Goal: Task Accomplishment & Management: Use online tool/utility

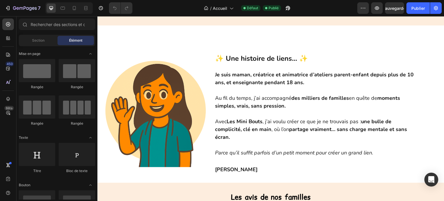
scroll to position [145, 0]
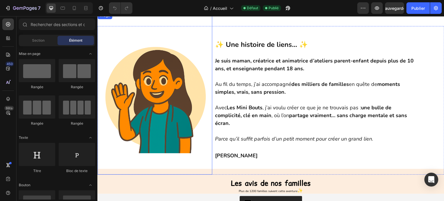
click at [132, 125] on img at bounding box center [154, 93] width 115 height 163
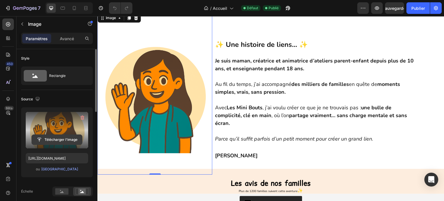
click at [51, 140] on input "file" at bounding box center [57, 140] width 50 height 10
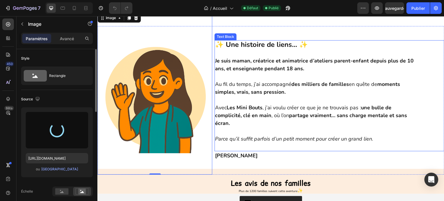
type input "[URL][DOMAIN_NAME]"
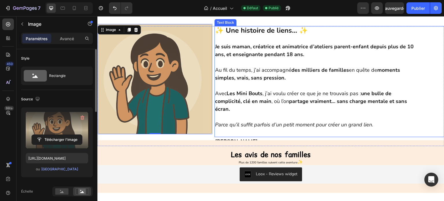
click at [234, 133] on p at bounding box center [315, 133] width 200 height 8
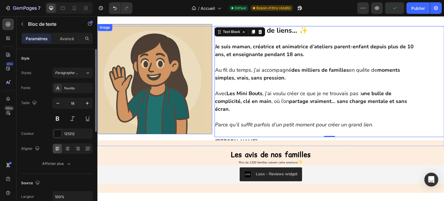
click at [135, 100] on img at bounding box center [154, 79] width 115 height 110
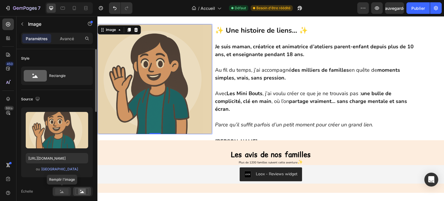
click at [58, 194] on rect at bounding box center [61, 191] width 13 height 6
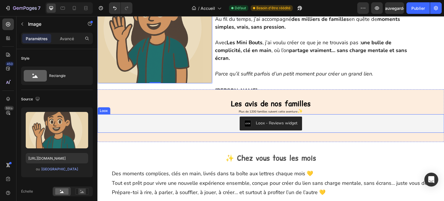
scroll to position [202, 0]
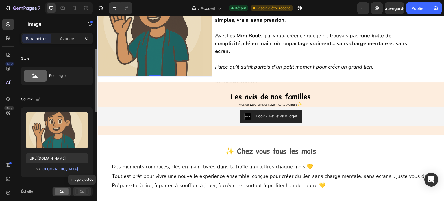
click at [80, 189] on rect at bounding box center [82, 192] width 8 height 6
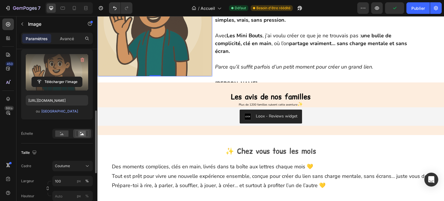
scroll to position [87, 0]
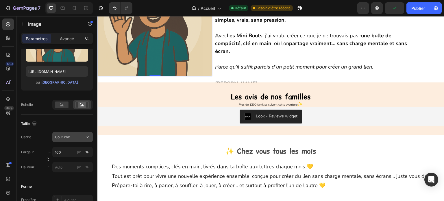
click at [72, 133] on button "Coutume" at bounding box center [72, 137] width 40 height 10
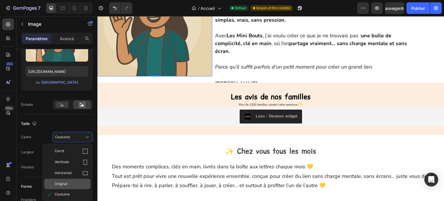
click at [73, 180] on div "Original" at bounding box center [67, 184] width 46 height 10
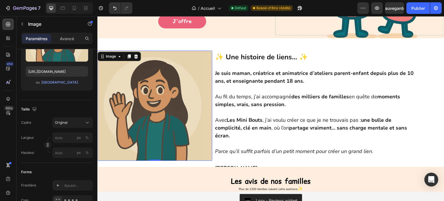
scroll to position [116, 0]
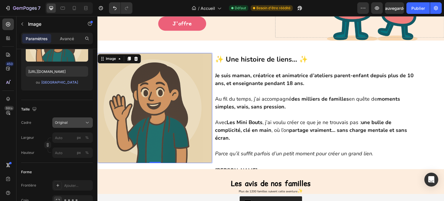
click at [73, 122] on div "Original" at bounding box center [69, 122] width 28 height 5
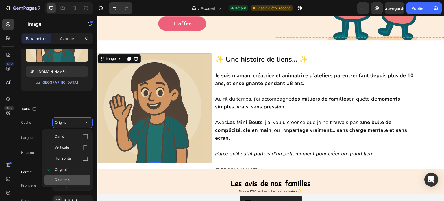
click at [65, 176] on div "Coutume" at bounding box center [67, 180] width 46 height 10
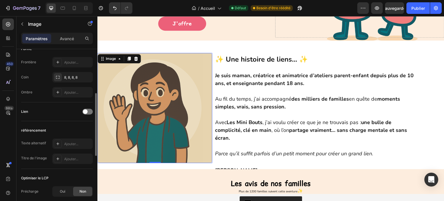
scroll to position [167, 0]
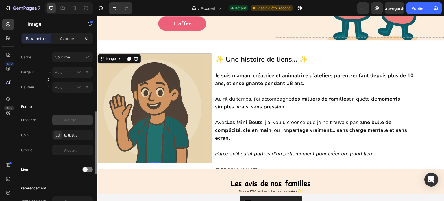
click at [58, 119] on div "Frontière Ajouter... Coin 8, 8, 8, 8 Ombre Ajouter..." at bounding box center [57, 135] width 72 height 40
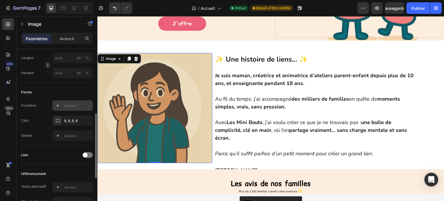
click at [61, 106] on div at bounding box center [58, 106] width 8 height 8
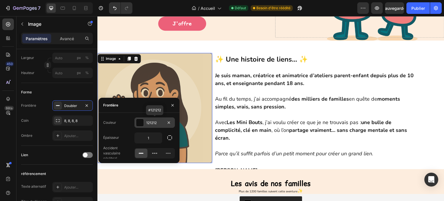
click at [154, 122] on font "121212" at bounding box center [151, 123] width 10 height 4
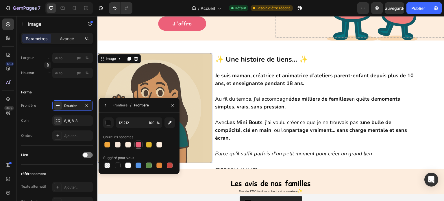
click at [139, 145] on div at bounding box center [139, 145] width 6 height 6
type input "EC6079"
click at [172, 104] on icon "button" at bounding box center [172, 105] width 5 height 5
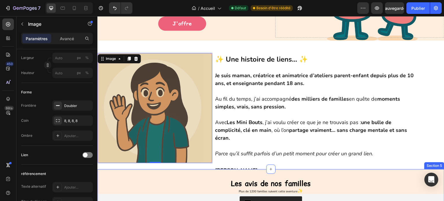
click at [145, 172] on div "Les avis de nos familles Heading Plus de 1200 familles suivent cette aventure ✨…" at bounding box center [270, 195] width 347 height 53
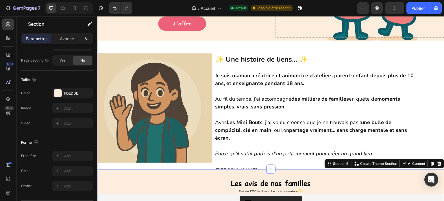
scroll to position [0, 0]
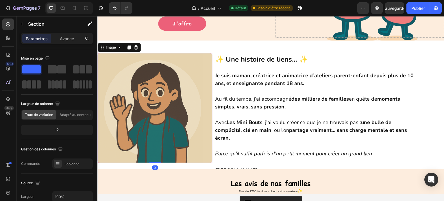
click at [115, 150] on img at bounding box center [154, 108] width 115 height 110
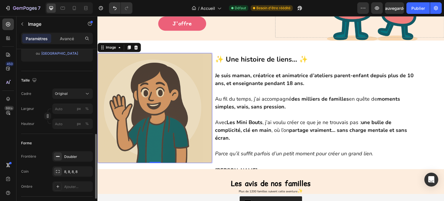
scroll to position [145, 0]
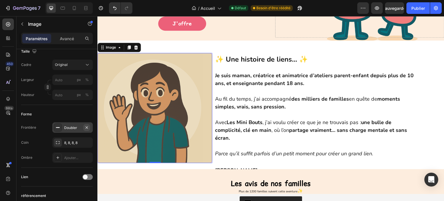
click at [86, 127] on icon "button" at bounding box center [86, 127] width 5 height 5
click at [70, 146] on div "8, 8, 8, 8" at bounding box center [72, 142] width 40 height 10
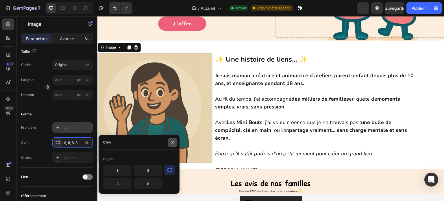
click at [174, 144] on icon "button" at bounding box center [172, 142] width 5 height 5
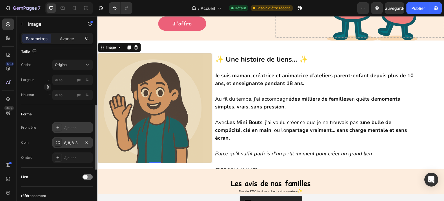
scroll to position [116, 0]
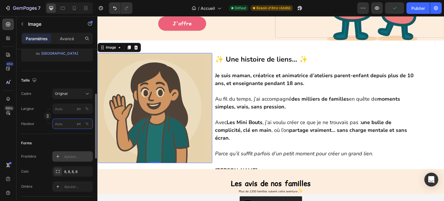
click at [64, 126] on input "px %" at bounding box center [72, 124] width 40 height 10
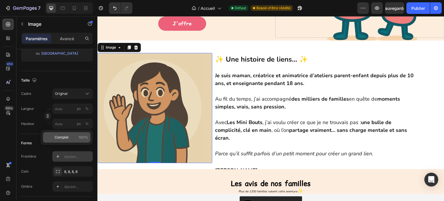
click at [62, 137] on font "Complet" at bounding box center [62, 137] width 14 height 4
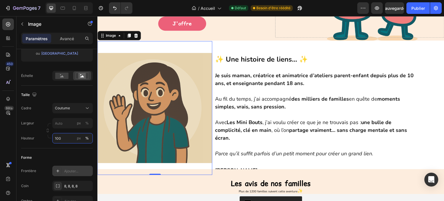
click at [62, 137] on input "100" at bounding box center [72, 138] width 40 height 10
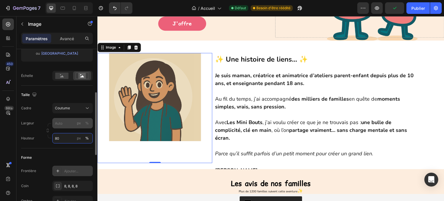
type input "80"
click at [58, 126] on input "px %" at bounding box center [72, 123] width 40 height 10
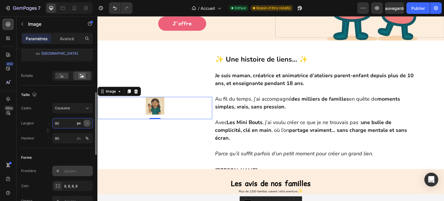
type input "80"
click at [86, 121] on font "%" at bounding box center [86, 123] width 3 height 4
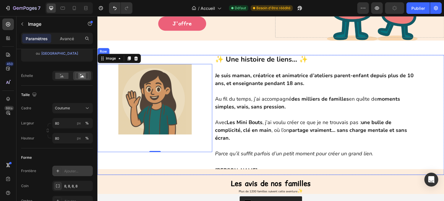
click at [184, 161] on div "Image 0" at bounding box center [154, 115] width 115 height 120
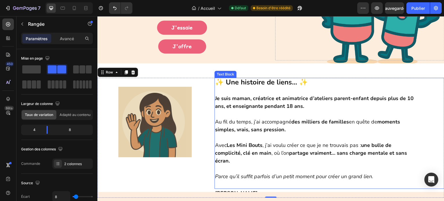
scroll to position [87, 0]
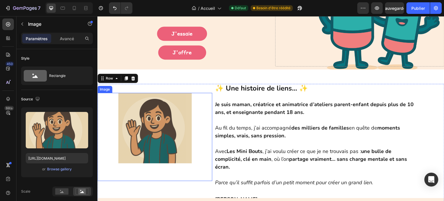
click at [163, 149] on img at bounding box center [155, 128] width 92 height 71
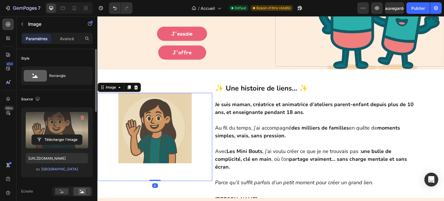
scroll to position [29, 0]
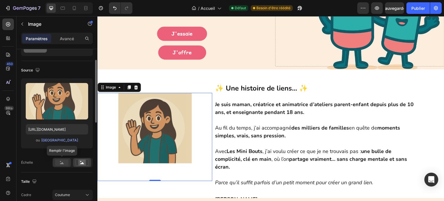
click at [63, 158] on div at bounding box center [62, 162] width 18 height 9
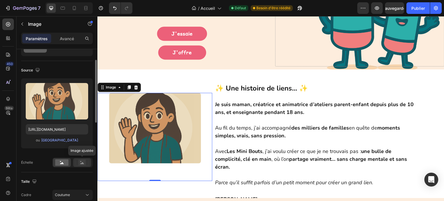
click at [79, 161] on rect at bounding box center [82, 163] width 8 height 6
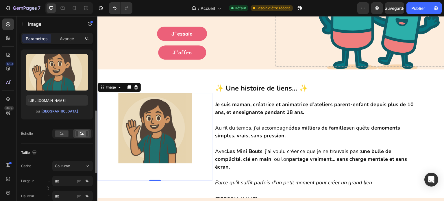
scroll to position [87, 0]
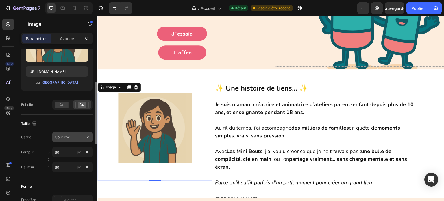
click at [88, 133] on button "Coutume" at bounding box center [72, 137] width 40 height 10
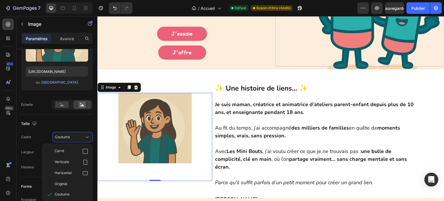
click at [152, 147] on img at bounding box center [155, 128] width 92 height 71
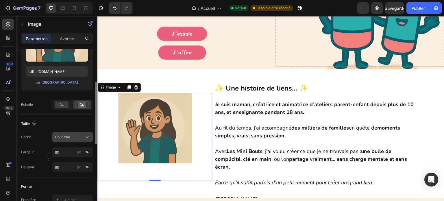
click at [88, 140] on button "Coutume" at bounding box center [72, 137] width 40 height 10
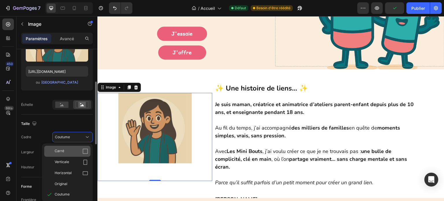
click at [83, 152] on icon at bounding box center [85, 151] width 6 height 6
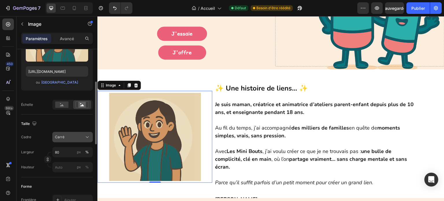
click at [88, 138] on icon at bounding box center [87, 137] width 6 height 6
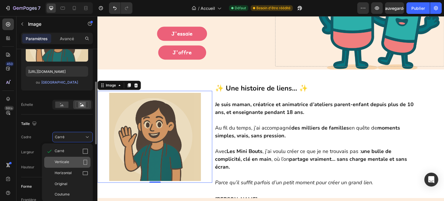
click at [79, 159] on div "Verticale" at bounding box center [67, 162] width 46 height 11
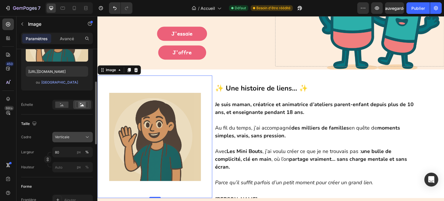
click at [84, 139] on div "Verticale" at bounding box center [72, 137] width 35 height 6
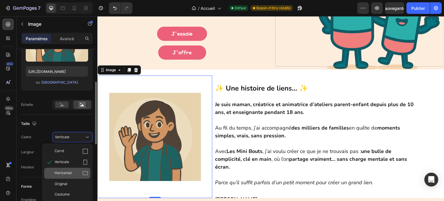
click at [76, 169] on div "Horizontal" at bounding box center [67, 173] width 46 height 11
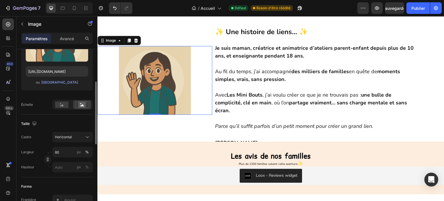
scroll to position [145, 0]
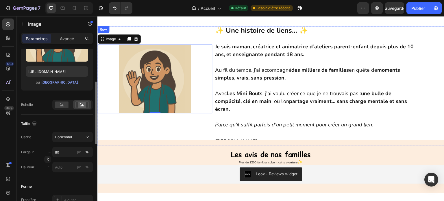
click at [172, 120] on div "Image 0" at bounding box center [154, 86] width 115 height 120
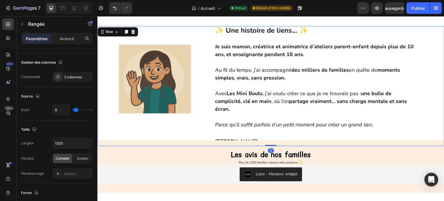
scroll to position [0, 0]
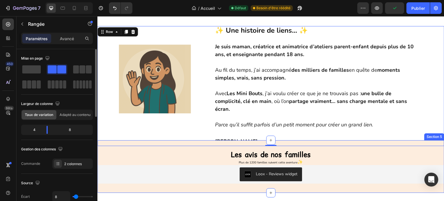
click at [216, 142] on div "Les avis de nos familles Heading Plus de 1200 familles suivent cette aventure ✨…" at bounding box center [270, 166] width 347 height 53
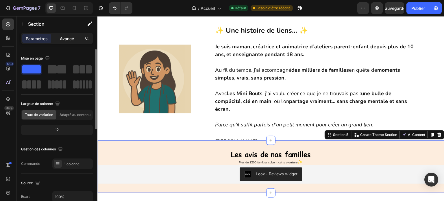
click at [68, 37] on font "Avancé" at bounding box center [67, 38] width 14 height 5
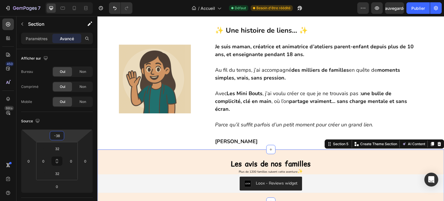
type input "-36"
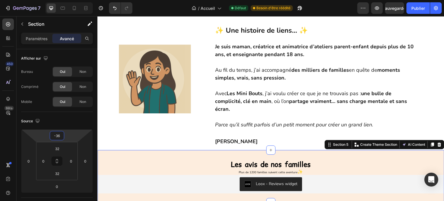
drag, startPoint x: 71, startPoint y: 137, endPoint x: 70, endPoint y: 132, distance: 5.1
click at [70, 0] on html "7 Version history / Accueil Défaut Besoin d'être réédité Aperçu Sauvegarder Pub…" at bounding box center [222, 0] width 444 height 0
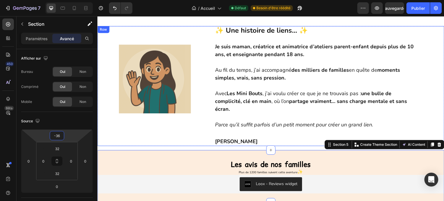
click at [151, 133] on div "Image" at bounding box center [154, 86] width 115 height 120
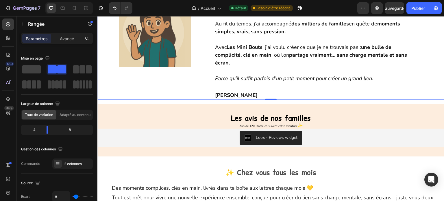
scroll to position [174, 0]
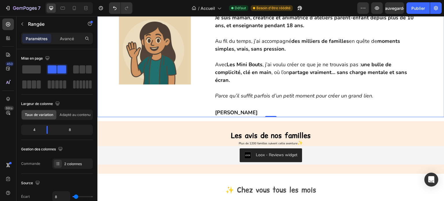
click at [171, 97] on div "Image" at bounding box center [154, 57] width 115 height 120
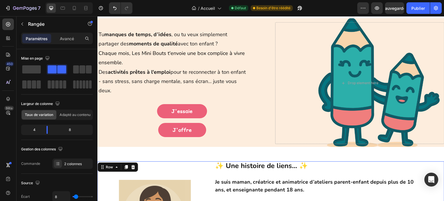
scroll to position [0, 0]
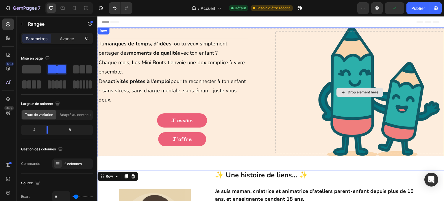
click at [342, 122] on div "Drop element here" at bounding box center [359, 93] width 169 height 122
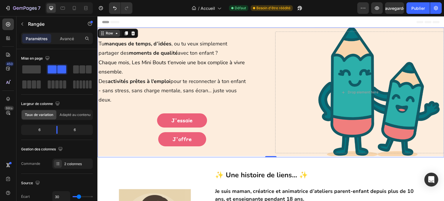
click at [116, 32] on icon at bounding box center [116, 33] width 5 height 5
click at [268, 133] on div "Tu manques de temps, d’idées , ou tu veux simplement partager des moments de qu…" at bounding box center [270, 92] width 347 height 130
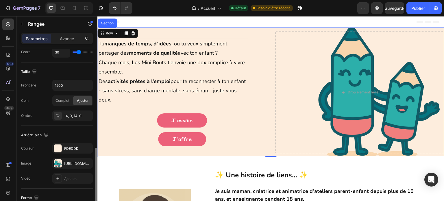
scroll to position [174, 0]
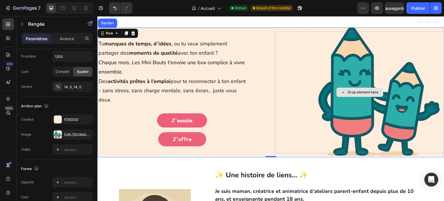
click at [333, 130] on div "Drop element here" at bounding box center [359, 93] width 169 height 122
click at [360, 136] on div "Drop element here" at bounding box center [359, 93] width 169 height 122
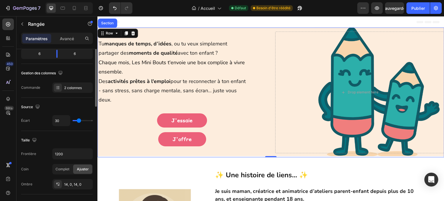
scroll to position [47, 0]
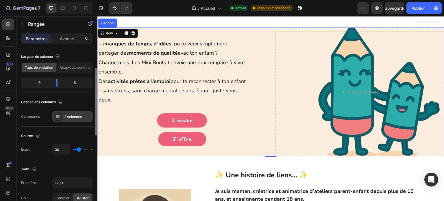
click at [76, 115] on font "2 colonnes" at bounding box center [73, 117] width 18 height 4
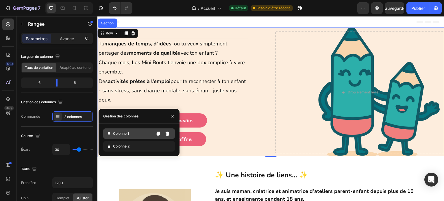
click at [118, 133] on font "Colonne 1" at bounding box center [121, 133] width 16 height 4
click at [108, 133] on icon at bounding box center [109, 134] width 6 height 6
click at [174, 117] on icon "button" at bounding box center [173, 116] width 2 height 2
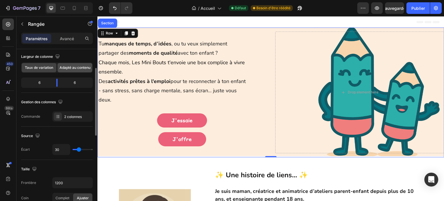
click at [68, 66] on font "Adapté au contenu" at bounding box center [75, 67] width 31 height 4
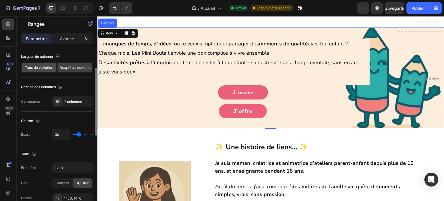
click at [47, 68] on font "Taux de variation" at bounding box center [39, 67] width 28 height 4
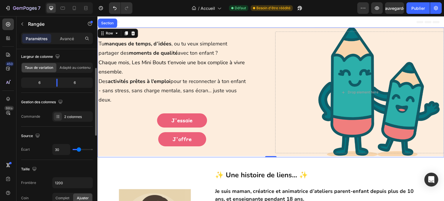
scroll to position [18, 0]
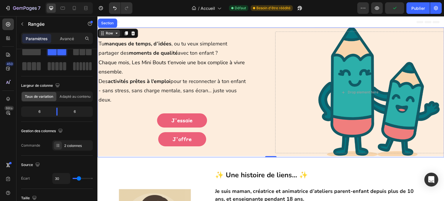
click at [118, 36] on div "Row" at bounding box center [109, 33] width 21 height 7
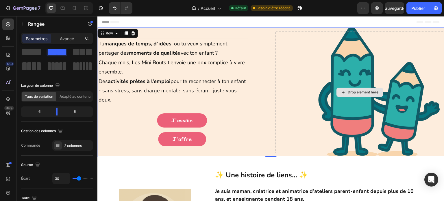
click at [283, 129] on div "Drop element here" at bounding box center [359, 93] width 169 height 122
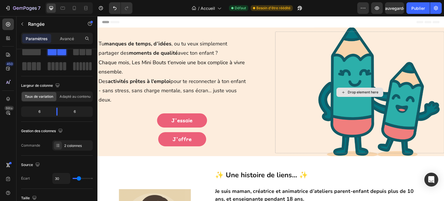
click at [341, 91] on icon at bounding box center [343, 92] width 5 height 5
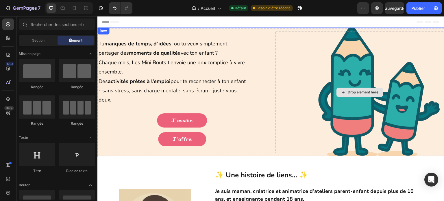
click at [331, 128] on div "Drop element here" at bounding box center [359, 93] width 169 height 122
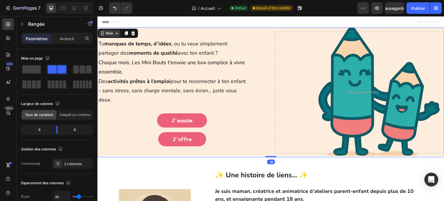
click at [117, 35] on icon at bounding box center [116, 33] width 5 height 5
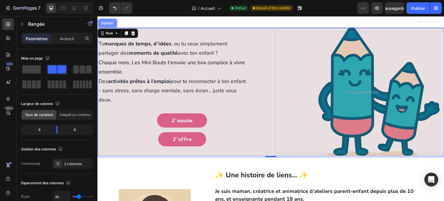
click at [109, 25] on div "Section" at bounding box center [107, 23] width 19 height 9
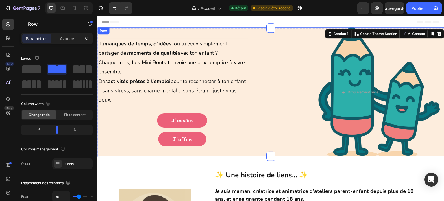
click at [339, 154] on div "Tu manques de temps, d’idées , ou tu veux simplement partager des moments de qu…" at bounding box center [270, 92] width 347 height 130
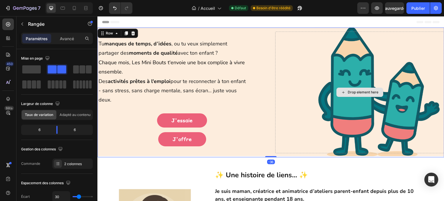
click at [344, 129] on div "Drop element here" at bounding box center [359, 93] width 169 height 122
click at [117, 34] on icon at bounding box center [116, 33] width 5 height 5
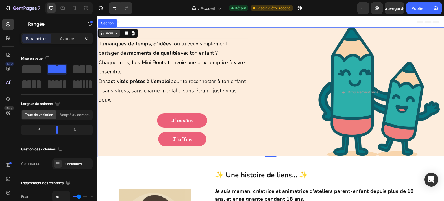
click at [115, 34] on icon at bounding box center [116, 33] width 5 height 5
click at [118, 34] on icon at bounding box center [116, 33] width 5 height 5
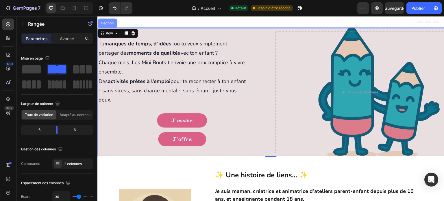
click at [107, 23] on div "Section" at bounding box center [107, 22] width 15 height 3
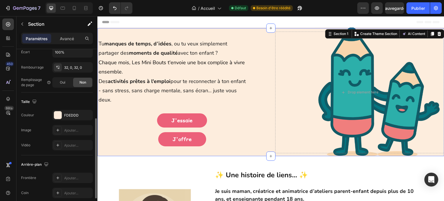
scroll to position [174, 0]
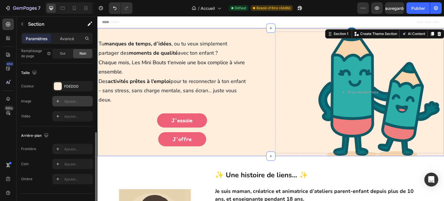
click at [58, 99] on icon at bounding box center [58, 101] width 5 height 5
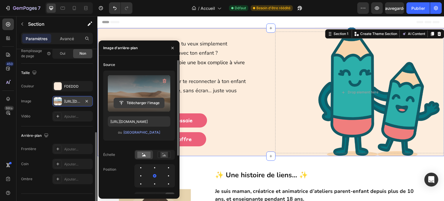
click at [141, 102] on input "file" at bounding box center [139, 103] width 50 height 10
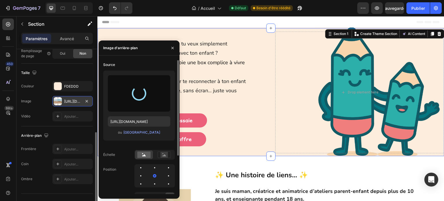
type input "[URL][DOMAIN_NAME]"
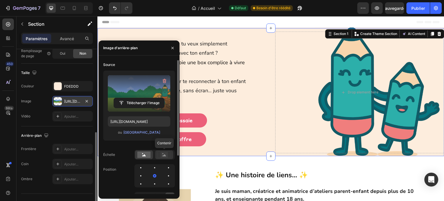
click at [161, 157] on rect at bounding box center [165, 155] width 8 height 6
click at [147, 157] on rect at bounding box center [143, 155] width 13 height 6
click at [151, 176] on div at bounding box center [154, 175] width 7 height 7
click at [151, 167] on div at bounding box center [154, 167] width 7 height 7
click at [165, 168] on div at bounding box center [168, 167] width 7 height 7
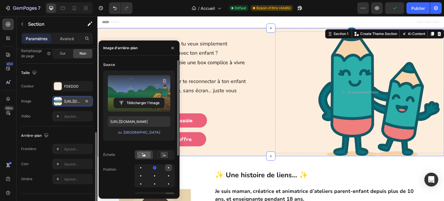
click at [144, 172] on div at bounding box center [140, 175] width 7 height 7
click at [144, 180] on div at bounding box center [140, 183] width 7 height 7
click at [165, 177] on div at bounding box center [168, 175] width 7 height 7
click at [84, 133] on div "Arrière-plan" at bounding box center [57, 135] width 72 height 9
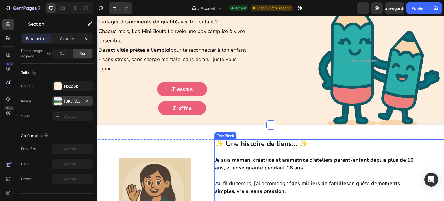
scroll to position [0, 0]
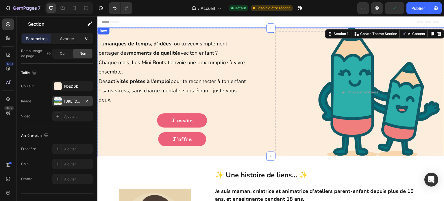
click at [261, 154] on div "Tu manques de temps, d’idées , ou tu veux simplement partager des moments de qu…" at bounding box center [270, 92] width 347 height 130
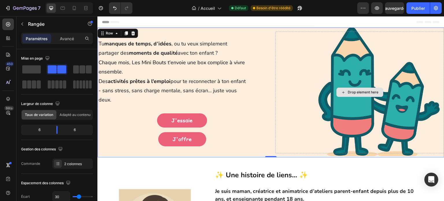
click at [287, 138] on div "Drop element here" at bounding box center [359, 93] width 169 height 122
click at [341, 90] on icon at bounding box center [343, 92] width 5 height 5
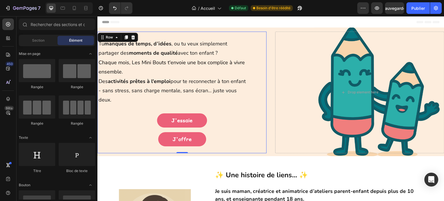
click at [264, 32] on div "Tu manques de temps, d’idées , ou tu veux simplement partager des moments de qu…" at bounding box center [181, 93] width 169 height 122
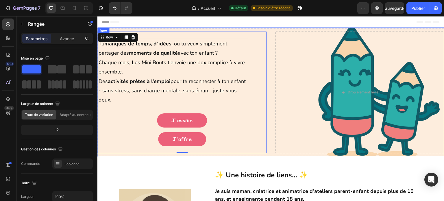
click at [268, 34] on div "Tu manques de temps, d’idées , ou tu veux simplement partager des moments de qu…" at bounding box center [270, 92] width 347 height 130
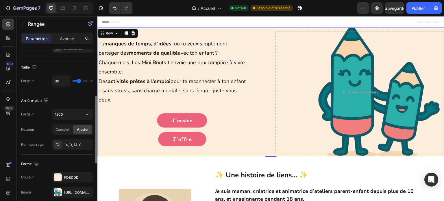
scroll to position [174, 0]
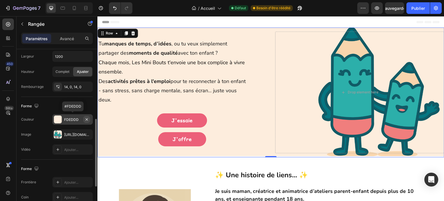
click at [84, 119] on icon "button" at bounding box center [86, 119] width 5 height 5
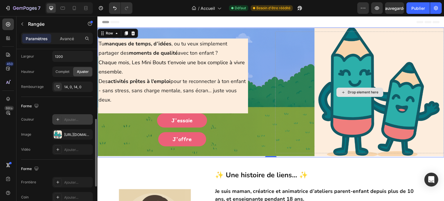
click at [322, 145] on div "Drop element here" at bounding box center [359, 93] width 169 height 122
click at [330, 153] on div "Tu manques de temps, d’idées , ou tu veux simplement partager des moments de qu…" at bounding box center [270, 92] width 347 height 130
click at [350, 77] on div "Drop element here" at bounding box center [359, 93] width 169 height 122
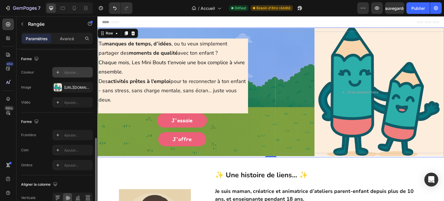
scroll to position [192, 0]
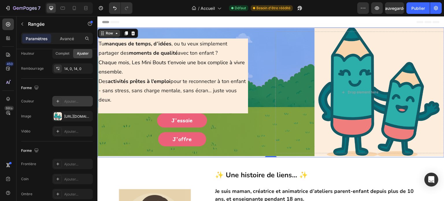
click at [118, 33] on icon at bounding box center [116, 33] width 5 height 5
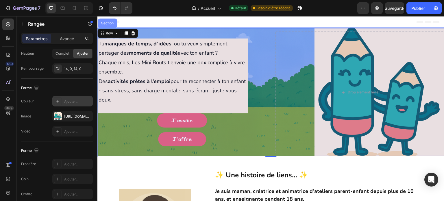
click at [111, 24] on div "Section" at bounding box center [107, 22] width 15 height 3
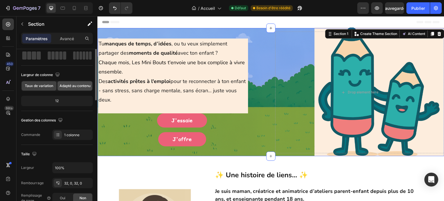
scroll to position [0, 0]
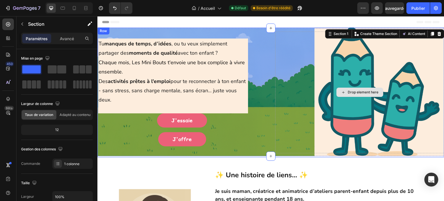
click at [333, 112] on div "Drop element here" at bounding box center [359, 93] width 169 height 122
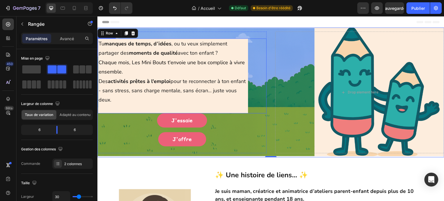
click at [182, 108] on h1 "Tu manques de temps, d’idées , ou tu veux simplement partager des moments de qu…" at bounding box center [173, 75] width 150 height 75
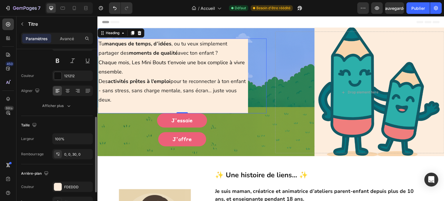
scroll to position [87, 0]
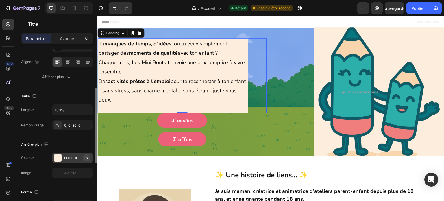
click at [85, 158] on icon "button" at bounding box center [86, 158] width 5 height 5
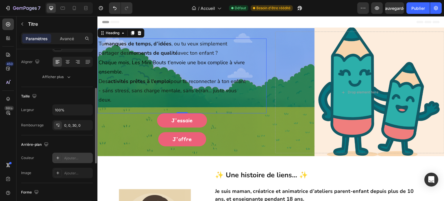
click at [125, 102] on h1 "Tu manques de temps, d’idées , ou tu veux simplement partager des moments de qu…" at bounding box center [173, 75] width 150 height 75
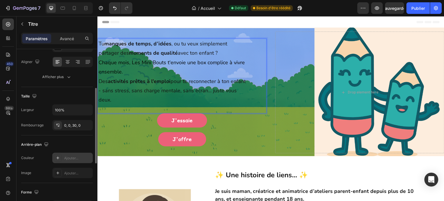
drag, startPoint x: 124, startPoint y: 101, endPoint x: 118, endPoint y: 63, distance: 38.4
click at [118, 62] on p "Tu manques de temps, d’idées , ou tu veux simplement partager des moments de qu…" at bounding box center [173, 72] width 149 height 66
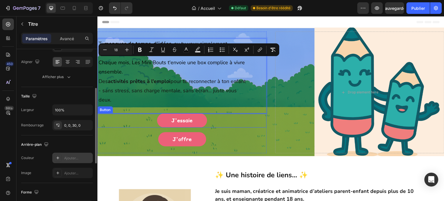
click at [126, 116] on div "J'essaie Button" at bounding box center [181, 120] width 169 height 14
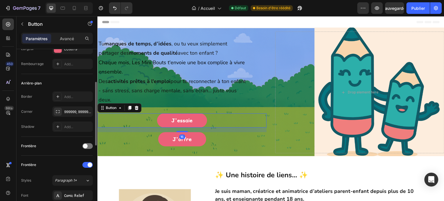
scroll to position [0, 0]
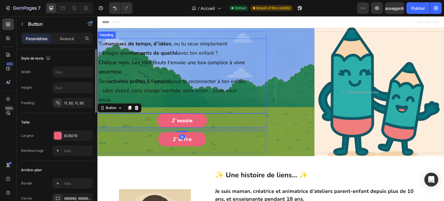
click at [148, 94] on span "Des activités prêtes à l'emploi pour te reconnecter à ton enfant - sans stress,…" at bounding box center [172, 91] width 147 height 26
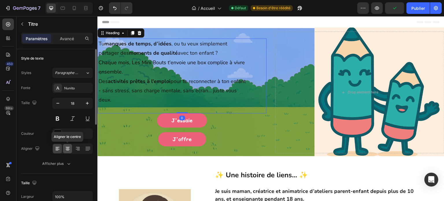
click at [69, 145] on div at bounding box center [67, 148] width 9 height 9
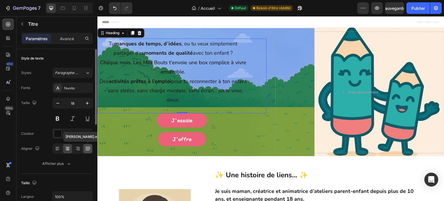
click at [85, 149] on icon at bounding box center [88, 149] width 6 height 6
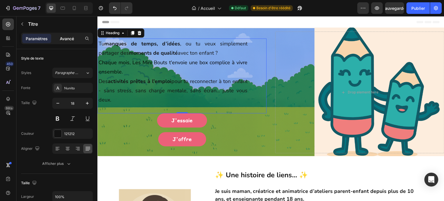
click at [70, 37] on font "Avancé" at bounding box center [67, 38] width 14 height 5
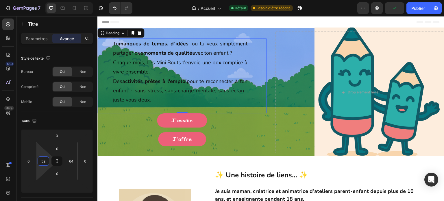
type input "54"
drag, startPoint x: 44, startPoint y: 154, endPoint x: 43, endPoint y: 146, distance: 7.6
click at [43, 0] on html "7 Version history / Accueil Défaut Besoin d'être réédité Aperçu Sauvegarder Pub…" at bounding box center [222, 0] width 444 height 0
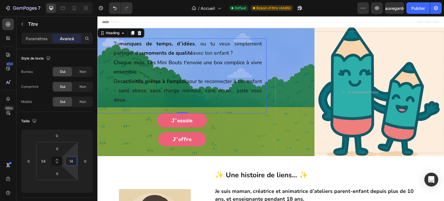
type input "12"
drag, startPoint x: 72, startPoint y: 154, endPoint x: 79, endPoint y: 162, distance: 10.0
click at [79, 0] on html "7 Version history / Accueil Défaut Besoin d'être réédité Aperçu Sauvegarder Pub…" at bounding box center [222, 0] width 444 height 0
type input "-96"
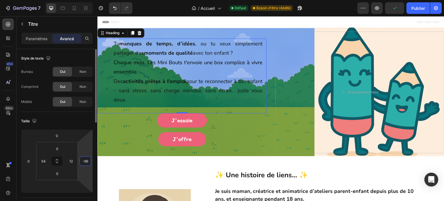
drag, startPoint x: 87, startPoint y: 154, endPoint x: 90, endPoint y: 168, distance: 14.2
click at [90, 0] on html "7 Version history / Accueil Défaut Besoin d'être réédité Aperçu Publier 450 Bêt…" at bounding box center [222, 0] width 444 height 0
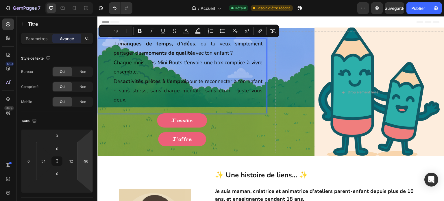
drag, startPoint x: 143, startPoint y: 98, endPoint x: 114, endPoint y: 45, distance: 60.6
click at [114, 45] on p "Tu manques de temps, d’idées , ou tu veux simplement partager des moments de qu…" at bounding box center [188, 72] width 149 height 66
click at [43, 37] on font "Paramètres" at bounding box center [37, 38] width 22 height 5
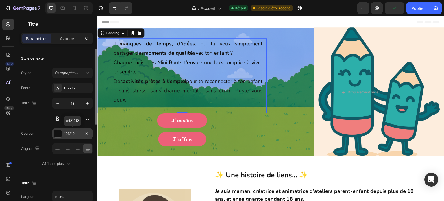
click at [69, 134] on font "121212" at bounding box center [69, 134] width 10 height 4
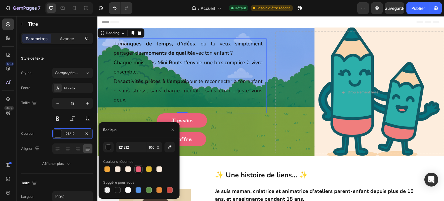
click at [138, 172] on div at bounding box center [139, 169] width 6 height 6
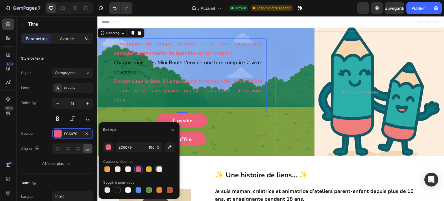
click at [158, 169] on div at bounding box center [159, 169] width 6 height 6
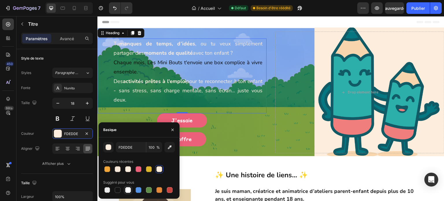
click at [129, 189] on div at bounding box center [128, 190] width 6 height 6
type input "FFFFFF"
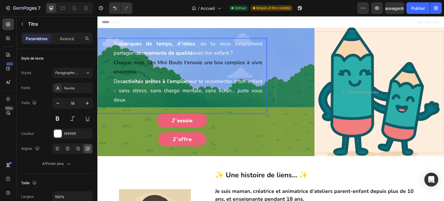
click at [134, 68] on span "Chaque mois, Les Mini Bouts t'envoie une box complice à vivre ensemble." at bounding box center [188, 67] width 149 height 16
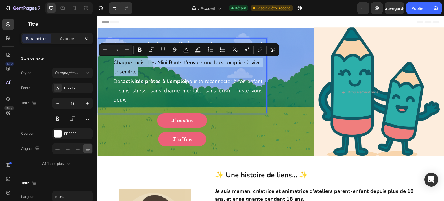
drag, startPoint x: 139, startPoint y: 72, endPoint x: 112, endPoint y: 63, distance: 28.6
click at [112, 63] on div "Tu manques de temps, d’idées , ou tu veux simplement partager des moments de qu…" at bounding box center [181, 75] width 169 height 75
click at [185, 51] on rect "Editor contextual toolbar" at bounding box center [186, 51] width 5 height 1
type input "000000"
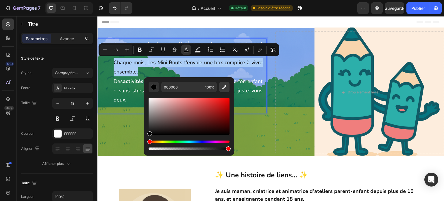
click at [224, 88] on icon "Editor contextual toolbar" at bounding box center [224, 87] width 4 height 4
type input "FFFFFF"
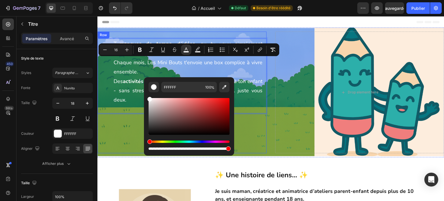
click at [250, 128] on div "J'essaie Button" at bounding box center [181, 122] width 169 height 19
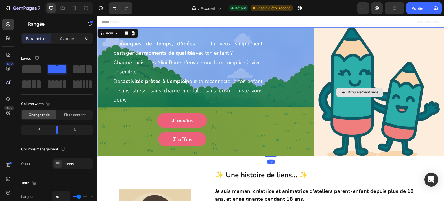
click at [368, 125] on div "Drop element here" at bounding box center [359, 93] width 169 height 122
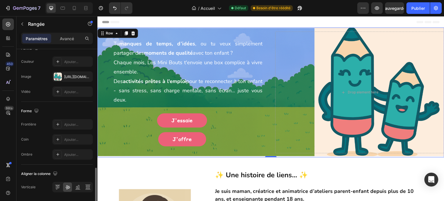
scroll to position [250, 0]
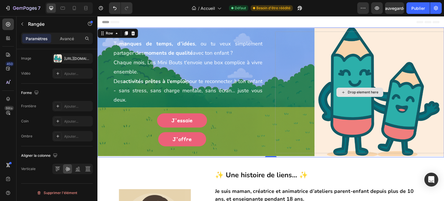
click at [324, 32] on div "Drop element here" at bounding box center [359, 93] width 169 height 122
click at [321, 29] on div "⁠⁠⁠⁠⁠⁠⁠ Tu manques de temps, d’idées , ou tu veux simplement partager des momen…" at bounding box center [270, 92] width 347 height 130
click at [326, 51] on div "Drop element here" at bounding box center [359, 93] width 169 height 122
click at [109, 34] on div "Row" at bounding box center [110, 33] width 10 height 5
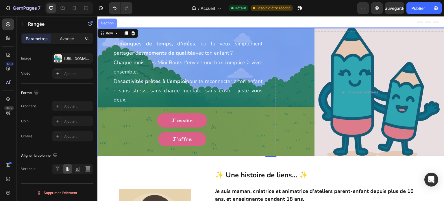
click at [108, 21] on div "Section" at bounding box center [107, 23] width 19 height 9
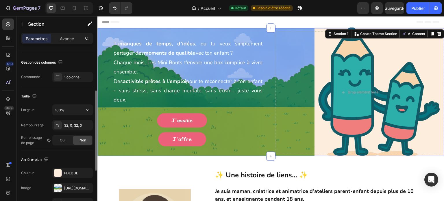
scroll to position [116, 0]
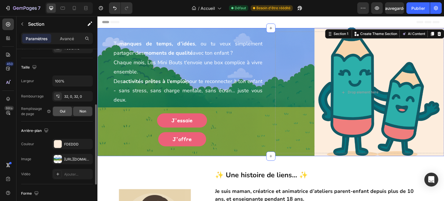
click at [65, 111] on font "Oui" at bounding box center [62, 111] width 5 height 4
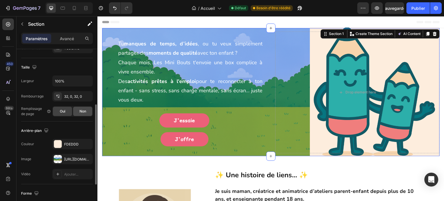
click at [86, 112] on font "Non" at bounding box center [83, 111] width 7 height 4
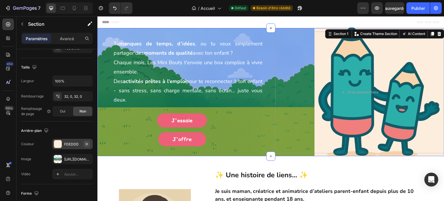
click at [88, 143] on icon "button" at bounding box center [87, 144] width 2 height 2
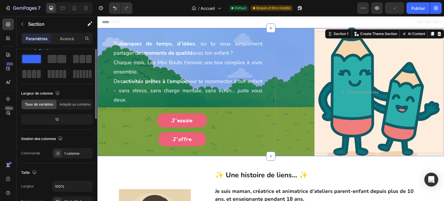
scroll to position [0, 0]
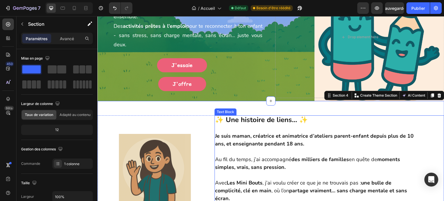
scroll to position [58, 0]
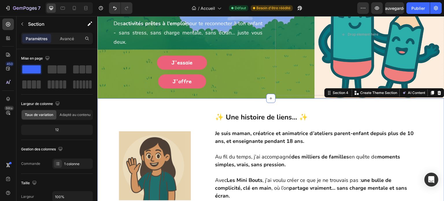
click at [373, 106] on div "Image ✨ Une histoire de liens… ✨ Je suis maman, créatrice et animatrice d’ateli…" at bounding box center [270, 172] width 347 height 149
click at [338, 91] on div "Section 4" at bounding box center [341, 92] width 18 height 5
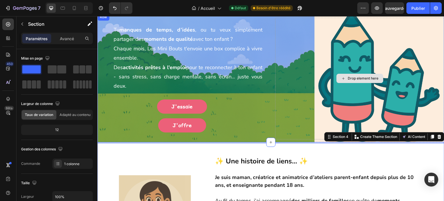
scroll to position [0, 0]
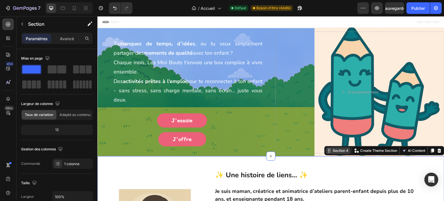
click at [332, 150] on div "Section 4" at bounding box center [341, 150] width 18 height 5
click at [438, 151] on icon at bounding box center [440, 151] width 4 height 4
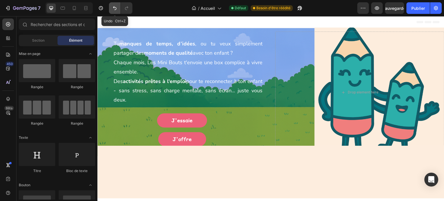
click at [112, 10] on icon "Annuler/Rétablir" at bounding box center [115, 8] width 6 height 6
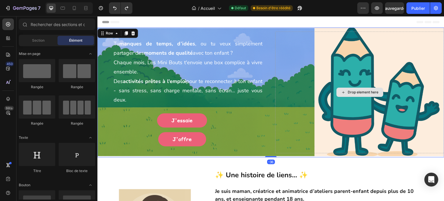
click at [320, 130] on div "Drop element here" at bounding box center [359, 93] width 169 height 122
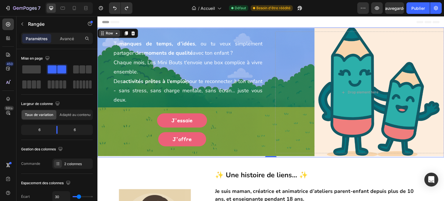
click at [109, 35] on div "Row" at bounding box center [110, 33] width 10 height 5
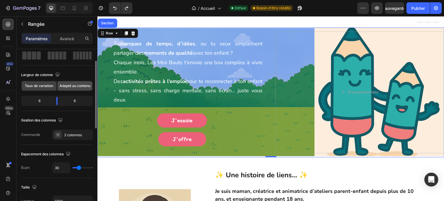
click at [74, 88] on div "Adapté au contenu" at bounding box center [75, 85] width 35 height 9
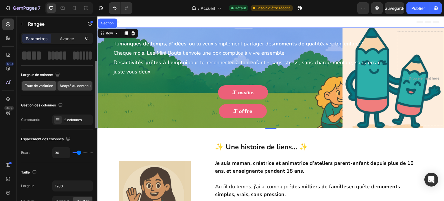
click at [45, 84] on font "Taux de variation" at bounding box center [39, 86] width 28 height 4
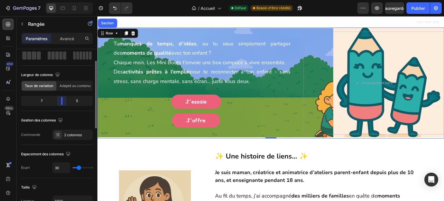
drag, startPoint x: 57, startPoint y: 103, endPoint x: 61, endPoint y: 107, distance: 6.3
click at [61, 107] on div "Largeur de colonne Taux de variation Adapté au contenu 7 5" at bounding box center [57, 90] width 72 height 41
click at [333, 135] on div "Tu manques de temps, d’idées , ou tu veux simplement partager des moments de qu…" at bounding box center [270, 82] width 347 height 111
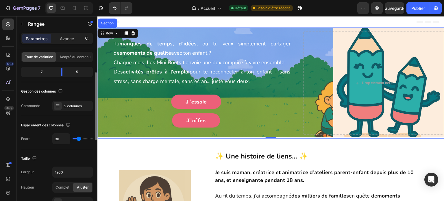
scroll to position [87, 0]
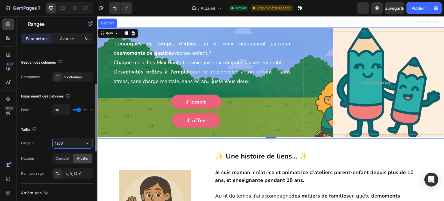
click at [66, 142] on input "1200" at bounding box center [73, 143] width 40 height 10
click at [87, 139] on button "button" at bounding box center [87, 143] width 10 height 10
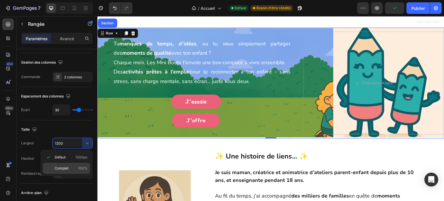
click at [75, 165] on div "Complet 100%" at bounding box center [66, 168] width 47 height 11
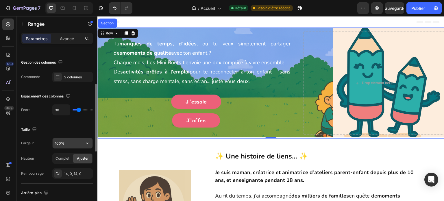
click at [73, 140] on input "100%" at bounding box center [73, 143] width 40 height 10
type input "1200%"
click at [80, 121] on div "Taille Largeur 1200% Hauteur Complet Ajuster Rembourrage 14, 0, 14, 0" at bounding box center [57, 151] width 72 height 63
click at [63, 158] on font "Complet" at bounding box center [63, 158] width 14 height 4
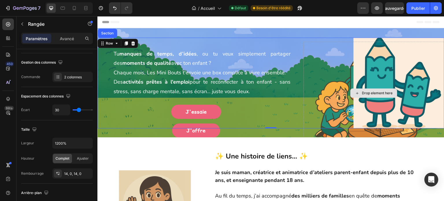
click at [363, 124] on div "Drop element here" at bounding box center [374, 93] width 141 height 103
click at [373, 39] on div "Tu manques de temps, d’idées , ou tu veux simplement partager des moments de qu…" at bounding box center [270, 83] width 347 height 91
click at [395, 63] on div "Drop element here" at bounding box center [374, 93] width 141 height 103
click at [393, 81] on div "Drop element here" at bounding box center [374, 93] width 141 height 103
click at [427, 99] on div "Drop element here" at bounding box center [374, 93] width 141 height 103
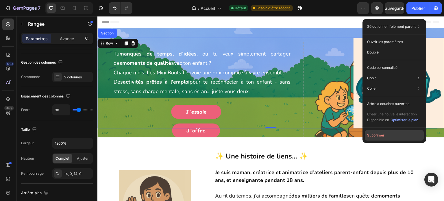
click at [386, 134] on button "Supprimer" at bounding box center [394, 135] width 59 height 10
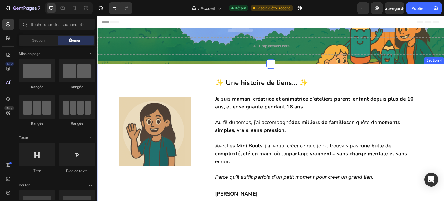
click at [309, 71] on div "Image ✨ Une histoire de liens… ✨ Je suis maman, créatrice et animatrice d’ateli…" at bounding box center [270, 138] width 347 height 149
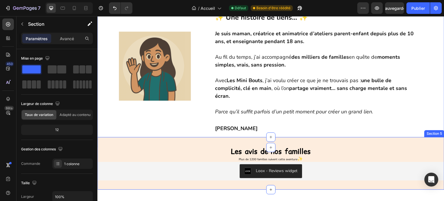
scroll to position [0, 0]
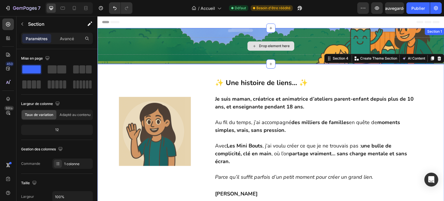
click at [240, 46] on div "Drop element here" at bounding box center [270, 45] width 347 height 17
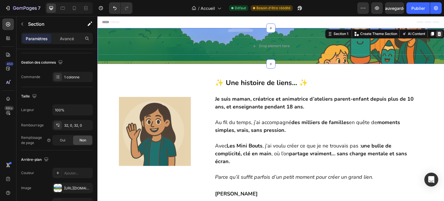
click at [438, 33] on icon at bounding box center [440, 34] width 4 height 4
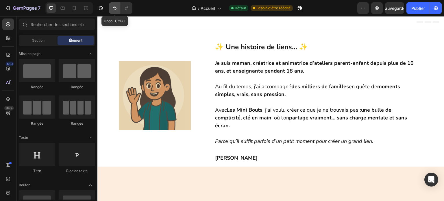
click at [116, 11] on icon "Annuler/Rétablir" at bounding box center [115, 8] width 6 height 6
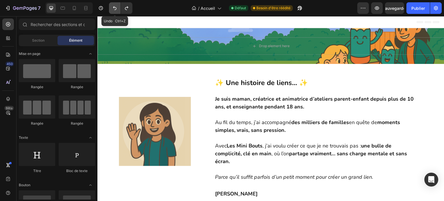
click at [116, 11] on icon "Annuler/Rétablir" at bounding box center [115, 8] width 6 height 6
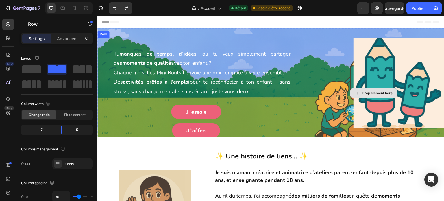
click at [381, 123] on div "Drop element here" at bounding box center [374, 93] width 141 height 103
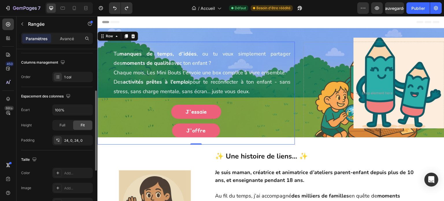
click at [286, 119] on div "J'essaie Button" at bounding box center [196, 114] width 198 height 19
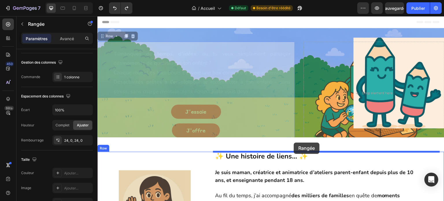
drag, startPoint x: 286, startPoint y: 119, endPoint x: 294, endPoint y: 142, distance: 24.7
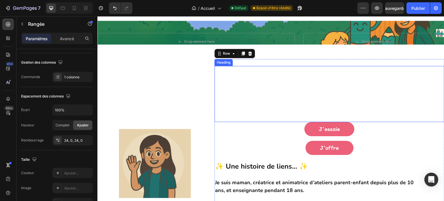
scroll to position [0, 0]
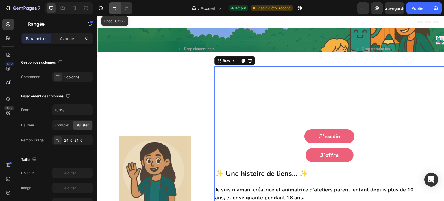
click at [112, 8] on icon "Annuler/Rétablir" at bounding box center [115, 8] width 6 height 6
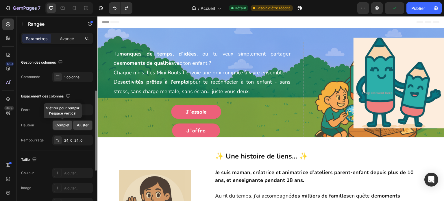
click at [60, 126] on font "Complet" at bounding box center [63, 125] width 14 height 4
click at [83, 127] on span "Ajuster" at bounding box center [83, 125] width 12 height 5
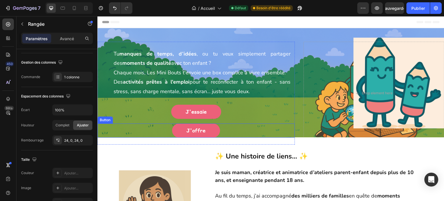
click at [160, 131] on div "J'offre Button" at bounding box center [196, 131] width 198 height 14
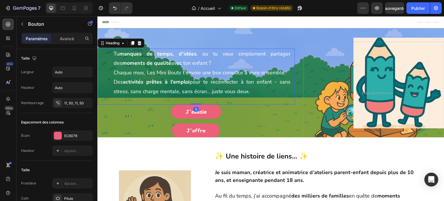
click at [177, 82] on strong "activités prêtes à l'emploi" at bounding box center [156, 81] width 67 height 7
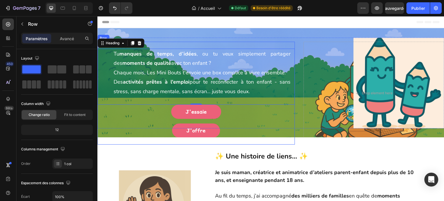
click at [186, 42] on div "Tu manques de temps, d’idées , ou tu veux simplement partager des moments de qu…" at bounding box center [196, 93] width 198 height 103
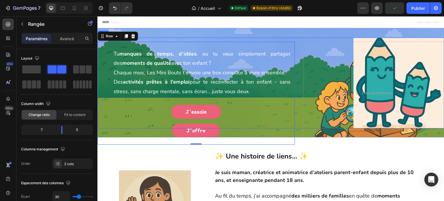
click at [186, 38] on div "Tu manques de temps, d’idées , ou tu veux simplement partager des moments de qu…" at bounding box center [270, 83] width 347 height 91
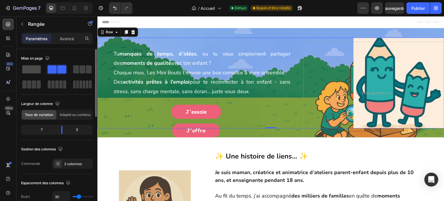
click at [34, 68] on span at bounding box center [31, 69] width 19 height 8
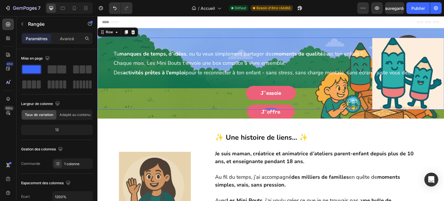
click at [432, 39] on div "Tu manques de temps, d’idées , ou tu veux simplement partager des moments de qu…" at bounding box center [270, 74] width 347 height 72
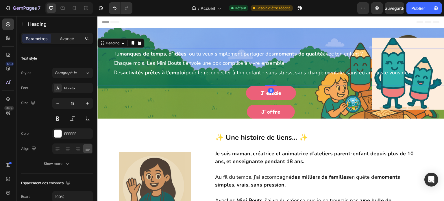
click at [220, 62] on span "Chaque mois, Les Mini Bouts t'envoie une box complice à vivre ensemble." at bounding box center [200, 63] width 172 height 7
click at [68, 41] on div "Avancé" at bounding box center [66, 38] width 29 height 9
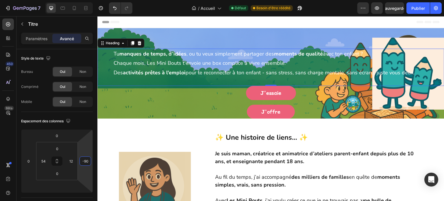
type input "-92"
click at [82, 0] on html "7 Version history / Accueil Défaut Besoin d'être réédité Aperçu Sauvegarder Pub…" at bounding box center [222, 0] width 444 height 0
type input "0"
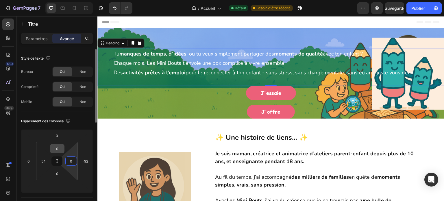
drag, startPoint x: 71, startPoint y: 151, endPoint x: 63, endPoint y: 152, distance: 7.8
click at [67, 0] on html "7 Version history / Accueil Défaut Besoin d'être réédité Aperçu Sauvegarder Pub…" at bounding box center [222, 0] width 444 height 0
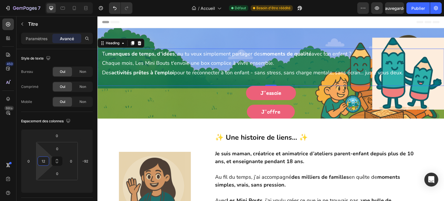
type input "10"
drag, startPoint x: 38, startPoint y: 153, endPoint x: 40, endPoint y: 160, distance: 6.5
click at [40, 0] on html "7 Version history / Accueil Défaut Besoin d'être réédité Aperçu Publier 450 Bêt…" at bounding box center [222, 0] width 444 height 0
click at [413, 82] on h1 "Tu manques de temps, d’idées , ou tu veux simplement partager des moments de qu…" at bounding box center [272, 67] width 344 height 37
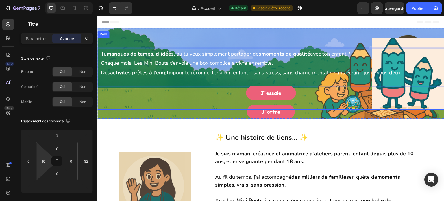
click at [375, 39] on div "Tu manques de temps, d’idées , ou tu veux simplement partager des moments de qu…" at bounding box center [270, 74] width 347 height 72
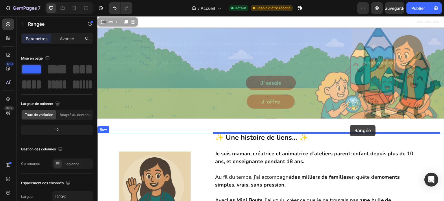
drag, startPoint x: 375, startPoint y: 39, endPoint x: 350, endPoint y: 125, distance: 89.3
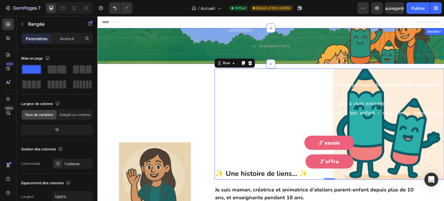
click at [286, 33] on div "Drop element here Section 1" at bounding box center [270, 46] width 347 height 36
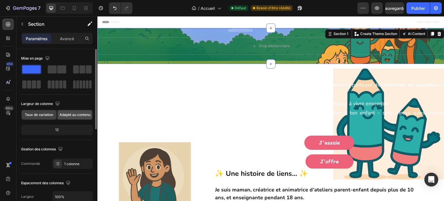
click at [72, 118] on div "Adapté au contenu" at bounding box center [75, 114] width 35 height 9
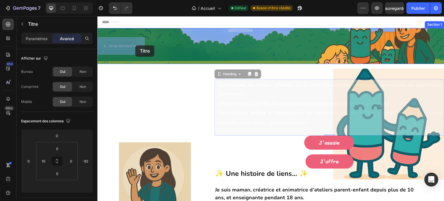
drag, startPoint x: 306, startPoint y: 119, endPoint x: 135, endPoint y: 45, distance: 185.6
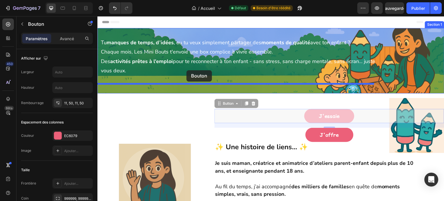
drag, startPoint x: 366, startPoint y: 121, endPoint x: 187, endPoint y: 70, distance: 187.0
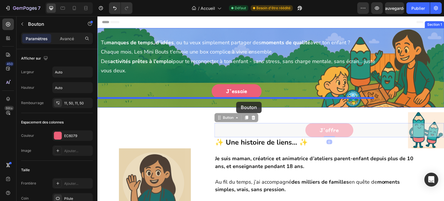
drag, startPoint x: 373, startPoint y: 133, endPoint x: 236, endPoint y: 102, distance: 141.0
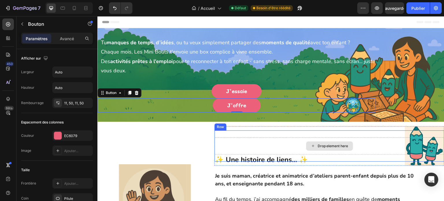
click at [366, 148] on div "Drop element here" at bounding box center [330, 145] width 230 height 17
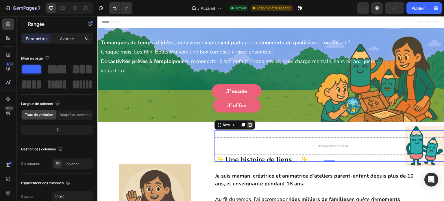
click at [250, 127] on icon at bounding box center [250, 125] width 5 height 5
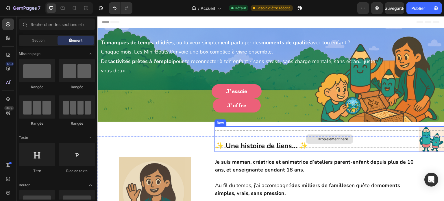
click at [365, 138] on div "Drop element here" at bounding box center [330, 138] width 230 height 17
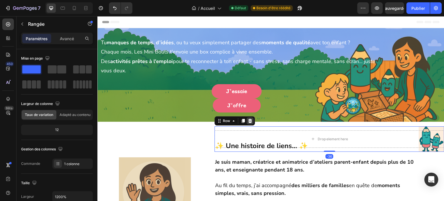
click at [248, 121] on icon at bounding box center [250, 121] width 4 height 4
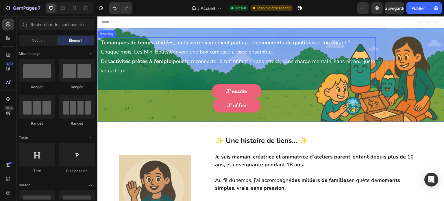
click at [304, 62] on span "Des activités prêtes à l'emploi pour te reconnecter à ton enfant - sans stress,…" at bounding box center [238, 66] width 274 height 16
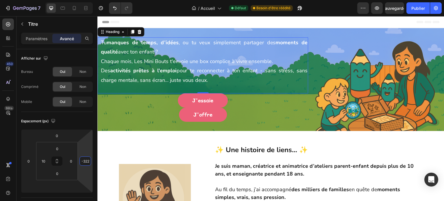
type input "-320"
drag, startPoint x: 88, startPoint y: 152, endPoint x: 83, endPoint y: 185, distance: 33.7
click at [83, 0] on html "7 Version history / Accueil Défaut Besoin d'être réédité Aperçu Sauvegarder Pub…" at bounding box center [222, 0] width 444 height 0
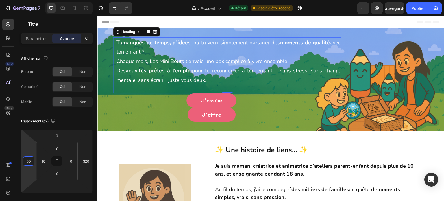
type input "54"
drag, startPoint x: 29, startPoint y: 154, endPoint x: 27, endPoint y: 146, distance: 8.1
click at [27, 0] on html "7 Version history / Accueil Défaut Besoin d'être réédité Aperçu Publier 450 Bêt…" at bounding box center [222, 0] width 444 height 0
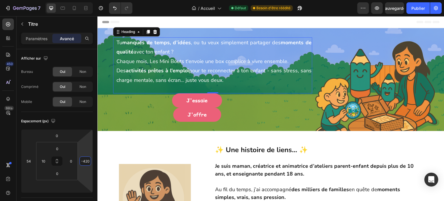
type input "-422"
drag, startPoint x: 83, startPoint y: 151, endPoint x: 71, endPoint y: 166, distance: 19.5
click at [71, 0] on html "7 Version history / Accueil Défaut Besoin d'être réédité Aperçu Sauvegarder Pub…" at bounding box center [222, 0] width 444 height 0
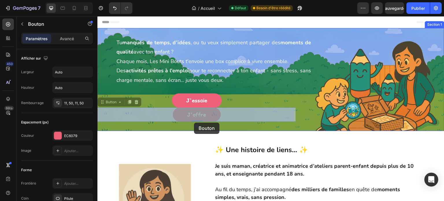
drag, startPoint x: 196, startPoint y: 119, endPoint x: 194, endPoint y: 123, distance: 4.5
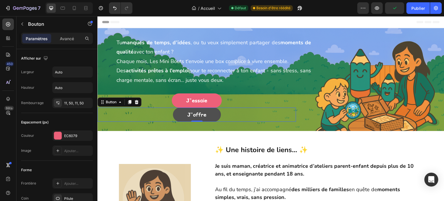
click at [212, 117] on link "J'offre" at bounding box center [197, 115] width 48 height 14
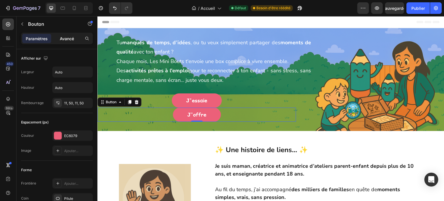
click at [71, 37] on font "Avancé" at bounding box center [67, 38] width 14 height 5
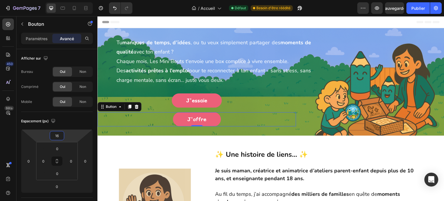
type input "18"
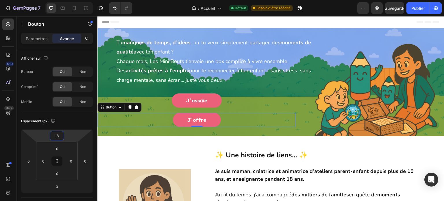
drag, startPoint x: 68, startPoint y: 135, endPoint x: 66, endPoint y: 132, distance: 3.1
click at [66, 0] on html "7 Version history / Accueil Défaut Besoin d'être réédité Aperçu Sauvegarder Pub…" at bounding box center [222, 0] width 444 height 0
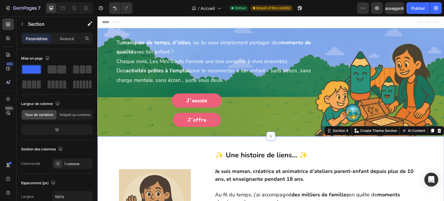
click at [338, 106] on div "Tu manques de temps, d’idées , ou tu veux simplement partager des moments de qu…" at bounding box center [270, 82] width 347 height 108
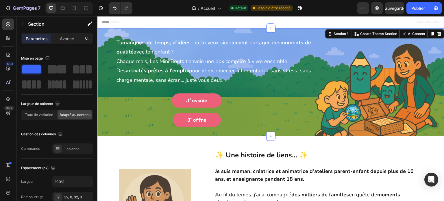
click at [333, 121] on div "Tu manques de temps, d’idées , ou tu veux simplement partager des moments de qu…" at bounding box center [270, 82] width 347 height 108
click at [45, 115] on font "Taux de variation" at bounding box center [39, 115] width 28 height 4
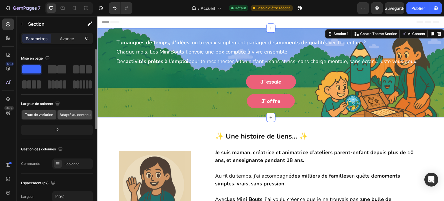
click at [66, 113] on font "Adapté au contenu" at bounding box center [75, 115] width 31 height 4
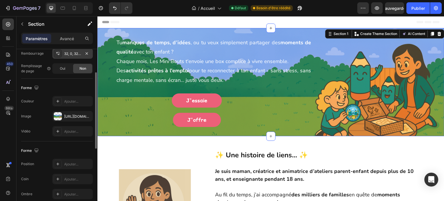
scroll to position [115, 0]
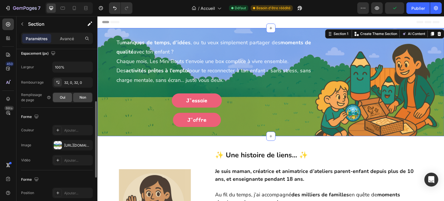
click at [59, 99] on div "Oui" at bounding box center [62, 97] width 19 height 9
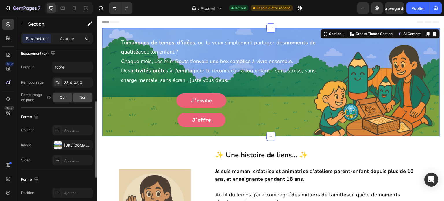
click at [80, 99] on div "Non" at bounding box center [82, 97] width 19 height 9
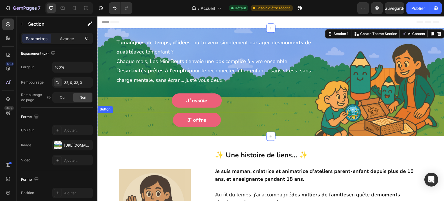
click at [294, 126] on div "J'offre Button" at bounding box center [196, 120] width 199 height 14
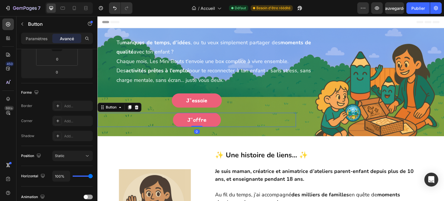
scroll to position [0, 0]
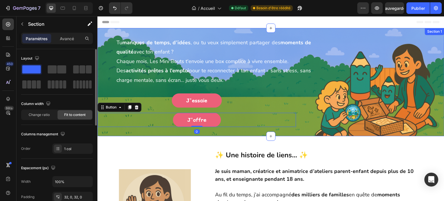
click at [303, 126] on div "Tu manques de temps, d’idées , ou tu veux simplement partager des moments de qu…" at bounding box center [270, 82] width 347 height 108
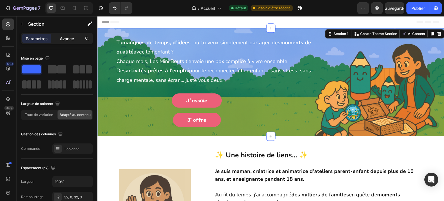
click at [72, 37] on font "Avancé" at bounding box center [67, 38] width 14 height 5
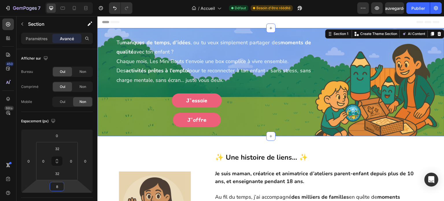
type input "6"
drag, startPoint x: 70, startPoint y: 188, endPoint x: 78, endPoint y: 187, distance: 7.6
click at [78, 0] on html "7 Version history / Accueil Défaut Besoin d'être réédité Aperçu Sauvegarder Pub…" at bounding box center [222, 0] width 444 height 0
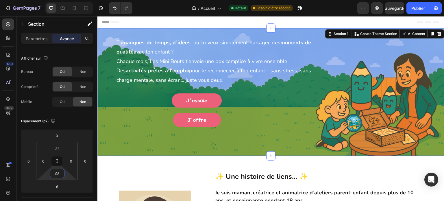
type input "96"
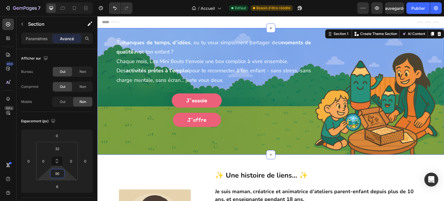
drag, startPoint x: 69, startPoint y: 173, endPoint x: 68, endPoint y: 160, distance: 13.6
click at [68, 0] on html "7 Version history / Accueil Défaut Besoin d'être réédité Aperçu Sauvegarder Pub…" at bounding box center [222, 0] width 444 height 0
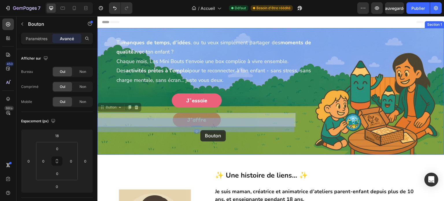
drag, startPoint x: 200, startPoint y: 122, endPoint x: 200, endPoint y: 130, distance: 8.4
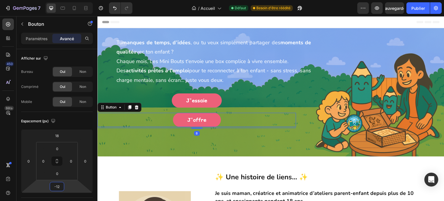
type input "-14"
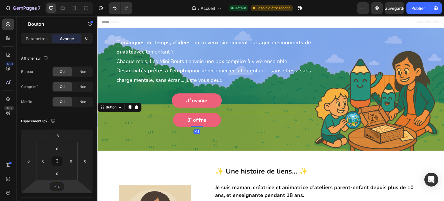
click at [67, 0] on html "7 Version history / Accueil Défaut Besoin d'être réédité Aperçu Sauvegarder Pub…" at bounding box center [222, 0] width 444 height 0
click at [145, 123] on div "J'offre Button -14" at bounding box center [196, 120] width 199 height 14
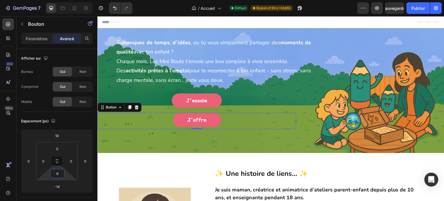
type input "0"
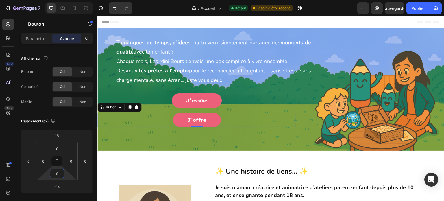
drag, startPoint x: 67, startPoint y: 173, endPoint x: 65, endPoint y: 179, distance: 6.9
click at [65, 0] on html "7 Version history / Accueil Défaut Besoin d'être réédité Aperçu Sauvegarder Pub…" at bounding box center [222, 0] width 444 height 0
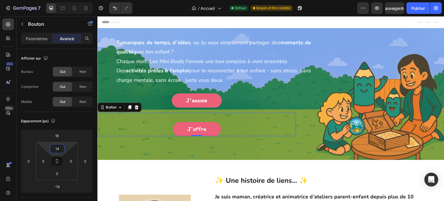
type input "0"
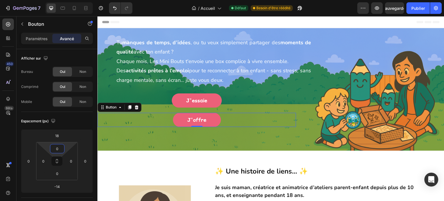
drag, startPoint x: 65, startPoint y: 144, endPoint x: 66, endPoint y: 152, distance: 7.9
click at [66, 0] on html "7 Version history / Accueil Défaut Besoin d'être réédité Aperçu Sauvegarder Pub…" at bounding box center [222, 0] width 444 height 0
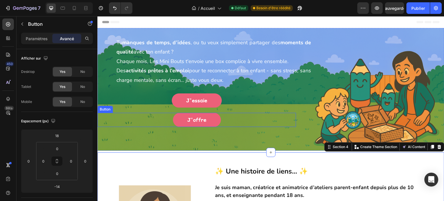
click at [222, 122] on div "J'offre Button" at bounding box center [196, 120] width 199 height 14
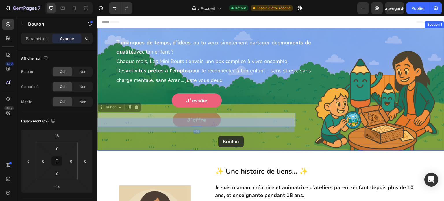
drag, startPoint x: 222, startPoint y: 122, endPoint x: 218, endPoint y: 136, distance: 14.5
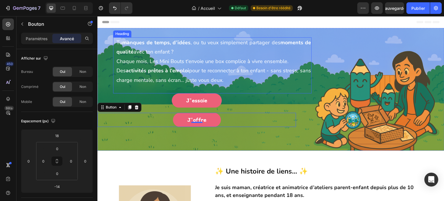
click at [203, 79] on span "Des activités prêtes à l'emploi pour te reconnecter à ton enfant - sans stress,…" at bounding box center [214, 75] width 195 height 16
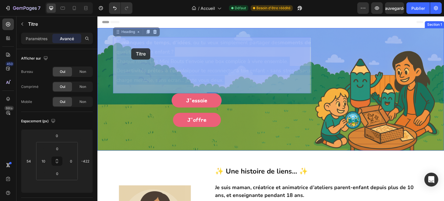
drag, startPoint x: 223, startPoint y: 80, endPoint x: 134, endPoint y: 49, distance: 94.2
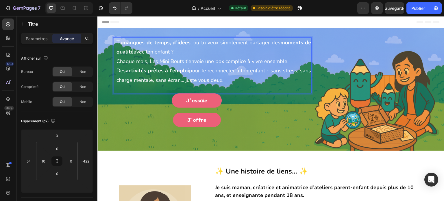
click at [225, 82] on p "Tu manques de temps, d’idées , ou tu veux simplement partager des moments de qu…" at bounding box center [214, 61] width 195 height 47
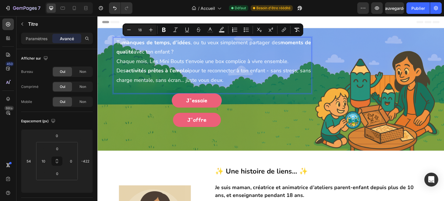
drag, startPoint x: 226, startPoint y: 81, endPoint x: 115, endPoint y: 43, distance: 116.8
click at [115, 43] on div "Tu manques de temps, d’idées , ou tu veux simplement partager des moments de qu…" at bounding box center [212, 65] width 199 height 56
click at [211, 28] on icon "Editor contextual toolbar" at bounding box center [210, 30] width 6 height 6
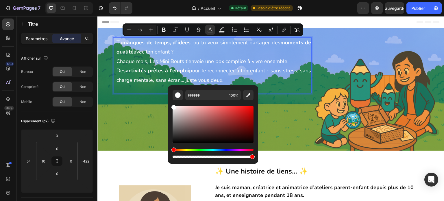
click at [30, 39] on font "Paramètres" at bounding box center [37, 38] width 22 height 5
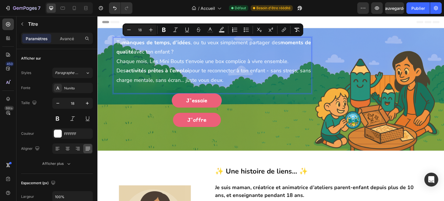
drag, startPoint x: 224, startPoint y: 82, endPoint x: 115, endPoint y: 43, distance: 116.2
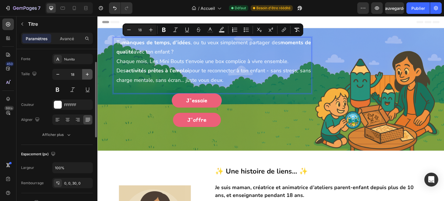
click at [90, 74] on icon "button" at bounding box center [87, 74] width 6 height 6
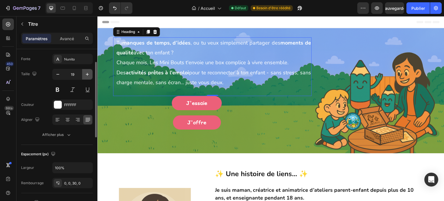
click at [90, 74] on icon "button" at bounding box center [87, 74] width 6 height 6
type input "20"
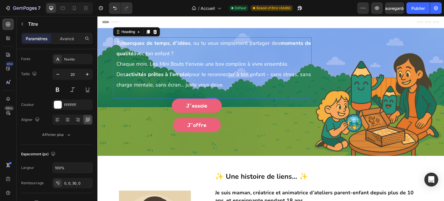
click at [229, 82] on p "Tu manques de temps, d’idées , ou tu veux simplement partager des moments de qu…" at bounding box center [214, 64] width 195 height 52
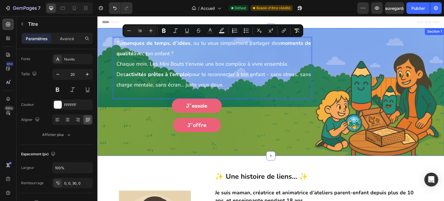
drag, startPoint x: 228, startPoint y: 83, endPoint x: 101, endPoint y: 43, distance: 132.7
click at [101, 43] on div "Tu manques de temps, d’idées , ou tu veux simplement partager des moments de qu…" at bounding box center [196, 82] width 199 height 91
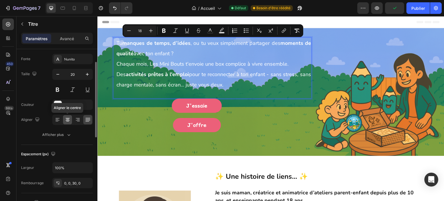
click at [67, 123] on div at bounding box center [67, 119] width 9 height 9
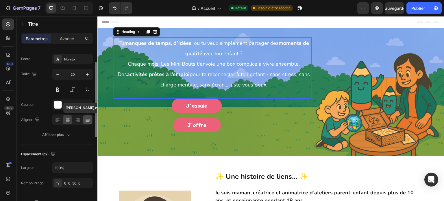
click at [86, 121] on icon at bounding box center [87, 121] width 4 height 0
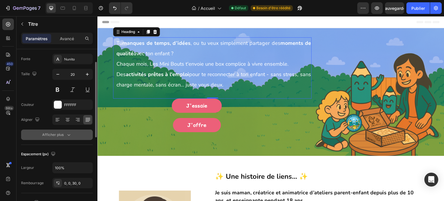
click at [69, 136] on icon "button" at bounding box center [69, 135] width 6 height 6
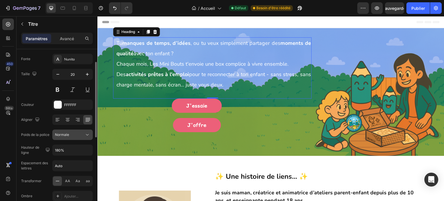
click at [84, 133] on div "Normale" at bounding box center [70, 134] width 30 height 5
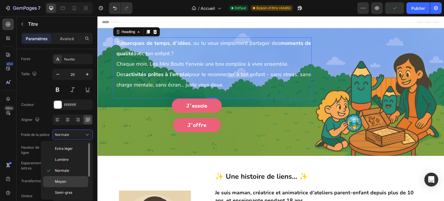
click at [64, 180] on font "Moyen" at bounding box center [60, 181] width 11 height 4
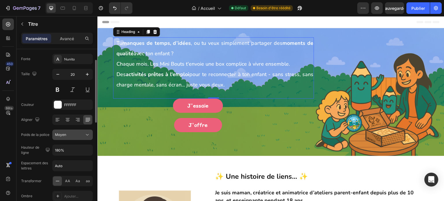
click at [83, 134] on div "Moyen" at bounding box center [70, 134] width 30 height 5
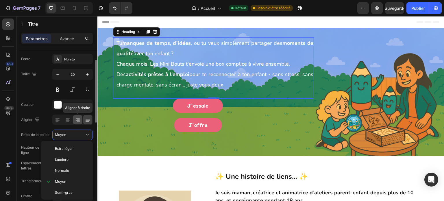
scroll to position [58, 0]
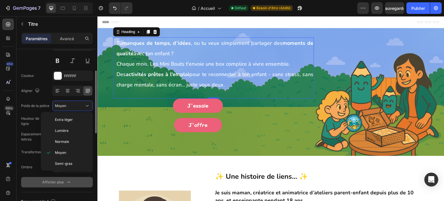
click at [29, 120] on font "Hauteur de ligne" at bounding box center [32, 121] width 22 height 10
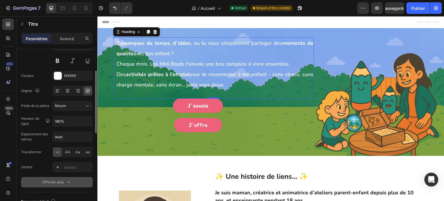
scroll to position [29, 0]
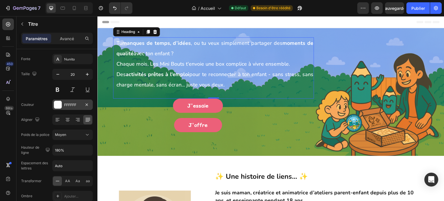
click at [73, 105] on font "FFFFFF" at bounding box center [70, 105] width 12 height 4
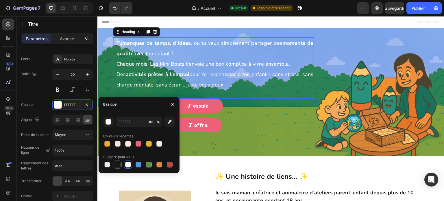
click at [118, 163] on div at bounding box center [118, 165] width 6 height 6
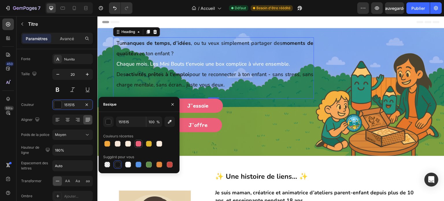
click at [137, 144] on div at bounding box center [139, 144] width 6 height 6
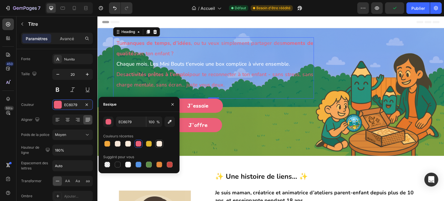
click at [161, 145] on div at bounding box center [159, 144] width 6 height 6
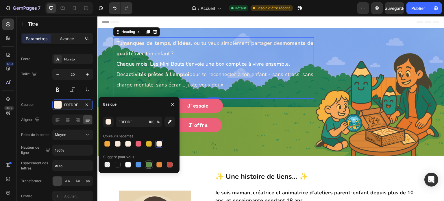
click at [150, 165] on div at bounding box center [149, 165] width 6 height 6
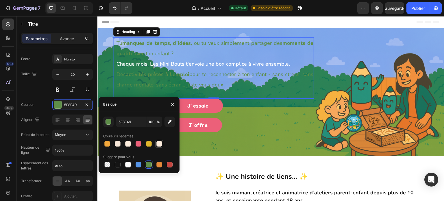
click at [158, 143] on div at bounding box center [159, 144] width 6 height 6
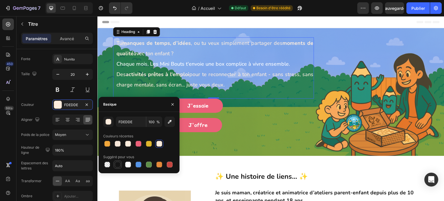
click at [119, 163] on div at bounding box center [118, 165] width 6 height 6
type input "151515"
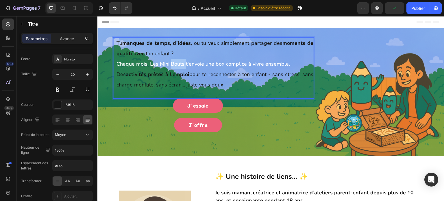
click at [176, 63] on span "Chaque mois, Les Mini Bouts t'envoie une box complice à vivre ensemble." at bounding box center [204, 63] width 174 height 7
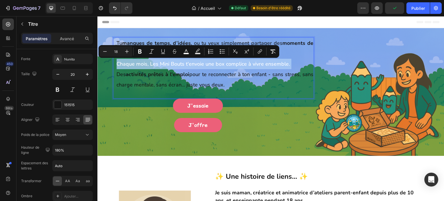
click at [176, 63] on span "Chaque mois, Les Mini Bouts t'envoie une box complice à vivre ensemble." at bounding box center [204, 63] width 174 height 7
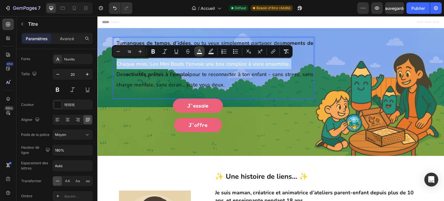
click at [198, 53] on rect "Barre d'outils contextuelle de l'éditeur" at bounding box center [199, 53] width 5 height 1
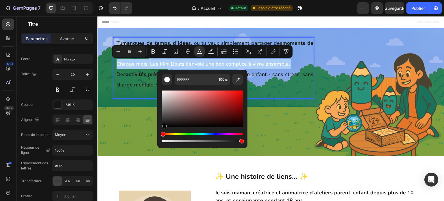
click at [164, 126] on div "Barre d'outils contextuelle de l'éditeur" at bounding box center [202, 109] width 81 height 37
type input "070707"
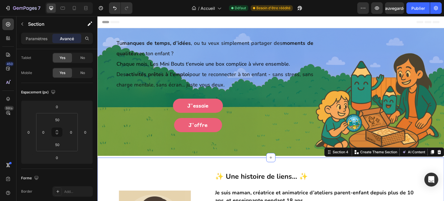
scroll to position [0, 0]
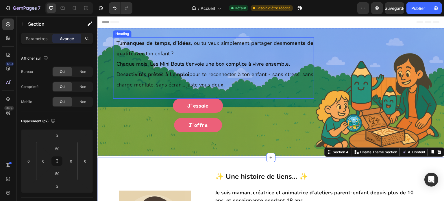
click at [166, 78] on strong "activités prêtes à l'emploi" at bounding box center [158, 74] width 64 height 7
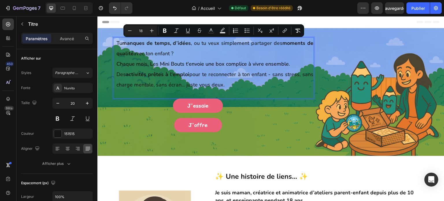
drag, startPoint x: 225, startPoint y: 84, endPoint x: 117, endPoint y: 41, distance: 116.8
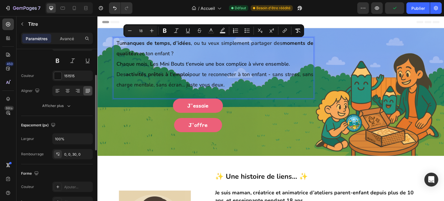
scroll to position [29, 0]
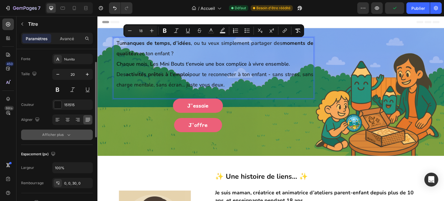
click at [58, 132] on font "Afficher plus" at bounding box center [52, 134] width 21 height 4
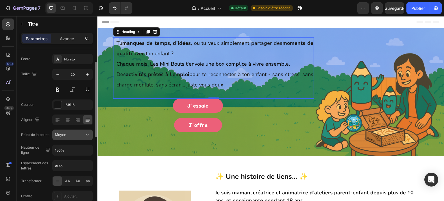
click at [85, 133] on icon at bounding box center [87, 135] width 6 height 6
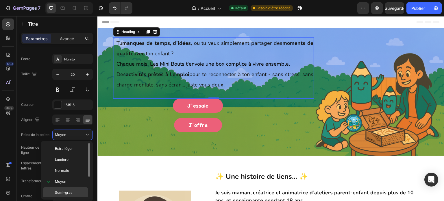
click at [64, 190] on font "Semi-gras" at bounding box center [63, 192] width 17 height 4
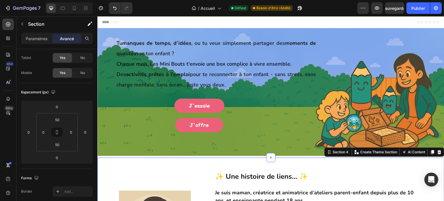
scroll to position [0, 0]
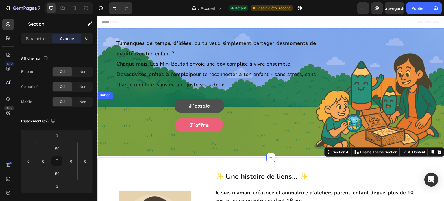
click at [213, 105] on link "J'essaie" at bounding box center [199, 106] width 50 height 14
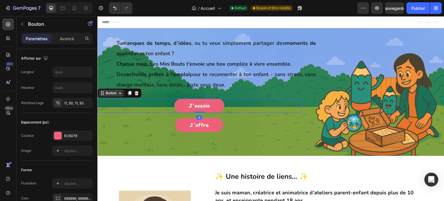
click at [120, 93] on icon at bounding box center [120, 93] width 2 height 1
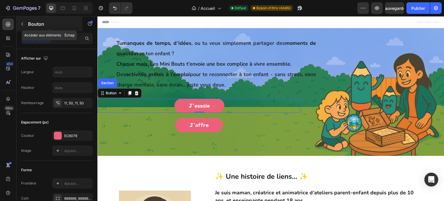
click at [20, 24] on icon "button" at bounding box center [22, 24] width 5 height 5
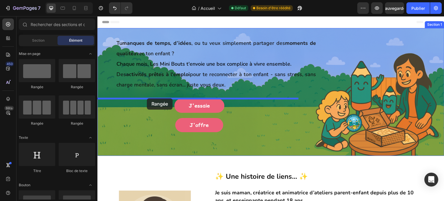
drag, startPoint x: 137, startPoint y: 90, endPoint x: 147, endPoint y: 98, distance: 13.0
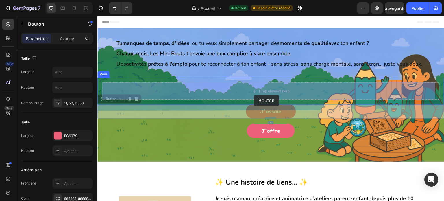
drag, startPoint x: 259, startPoint y: 118, endPoint x: 254, endPoint y: 95, distance: 23.6
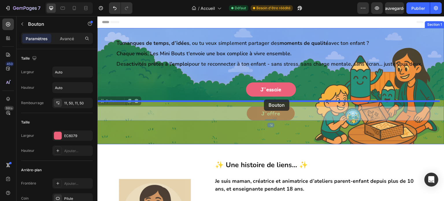
drag, startPoint x: 264, startPoint y: 119, endPoint x: 264, endPoint y: 99, distance: 19.7
drag, startPoint x: 256, startPoint y: 116, endPoint x: 258, endPoint y: 100, distance: 15.4
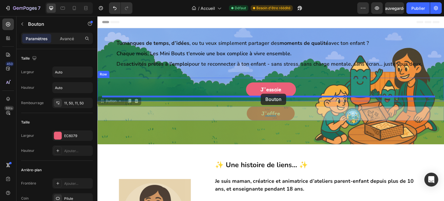
drag, startPoint x: 247, startPoint y: 117, endPoint x: 261, endPoint y: 94, distance: 26.6
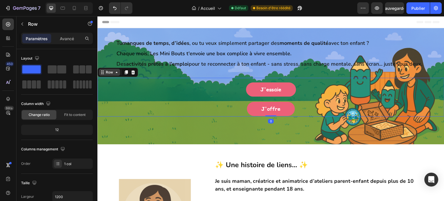
click at [105, 76] on div "Row" at bounding box center [117, 72] width 40 height 9
click at [75, 38] on div "Avancé" at bounding box center [66, 38] width 29 height 9
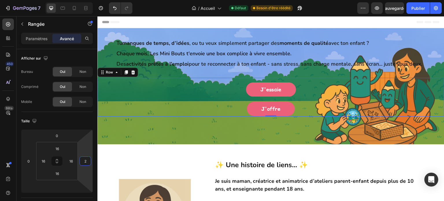
type input "0"
click at [90, 0] on html "7 Version history / Accueil Défaut Besoin d'être réédité Aperçu Sauvegarder Pub…" at bounding box center [222, 0] width 444 height 0
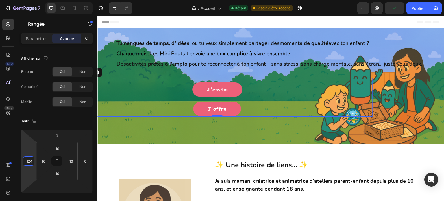
type input "-122"
drag, startPoint x: 31, startPoint y: 149, endPoint x: 32, endPoint y: 166, distance: 17.7
click at [32, 0] on html "7 Version history / Accueil Défaut Besoin d'être réédité Aperçu Sauvegarder Pub…" at bounding box center [222, 0] width 444 height 0
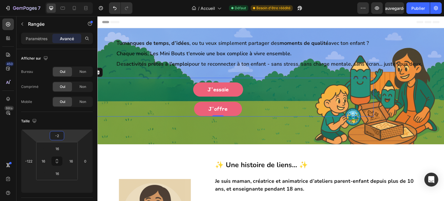
type input "-6"
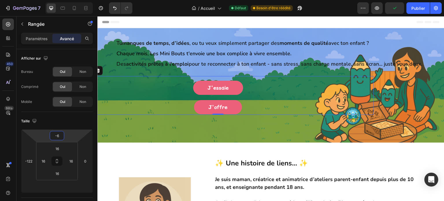
drag, startPoint x: 69, startPoint y: 140, endPoint x: 76, endPoint y: 141, distance: 7.9
click at [76, 0] on html "7 Version history / Accueil Défaut Besoin d'être réédité Aperçu Publier 450 Bêt…" at bounding box center [222, 0] width 444 height 0
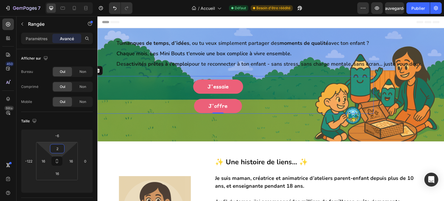
type input "0"
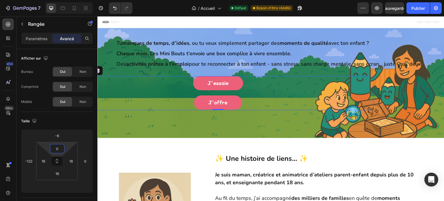
drag, startPoint x: 66, startPoint y: 148, endPoint x: 70, endPoint y: 150, distance: 4.9
click at [70, 0] on html "7 Version history / Accueil Défaut Besoin d'être réédité Aperçu Sauvegarder Pub…" at bounding box center [222, 0] width 444 height 0
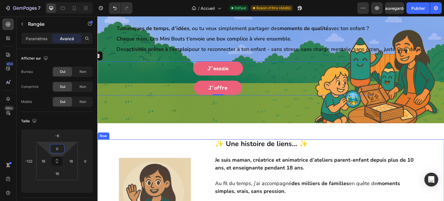
scroll to position [29, 0]
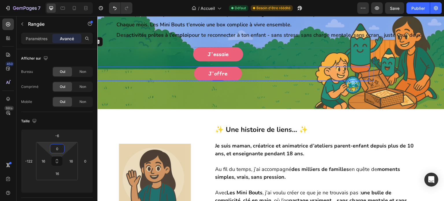
click at [139, 69] on div "J'offre Button" at bounding box center [218, 74] width 303 height 14
click at [366, 74] on div "J'offre Button -14" at bounding box center [218, 74] width 303 height 14
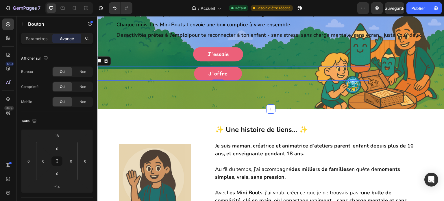
scroll to position [0, 0]
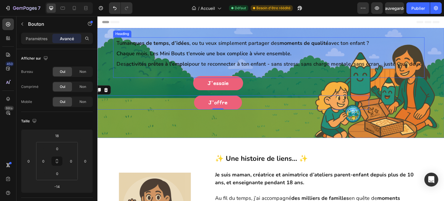
click at [228, 49] on p "⁠⁠⁠⁠⁠⁠⁠ Tu manques de temps, d’idées , ou tu veux simplement partager des momen…" at bounding box center [271, 53] width 308 height 31
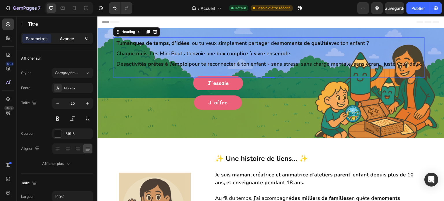
click at [69, 36] on p "Avancé" at bounding box center [67, 39] width 14 height 6
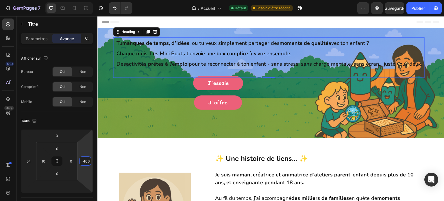
type input "-374"
drag, startPoint x: 86, startPoint y: 152, endPoint x: 88, endPoint y: 145, distance: 7.3
click at [88, 0] on html "7 Version history / Accueil Défaut Besoin d'être réédité Aperçu Sauvegarder Pub…" at bounding box center [222, 0] width 444 height 0
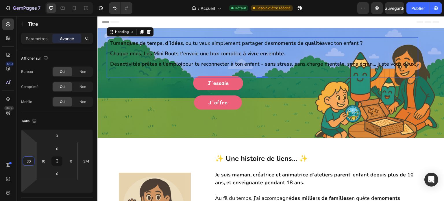
type input "20"
drag, startPoint x: 28, startPoint y: 152, endPoint x: 26, endPoint y: 157, distance: 5.1
click at [26, 0] on html "7 Version history / Accueil Défaut Besoin d'être réédité Aperçu Sauvegarder Pub…" at bounding box center [222, 0] width 444 height 0
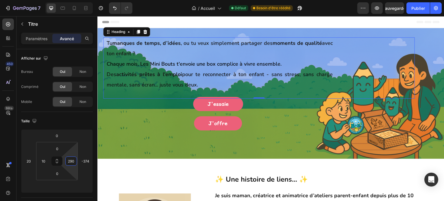
type input "296"
drag, startPoint x: 74, startPoint y: 152, endPoint x: 61, endPoint y: 109, distance: 44.7
click at [61, 0] on html "7 Version history / Accueil Défaut Besoin d'être réédité Aperçu Sauvegarder Pub…" at bounding box center [222, 0] width 444 height 0
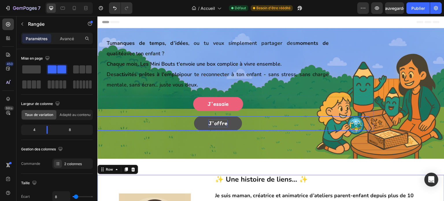
click at [215, 126] on strong "J'offre" at bounding box center [218, 123] width 19 height 7
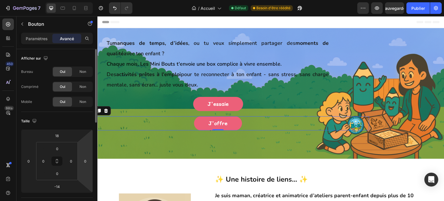
scroll to position [29, 0]
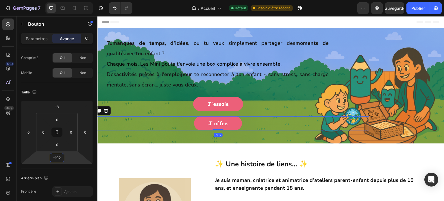
type input "-104"
drag, startPoint x: 68, startPoint y: 157, endPoint x: 69, endPoint y: 170, distance: 13.1
click at [69, 0] on html "7 Version history / Accueil Défaut Besoin d'être réédité Aperçu Sauvegarder Pub…" at bounding box center [222, 0] width 444 height 0
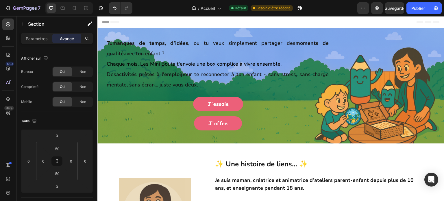
scroll to position [0, 0]
click at [182, 86] on span "Des activités prêtes à l'emploi pour te reconnecter à ton enfant - sans stress,…" at bounding box center [218, 79] width 222 height 17
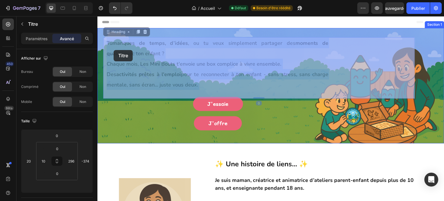
drag, startPoint x: 202, startPoint y: 85, endPoint x: 139, endPoint y: 72, distance: 64.8
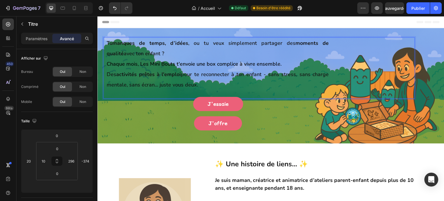
click at [199, 84] on p "Tu manques de temps, d’idées , ou tu veux simplement partager des moments de qu…" at bounding box center [218, 64] width 222 height 52
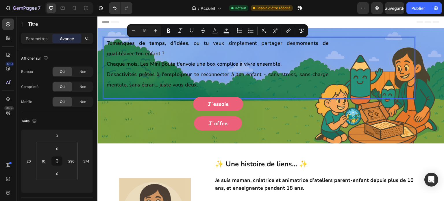
drag, startPoint x: 199, startPoint y: 84, endPoint x: 106, endPoint y: 41, distance: 103.0
click at [106, 41] on div "Tu manques de temps, d’idées , ou tu veux simplement partager des moments de qu…" at bounding box center [259, 67] width 312 height 61
click at [41, 39] on font "Paramètres" at bounding box center [37, 38] width 22 height 5
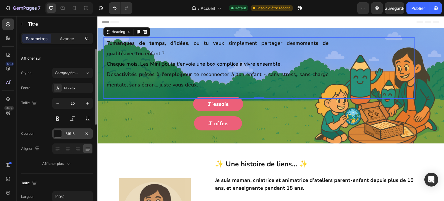
click at [73, 136] on div "151515" at bounding box center [72, 133] width 17 height 5
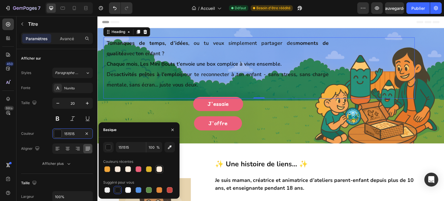
click at [160, 172] on div at bounding box center [159, 169] width 6 height 6
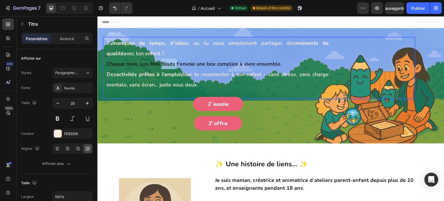
click at [165, 62] on span "Chaque mois, Les Mini Bouts t'envoie une box complice à vivre ensemble." at bounding box center [194, 63] width 175 height 7
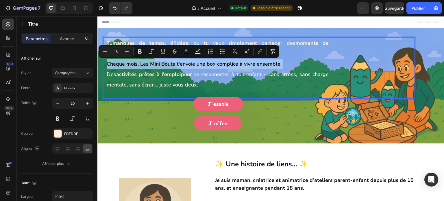
click at [165, 62] on span "Chaque mois, Les Mini Bouts t'envoie une box complice à vivre ensemble." at bounding box center [194, 63] width 175 height 7
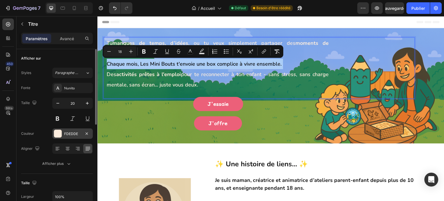
click at [72, 133] on font "FDEDDE" at bounding box center [71, 134] width 14 height 4
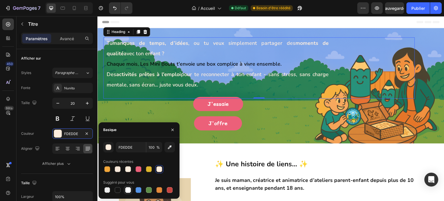
click at [128, 193] on div at bounding box center [128, 190] width 7 height 7
type input "FFFFFF"
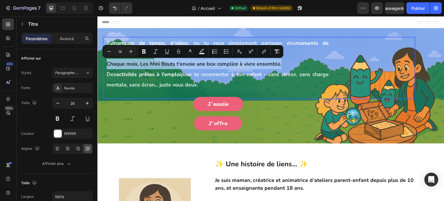
drag, startPoint x: 279, startPoint y: 64, endPoint x: 108, endPoint y: 61, distance: 171.8
click at [108, 61] on span "Chaque mois, Les Mini Bouts t'envoie une box complice à vivre ensemble." at bounding box center [194, 63] width 175 height 7
click at [203, 55] on button "Text Background Color" at bounding box center [202, 51] width 10 height 10
type input "000000"
type input "77"
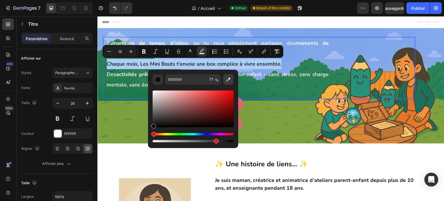
click at [227, 83] on button "Editor contextual toolbar" at bounding box center [228, 79] width 10 height 10
type input "3B3B3B"
type input "100"
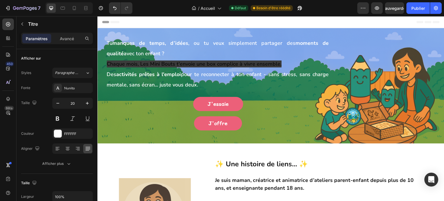
click at [271, 96] on h1 "Tu manques de temps, d’idées , ou tu veux simplement partager des moments de qu…" at bounding box center [217, 67] width 223 height 61
click at [257, 63] on span "Chaque mois, Les Mini Bouts t'envoie une box complice à vivre ensemble." at bounding box center [194, 63] width 175 height 7
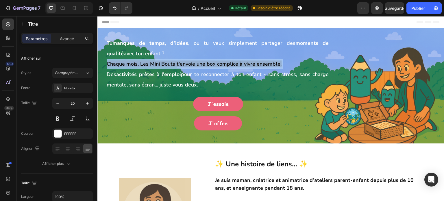
click at [257, 63] on span "Chaque mois, Les Mini Bouts t'envoie une box complice à vivre ensemble." at bounding box center [194, 63] width 175 height 7
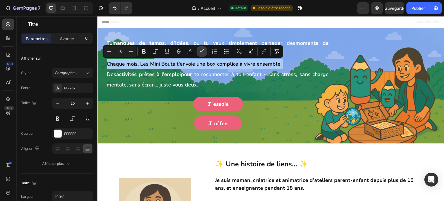
click at [201, 54] on rect "Barre d'outils contextuelle de l'éditeur" at bounding box center [201, 53] width 5 height 1
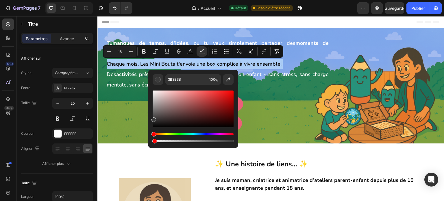
click at [154, 142] on div "Barre d'outils contextuelle de l'éditeur" at bounding box center [193, 141] width 81 height 2
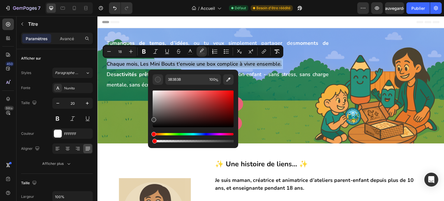
type input "1"
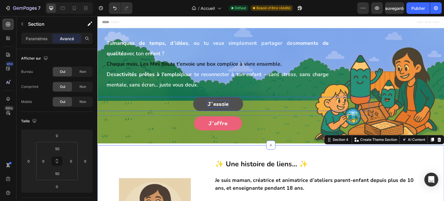
click at [218, 103] on strong "J'essaie" at bounding box center [218, 103] width 21 height 7
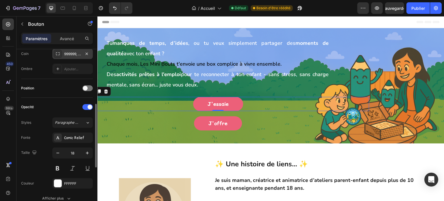
scroll to position [174, 0]
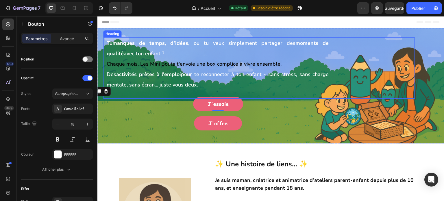
click at [165, 76] on strong "activités prêtes à l'emploi" at bounding box center [148, 74] width 65 height 7
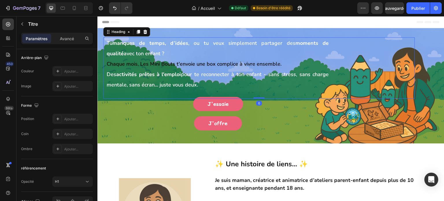
scroll to position [0, 0]
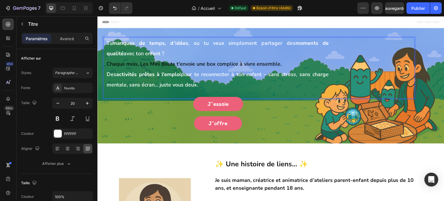
drag, startPoint x: 198, startPoint y: 83, endPoint x: 107, endPoint y: 45, distance: 98.4
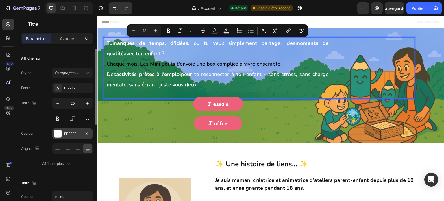
click at [65, 132] on font "FFFFFF" at bounding box center [70, 134] width 12 height 4
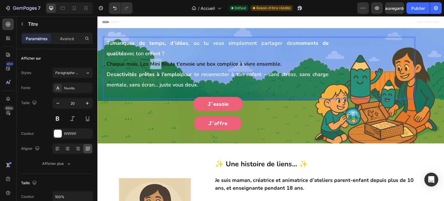
click at [158, 64] on span "Chaque mois, Les Mini Bouts t'envoie une box complice à vivre ensemble." at bounding box center [194, 63] width 175 height 7
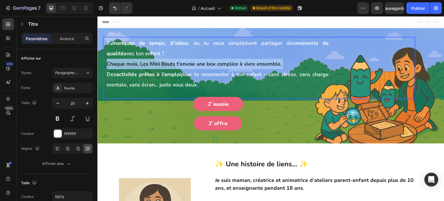
click at [158, 64] on span "Chaque mois, Les Mini Bouts t'envoie une box complice à vivre ensemble." at bounding box center [194, 63] width 175 height 7
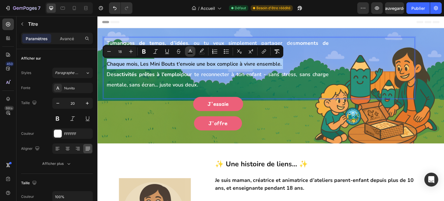
click at [188, 54] on rect "Editor contextual toolbar" at bounding box center [190, 53] width 5 height 1
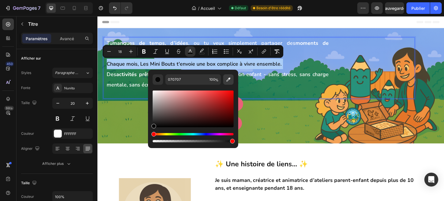
click at [227, 78] on icon "Editor contextual toolbar" at bounding box center [229, 80] width 6 height 6
type input "FFFFFF"
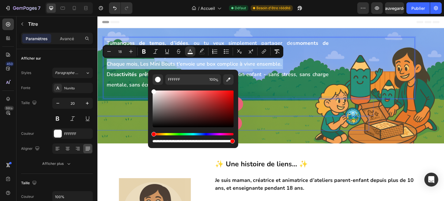
click at [262, 121] on div "J'offre Button" at bounding box center [218, 123] width 303 height 14
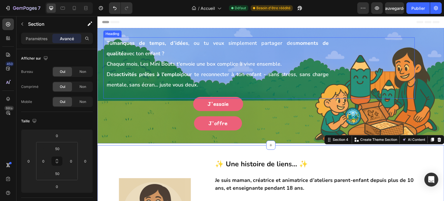
click at [155, 53] on p "⁠⁠⁠⁠⁠⁠⁠ Tu manques de temps, d’idées , ou tu veux simplement partager des momen…" at bounding box center [218, 64] width 222 height 52
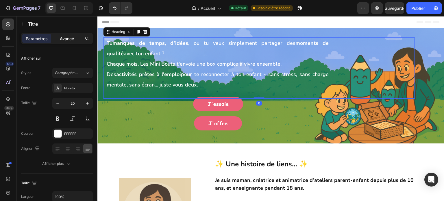
click at [72, 42] on div "Avancé" at bounding box center [66, 38] width 29 height 9
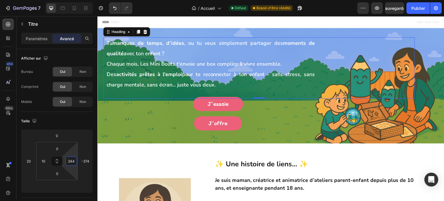
type input "346"
drag, startPoint x: 72, startPoint y: 148, endPoint x: 67, endPoint y: 141, distance: 8.9
click at [67, 0] on html "7 Version history / Accueil Défaut Besoin d'être réédité Aperçu Sauvegarder Pub…" at bounding box center [222, 0] width 444 height 0
click at [309, 44] on strong "moments de qualité" at bounding box center [211, 48] width 208 height 17
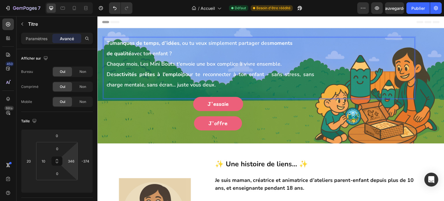
click at [304, 74] on span "Des activités prêtes à l'emploi pour te reconnecter à ton enfant - sans stress,…" at bounding box center [211, 79] width 208 height 17
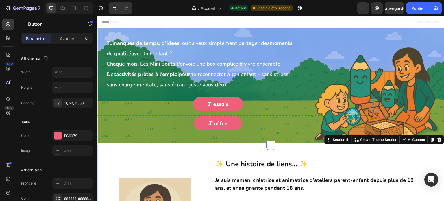
click at [186, 108] on div "J'essaie Button" at bounding box center [218, 104] width 303 height 14
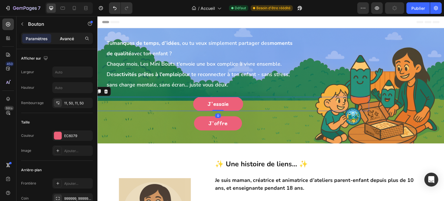
click at [74, 41] on div "Avancé" at bounding box center [66, 38] width 29 height 9
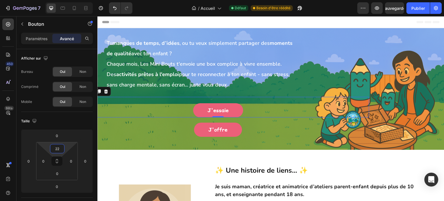
type input "24"
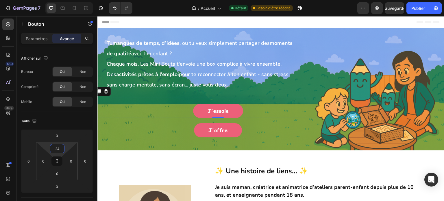
drag, startPoint x: 66, startPoint y: 149, endPoint x: 65, endPoint y: 146, distance: 3.5
click at [65, 0] on html "7 Version history / Accueil Défaut Besoin d'être réédité Aperçu Sauvegarder Pub…" at bounding box center [222, 0] width 444 height 0
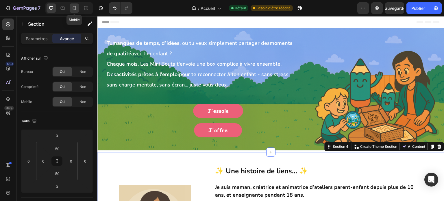
click at [75, 11] on div at bounding box center [74, 7] width 9 height 9
type input "32"
type input "40"
type input "32"
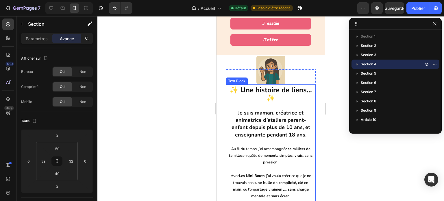
scroll to position [210, 0]
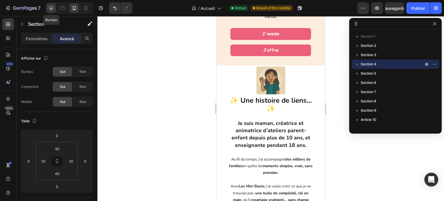
click at [50, 7] on icon at bounding box center [51, 8] width 6 height 6
type input "0"
type input "50"
type input "0"
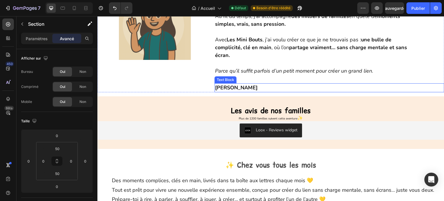
scroll to position [310, 0]
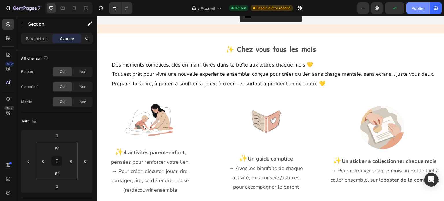
click at [422, 10] on font "Publier" at bounding box center [419, 8] width 14 height 5
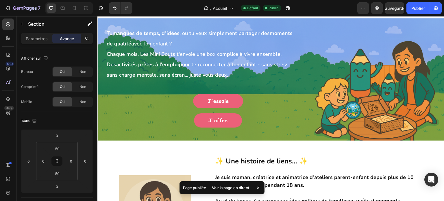
scroll to position [0, 0]
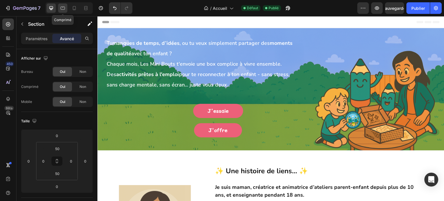
click at [61, 9] on icon at bounding box center [63, 8] width 6 height 6
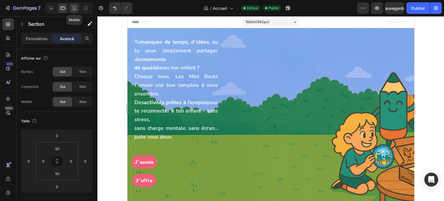
click at [73, 10] on icon at bounding box center [74, 8] width 3 height 4
type input "32"
type input "40"
type input "32"
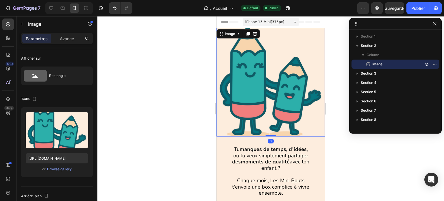
click at [284, 81] on img at bounding box center [271, 82] width 108 height 108
click at [255, 36] on div at bounding box center [255, 33] width 7 height 7
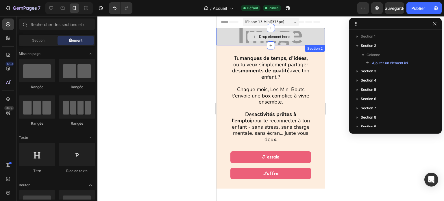
click at [252, 38] on icon at bounding box center [254, 36] width 5 height 5
click at [252, 37] on icon at bounding box center [254, 36] width 5 height 5
click at [223, 34] on div "Drop element here" at bounding box center [271, 36] width 108 height 17
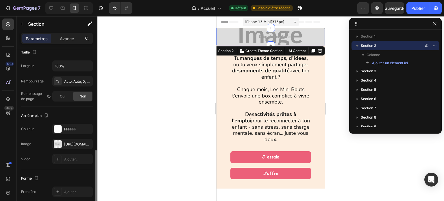
scroll to position [145, 0]
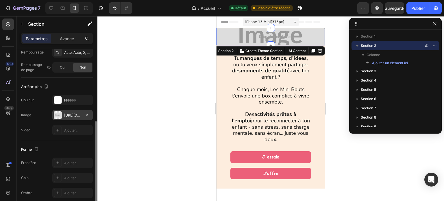
click at [67, 116] on font "https://cdn.shopify.com/s/files/1/0972/8897/8696/files/gempages_571899597614482…" at bounding box center [82, 115] width 37 height 4
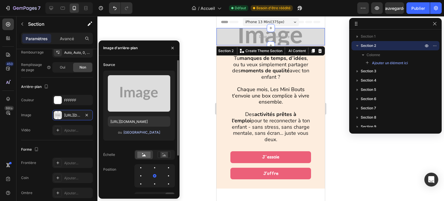
click at [131, 131] on font "Parcourir la galerie" at bounding box center [142, 132] width 37 height 4
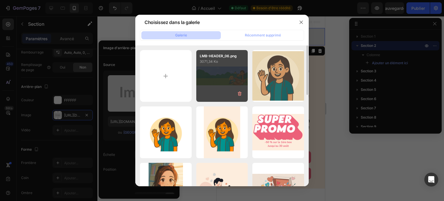
click at [215, 85] on div "LMB-HEADER_06.png 3071,34 Ko" at bounding box center [222, 76] width 52 height 52
type input "[URL][DOMAIN_NAME]"
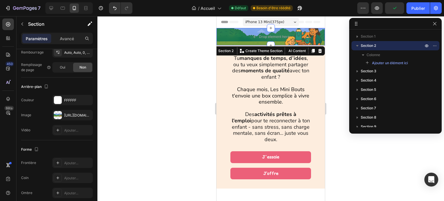
click at [197, 85] on div at bounding box center [270, 108] width 347 height 185
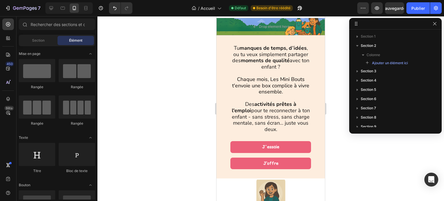
scroll to position [0, 0]
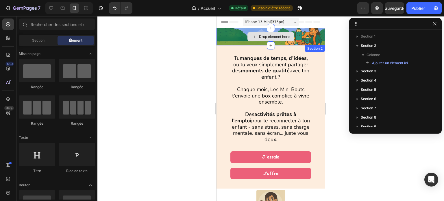
click at [305, 39] on div "Drop element here" at bounding box center [271, 36] width 108 height 17
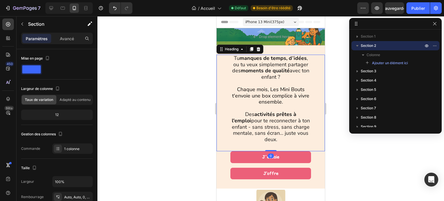
click at [271, 75] on span "Tu manques de temps, d’idées , ou tu veux simplement partager des moments de qu…" at bounding box center [270, 68] width 77 height 26
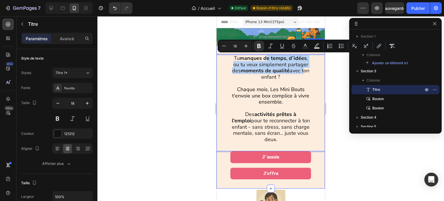
drag, startPoint x: 271, startPoint y: 75, endPoint x: 265, endPoint y: 43, distance: 32.1
click at [310, 78] on div "Tu manques de temps, d’idées , ou tu veux simplement partager des moments de qu…" at bounding box center [271, 103] width 108 height 97
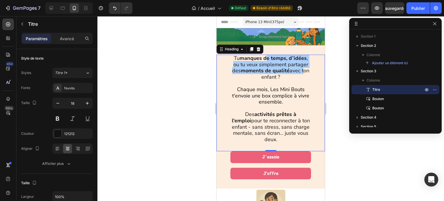
click at [335, 48] on div at bounding box center [270, 108] width 347 height 185
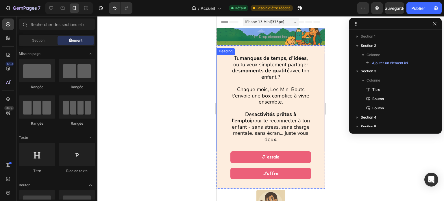
click at [314, 60] on div "⁠⁠⁠⁠⁠⁠⁠ Tu manques de temps, d’idées , ou tu veux simplement partager des momen…" at bounding box center [271, 103] width 108 height 97
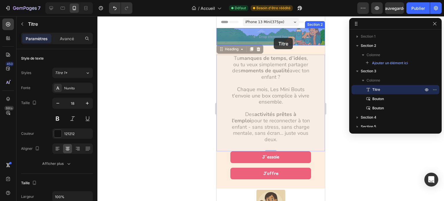
drag, startPoint x: 311, startPoint y: 57, endPoint x: 274, endPoint y: 38, distance: 41.3
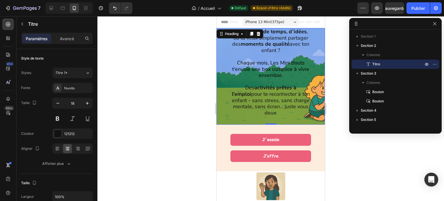
click at [109, 11] on div at bounding box center [120, 8] width 26 height 12
click at [113, 11] on button "Annuler/Rétablir" at bounding box center [115, 8] width 12 height 12
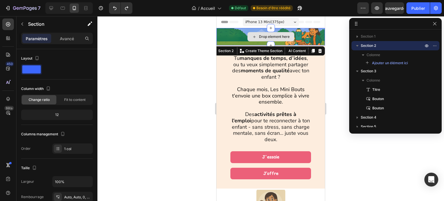
click at [228, 36] on div "Drop element here" at bounding box center [271, 36] width 108 height 17
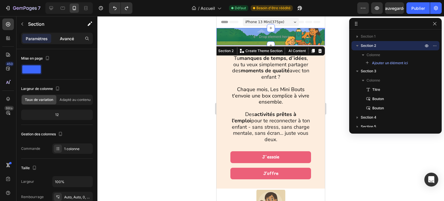
click at [73, 36] on font "Avancé" at bounding box center [67, 38] width 14 height 5
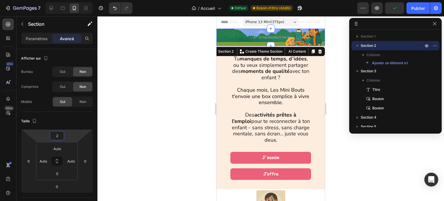
type input "0"
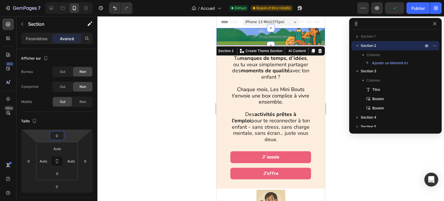
click at [74, 0] on html "7 Version history / Accueil Défaut Besoin d'être réédité Aperçu Publier 450 Bêt…" at bounding box center [222, 0] width 444 height 0
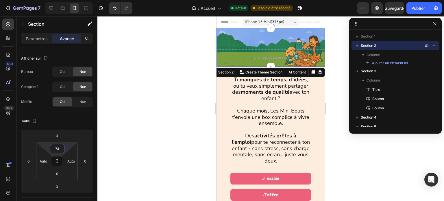
type input "72"
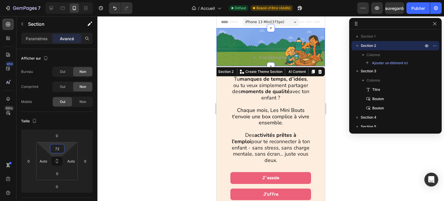
drag, startPoint x: 66, startPoint y: 148, endPoint x: 58, endPoint y: 137, distance: 13.3
click at [58, 0] on html "7 Version history / Accueil Défaut Besoin d'être réédité Aperçu Sauvegarder Pub…" at bounding box center [222, 0] width 444 height 0
click at [165, 116] on div at bounding box center [270, 108] width 347 height 185
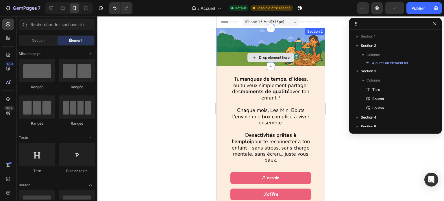
click at [241, 55] on div "Drop element here" at bounding box center [271, 57] width 108 height 17
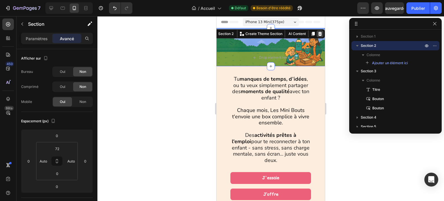
click at [318, 34] on icon at bounding box center [320, 34] width 4 height 4
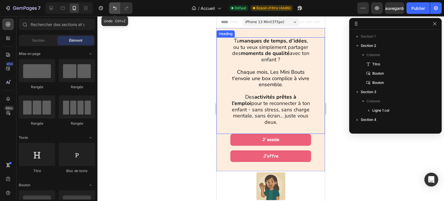
click at [112, 11] on button "Annuler/Rétablir" at bounding box center [115, 8] width 12 height 12
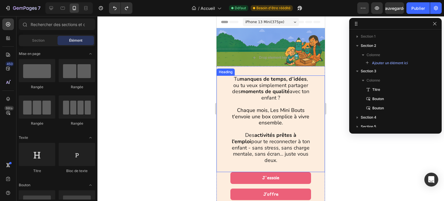
click at [161, 97] on div at bounding box center [270, 108] width 347 height 185
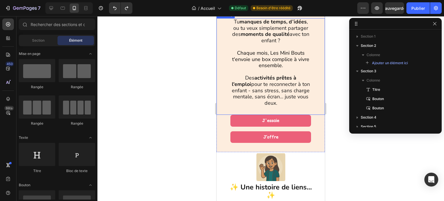
scroll to position [58, 0]
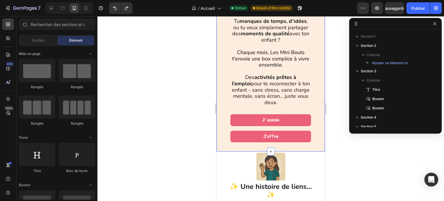
click at [221, 146] on div "Tu manques de temps, d’idées , ou tu veux simplement partager des moments de qu…" at bounding box center [271, 79] width 108 height 143
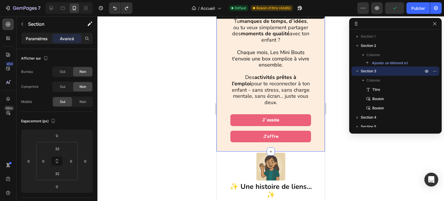
click at [41, 39] on font "Paramètres" at bounding box center [37, 38] width 22 height 5
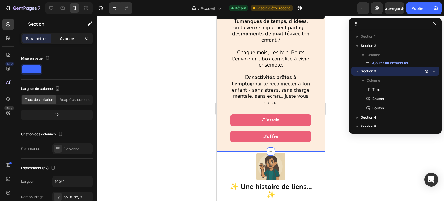
click at [69, 39] on font "Avancé" at bounding box center [67, 38] width 14 height 5
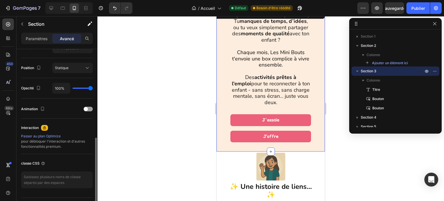
scroll to position [217, 0]
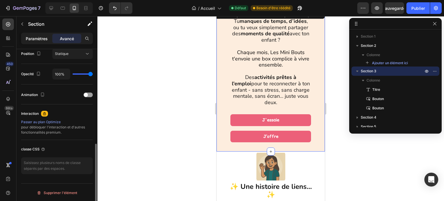
click at [39, 36] on font "Paramètres" at bounding box center [37, 38] width 22 height 5
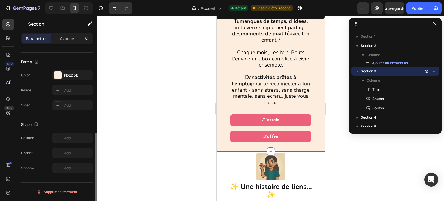
scroll to position [169, 0]
click at [69, 76] on font "FDEDDE" at bounding box center [71, 76] width 14 height 4
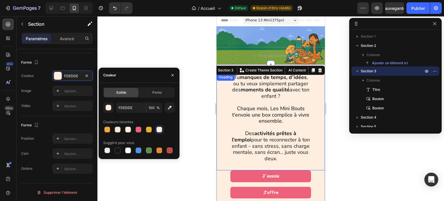
scroll to position [0, 0]
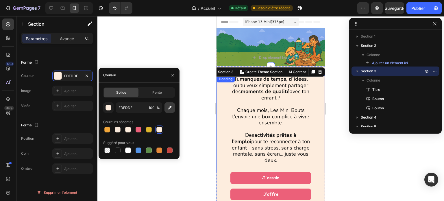
click at [170, 106] on icon "button" at bounding box center [170, 108] width 4 height 4
type input "7B9F3F"
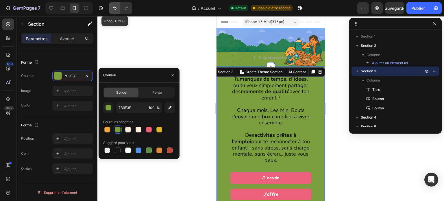
click at [111, 6] on button "Annuler/Rétablir" at bounding box center [115, 8] width 12 height 12
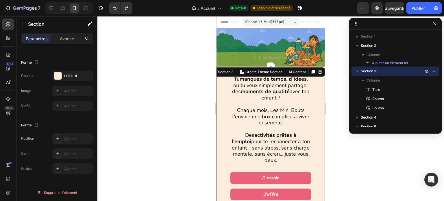
click at [176, 105] on div at bounding box center [270, 108] width 347 height 185
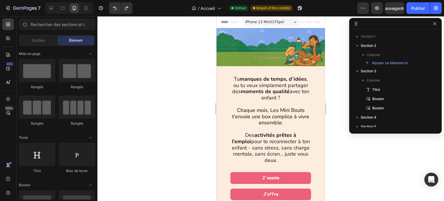
click at [152, 102] on div at bounding box center [270, 108] width 347 height 185
click at [339, 43] on div at bounding box center [270, 108] width 347 height 185
click at [271, 40] on div "Drop element here Section 2" at bounding box center [271, 47] width 108 height 38
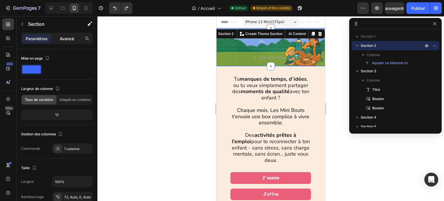
click at [64, 40] on font "Avancé" at bounding box center [67, 38] width 14 height 5
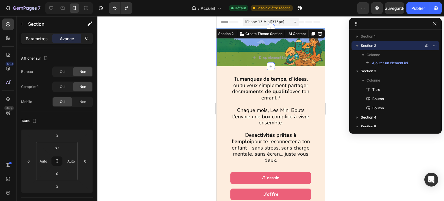
click at [36, 40] on font "Paramètres" at bounding box center [37, 38] width 22 height 5
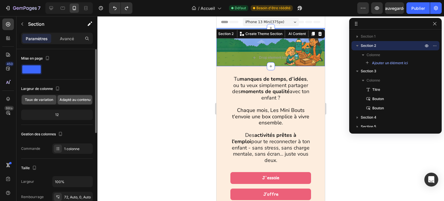
click at [64, 99] on font "Adapté au contenu" at bounding box center [75, 99] width 31 height 4
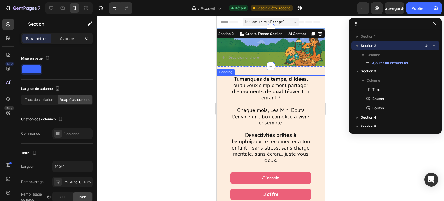
click at [272, 91] on strong "moments de qualité" at bounding box center [265, 91] width 49 height 7
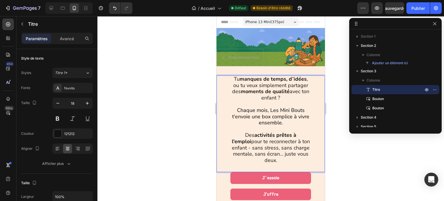
click at [300, 97] on h1 "Tu manques de temps, d’idées , ou tu veux simplement partager des moments de qu…" at bounding box center [271, 123] width 80 height 97
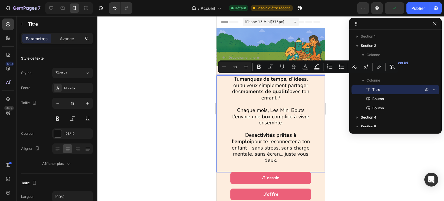
drag, startPoint x: 298, startPoint y: 98, endPoint x: 231, endPoint y: 81, distance: 69.2
click at [232, 81] on p "Tu manques de temps, d’idées , ou tu veux simplement partager des moments de qu…" at bounding box center [271, 119] width 78 height 87
click at [189, 74] on div at bounding box center [270, 108] width 347 height 185
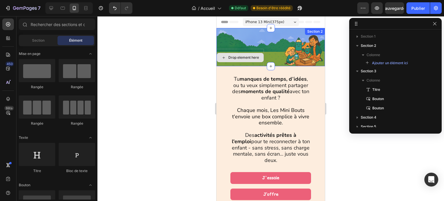
click at [240, 57] on div "Drop element here" at bounding box center [243, 57] width 31 height 5
click at [225, 58] on icon at bounding box center [224, 57] width 5 height 5
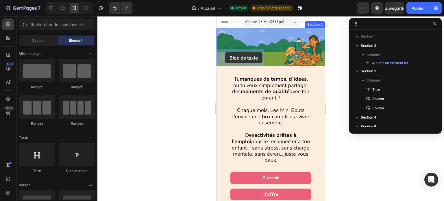
drag, startPoint x: 290, startPoint y: 171, endPoint x: 225, endPoint y: 52, distance: 135.2
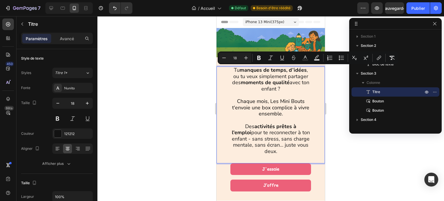
drag, startPoint x: 302, startPoint y: 89, endPoint x: 231, endPoint y: 72, distance: 73.3
click at [231, 72] on div "Tu manques de temps, d’idées , ou tu veux simplement partager des moments de qu…" at bounding box center [271, 115] width 108 height 97
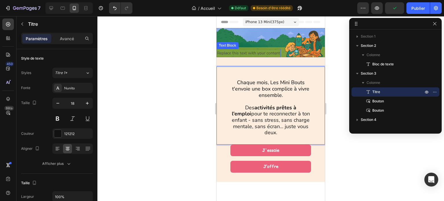
click at [247, 52] on div "Replace this text with your content" at bounding box center [249, 53] width 64 height 8
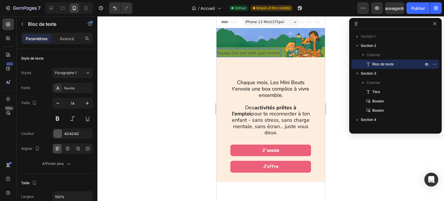
click at [247, 52] on div "Replace this text with your content" at bounding box center [249, 53] width 64 height 8
click at [247, 52] on p "Replace this text with your content" at bounding box center [248, 52] width 63 height 7
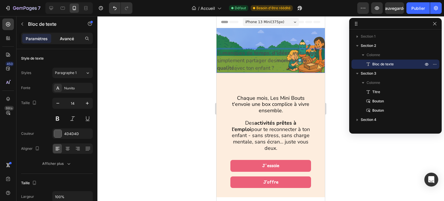
drag, startPoint x: 71, startPoint y: 38, endPoint x: 65, endPoint y: 40, distance: 6.1
click at [71, 38] on font "Avancé" at bounding box center [67, 38] width 14 height 5
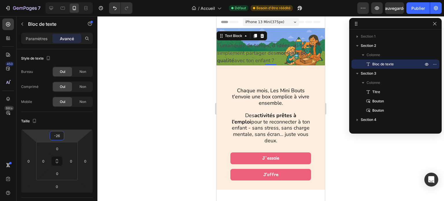
drag, startPoint x: 67, startPoint y: 132, endPoint x: 74, endPoint y: 136, distance: 7.9
click at [74, 0] on html "7 Version history / Accueil Défaut Besoin d'être réédité Aperçu Sauvegarder Pub…" at bounding box center [222, 0] width 444 height 0
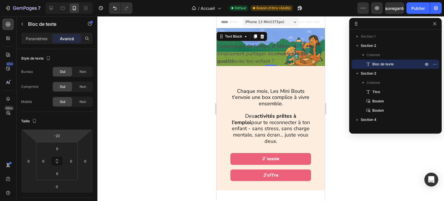
type input "-24"
drag, startPoint x: 44, startPoint y: 134, endPoint x: 50, endPoint y: 134, distance: 5.8
click at [50, 0] on html "7 Version history / Accueil Défaut Besoin d'être réédité Aperçu Sauvegarder Pub…" at bounding box center [222, 0] width 444 height 0
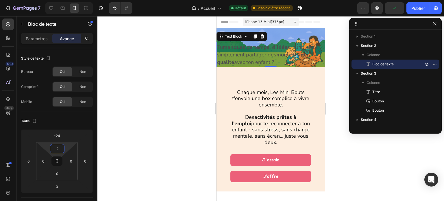
type input "0"
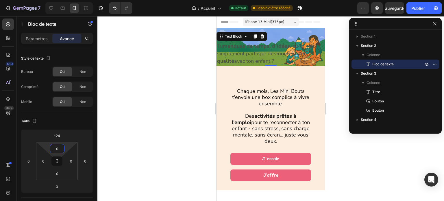
drag, startPoint x: 67, startPoint y: 149, endPoint x: 68, endPoint y: 156, distance: 6.7
click at [68, 0] on html "7 Version history / Accueil Défaut Besoin d'être réédité Aperçu Sauvegarder Pub…" at bounding box center [222, 0] width 444 height 0
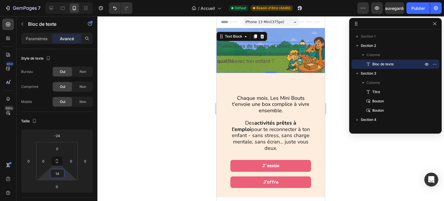
type input "0"
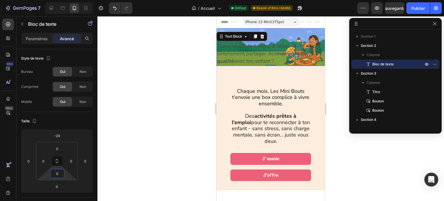
drag, startPoint x: 65, startPoint y: 173, endPoint x: 68, endPoint y: 175, distance: 3.0
click at [68, 0] on html "7 Version history / Accueil Défaut Besoin d'être réédité Aperçu Sauvegarder Pub…" at bounding box center [222, 0] width 444 height 0
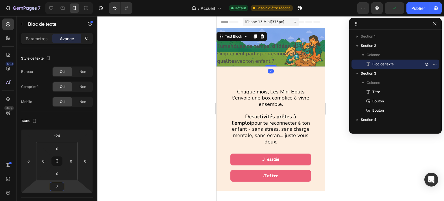
type input "0"
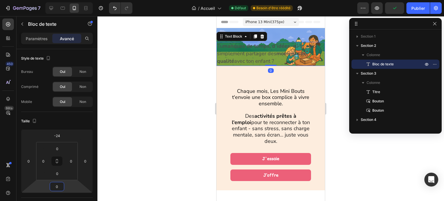
click at [68, 0] on html "7 Version history / Accueil Défaut Besoin d'être réédité Aperçu Publier 450 Bêt…" at bounding box center [222, 0] width 444 height 0
click at [279, 62] on p "Tu manques de temps, d’idées , ou tu veux simplement partager des moments de qu…" at bounding box center [270, 54] width 107 height 23
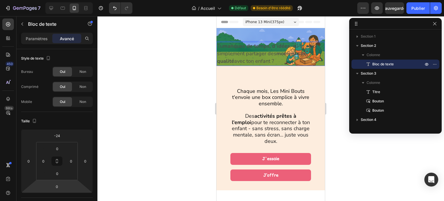
drag, startPoint x: 278, startPoint y: 61, endPoint x: 218, endPoint y: 47, distance: 61.5
click at [218, 47] on p "Tu manques de temps, d’idées , ou tu veux simplement partager des moments de qu…" at bounding box center [270, 54] width 107 height 23
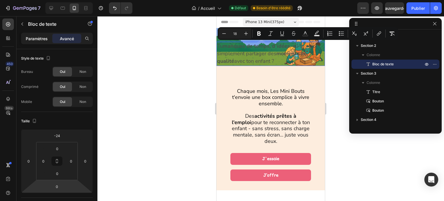
click at [40, 36] on font "Paramètres" at bounding box center [37, 38] width 22 height 5
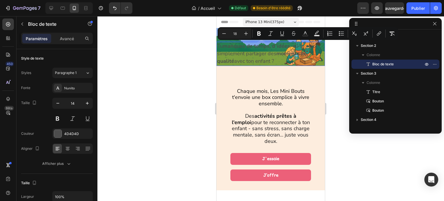
drag, startPoint x: 277, startPoint y: 61, endPoint x: 213, endPoint y: 49, distance: 65.1
click at [68, 132] on font "4D4D4D" at bounding box center [71, 134] width 15 height 4
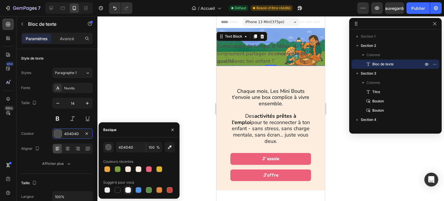
click at [128, 192] on div at bounding box center [128, 190] width 6 height 6
type input "FFFFFF"
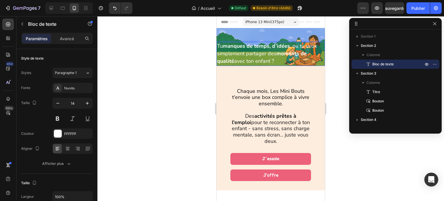
click at [292, 45] on span "Tu manques de temps, d’idées , ou tu veux simplement partager des moments de qu…" at bounding box center [267, 54] width 100 height 22
click at [273, 46] on strong "de temps, d’idées" at bounding box center [268, 46] width 43 height 7
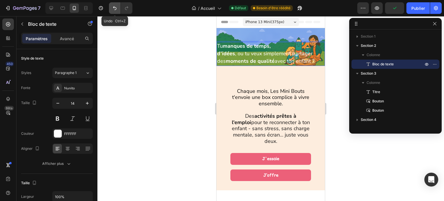
click at [114, 12] on button "Annuler/Rétablir" at bounding box center [115, 8] width 12 height 12
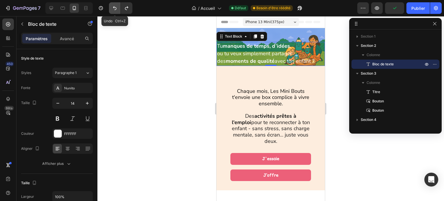
click at [114, 12] on button "Annuler/Rétablir" at bounding box center [115, 8] width 12 height 12
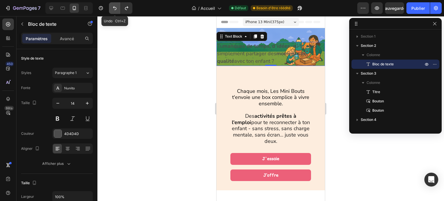
click at [114, 12] on button "Annuler/Rétablir" at bounding box center [115, 8] width 12 height 12
click at [114, 8] on icon "Annuler/Rétablir" at bounding box center [115, 8] width 6 height 6
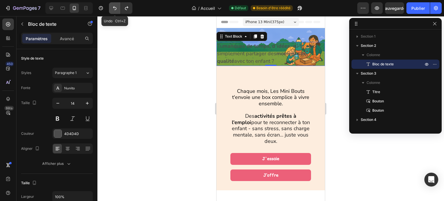
click at [114, 8] on icon "Annuler/Rétablir" at bounding box center [115, 8] width 6 height 6
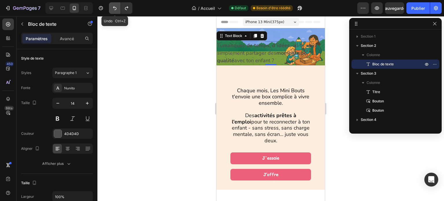
click at [114, 8] on icon "Annuler/Rétablir" at bounding box center [115, 8] width 6 height 6
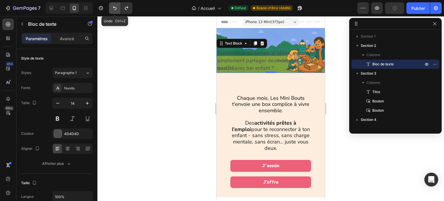
click at [114, 8] on icon "Annuler/Rétablir" at bounding box center [115, 8] width 6 height 6
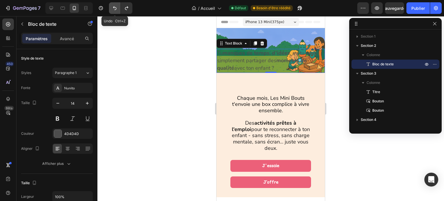
click at [114, 8] on icon "Annuler/Rétablir" at bounding box center [115, 8] width 6 height 6
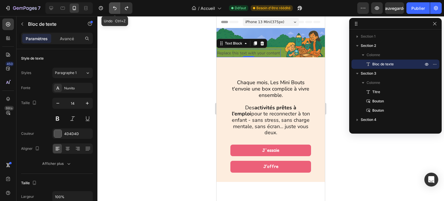
click at [114, 8] on icon "Annuler/Rétablir" at bounding box center [115, 8] width 6 height 6
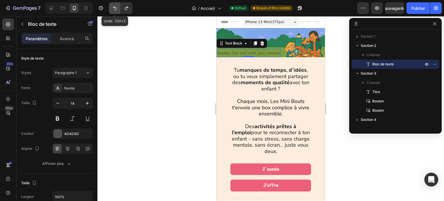
click at [114, 8] on icon "Annuler/Rétablir" at bounding box center [115, 8] width 6 height 6
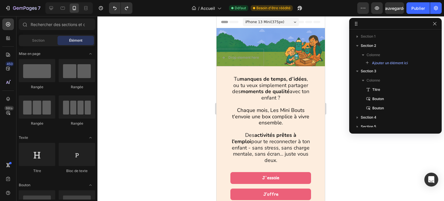
click at [175, 50] on div at bounding box center [270, 108] width 347 height 185
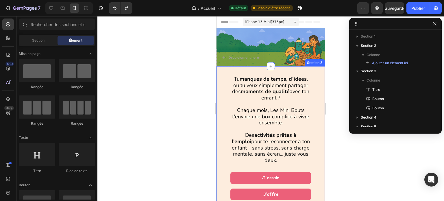
click at [282, 68] on div "Tu manques de temps, d’idées , ou tu veux simplement partager des moments de qu…" at bounding box center [271, 137] width 108 height 143
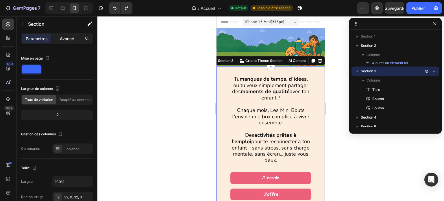
click at [70, 38] on font "Avancé" at bounding box center [67, 38] width 14 height 5
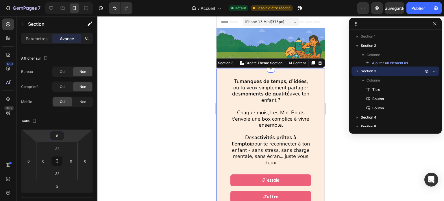
type input "10"
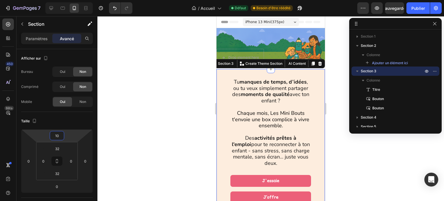
click at [65, 0] on html "7 Version history / Accueil Défaut Besoin d'être réédité Aperçu Sauvegarder Pub…" at bounding box center [222, 0] width 444 height 0
click at [154, 86] on div at bounding box center [270, 108] width 347 height 185
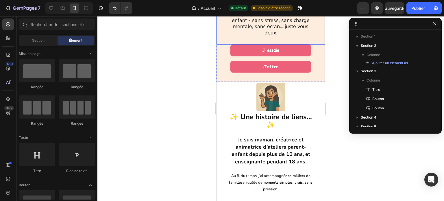
scroll to position [145, 0]
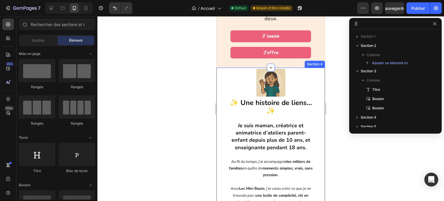
click at [223, 74] on div "Image ✨ Une histoire de liens… ✨ Je suis maman, créatrice et animatrice d’ateli…" at bounding box center [271, 167] width 108 height 198
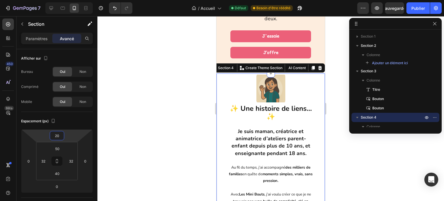
type input "22"
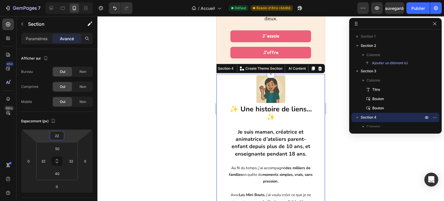
drag, startPoint x: 67, startPoint y: 134, endPoint x: 68, endPoint y: 131, distance: 3.2
click at [68, 0] on html "7 Version history / Accueil Défaut Besoin d'être réédité Aperçu Sauvegarder Pub…" at bounding box center [222, 0] width 444 height 0
click at [155, 88] on div at bounding box center [270, 108] width 347 height 185
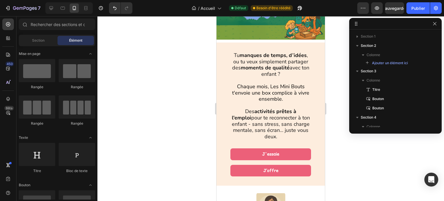
scroll to position [0, 0]
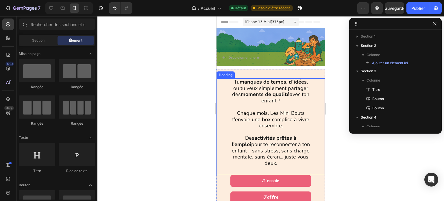
click at [183, 84] on div at bounding box center [270, 108] width 347 height 185
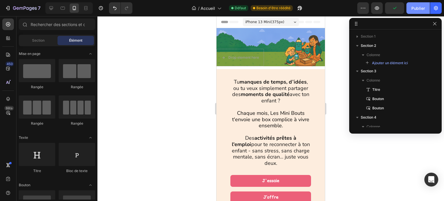
click at [419, 7] on font "Publier" at bounding box center [419, 8] width 14 height 5
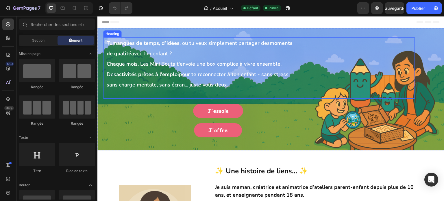
click at [171, 82] on span "sans charge mentale, sans écran... juste vous deux." at bounding box center [167, 84] width 121 height 7
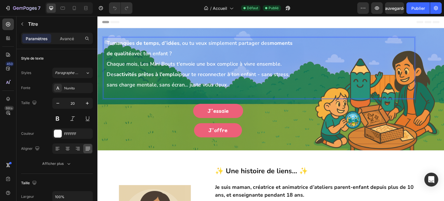
click at [227, 84] on p "Tu manques de temps, d’idées , ou tu veux simplement partager des moments de qu…" at bounding box center [211, 64] width 208 height 52
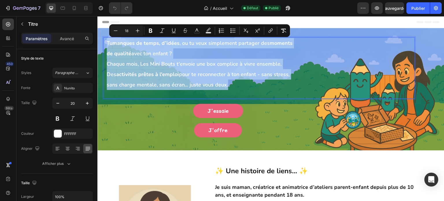
drag, startPoint x: 227, startPoint y: 84, endPoint x: 108, endPoint y: 42, distance: 127.0
click at [108, 42] on p "Tu manques de temps, d’idées , ou tu veux simplement partager des moments de qu…" at bounding box center [211, 64] width 208 height 52
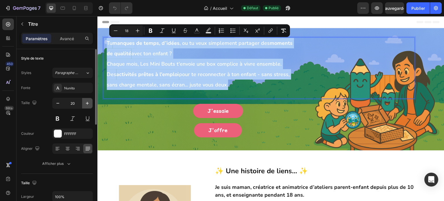
click at [88, 102] on icon "button" at bounding box center [87, 103] width 6 height 6
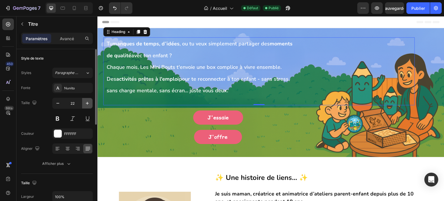
click at [88, 102] on icon "button" at bounding box center [87, 103] width 6 height 6
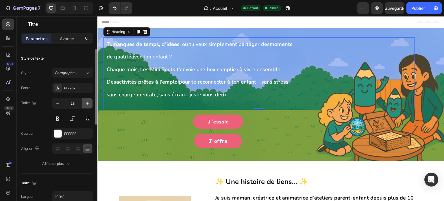
type input "24"
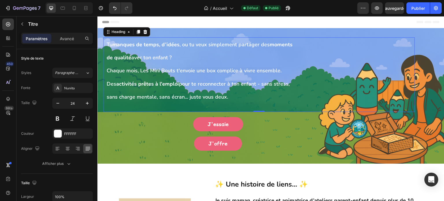
click at [393, 53] on div "Tu manques de temps, d’idées , ou tu veux simplement partager des moments de qu…" at bounding box center [259, 74] width 312 height 75
click at [69, 39] on font "Avancé" at bounding box center [67, 38] width 14 height 5
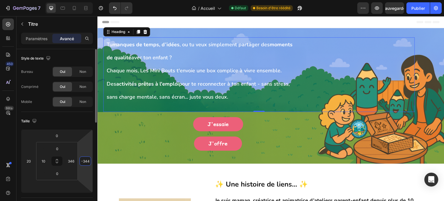
drag, startPoint x: 85, startPoint y: 146, endPoint x: 86, endPoint y: 139, distance: 7.4
click at [86, 0] on html "7 Version history / Accueil Défaut Besoin d'être réédité Aperçu Sauvegarder Pub…" at bounding box center [222, 0] width 444 height 0
type input "-336"
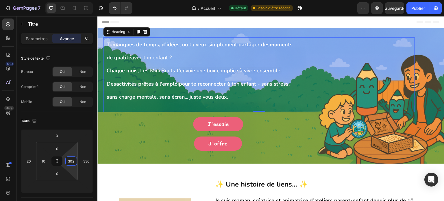
type input "304"
drag, startPoint x: 72, startPoint y: 152, endPoint x: 72, endPoint y: 158, distance: 6.1
click at [72, 0] on html "7 Version history / Accueil Défaut Besoin d'être réédité Aperçu Sauvegarder Pub…" at bounding box center [222, 0] width 444 height 0
type input "14"
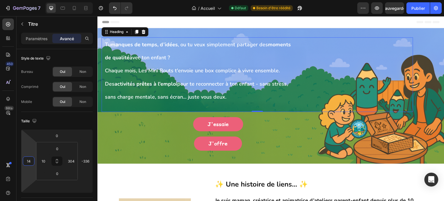
drag, startPoint x: 29, startPoint y: 153, endPoint x: 33, endPoint y: 154, distance: 4.1
click at [33, 0] on html "7 Version history / Accueil Défaut Besoin d'être réédité Aperçu Sauvegarder Pub…" at bounding box center [222, 0] width 444 height 0
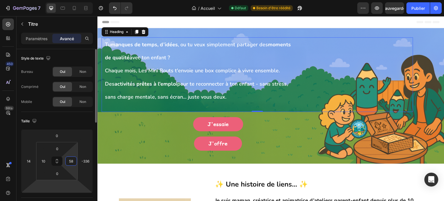
drag, startPoint x: 74, startPoint y: 154, endPoint x: 68, endPoint y: 187, distance: 32.6
click at [70, 0] on html "7 Version history / Accueil Défaut Besoin d'être réédité Aperçu Sauvegarder Pub…" at bounding box center [222, 0] width 444 height 0
type input "60"
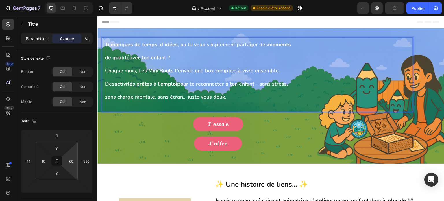
click at [33, 41] on p "Paramètres" at bounding box center [37, 39] width 22 height 6
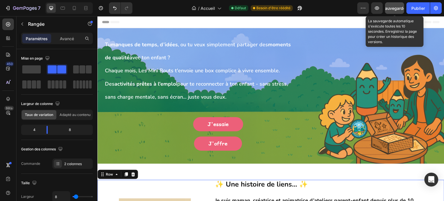
click at [400, 9] on font "Sauvegarder" at bounding box center [395, 8] width 25 height 5
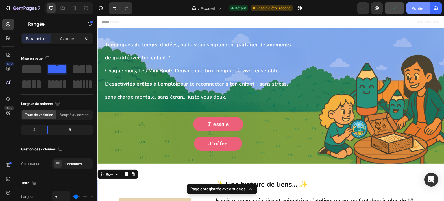
click at [422, 9] on font "Publier" at bounding box center [419, 8] width 14 height 5
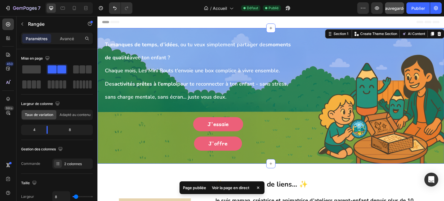
click at [162, 33] on div "⁠⁠⁠⁠⁠⁠⁠ Tu manques de temps, d’idées , ou tu veux simplement partager des momen…" at bounding box center [270, 96] width 347 height 136
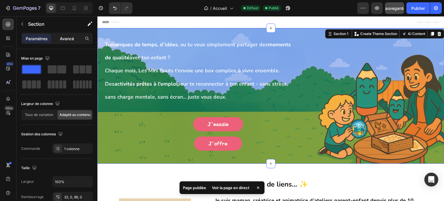
click at [73, 40] on font "Avancé" at bounding box center [67, 38] width 14 height 5
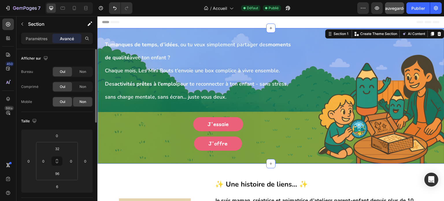
click at [61, 100] on font "Oui" at bounding box center [62, 101] width 5 height 4
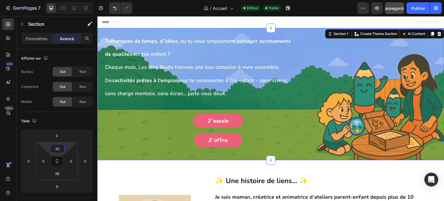
type input "22"
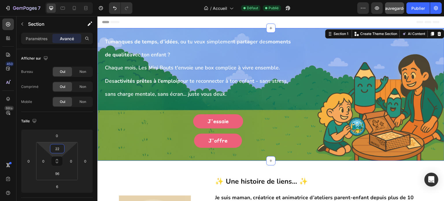
drag, startPoint x: 67, startPoint y: 146, endPoint x: 67, endPoint y: 143, distance: 2.9
click at [67, 0] on html "7 Version history / Accueil Défaut Publié Aperçu Sauvegarder Publier 450 Bêta S…" at bounding box center [222, 0] width 444 height 0
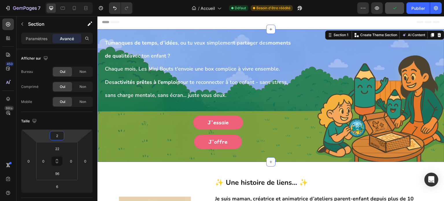
type input "0"
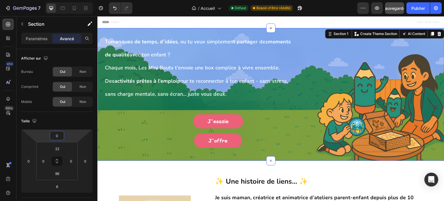
click at [69, 0] on html "7 Version history / Accueil Défaut Besoin d'être réédité Aperçu Sauvegarder Pub…" at bounding box center [222, 0] width 444 height 0
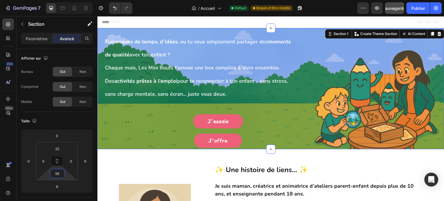
type input "58"
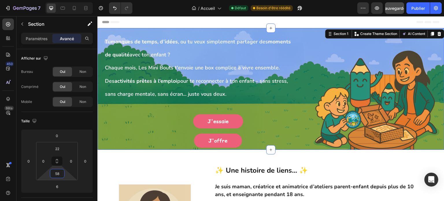
drag, startPoint x: 66, startPoint y: 174, endPoint x: 71, endPoint y: 180, distance: 7.4
click at [71, 0] on html "7 Version history / Accueil Défaut Besoin d'être réédité Aperçu Sauvegarder Pub…" at bounding box center [222, 0] width 444 height 0
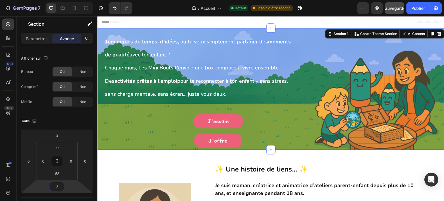
type input "0"
click at [73, 0] on html "7 Version history / Accueil Défaut Besoin d'être réédité Aperçu Sauvegarder Pub…" at bounding box center [222, 0] width 444 height 0
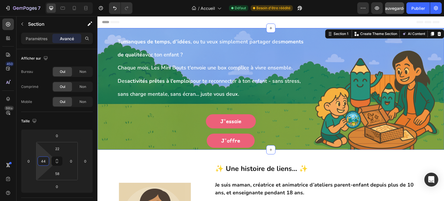
type input "42"
drag, startPoint x: 42, startPoint y: 153, endPoint x: 42, endPoint y: 147, distance: 5.8
click at [42, 0] on html "7 Version history / Accueil Défaut Besoin d'être réédité Aperçu Publier 450 Bêt…" at bounding box center [222, 0] width 444 height 0
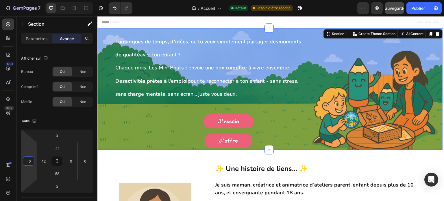
drag, startPoint x: 28, startPoint y: 152, endPoint x: 30, endPoint y: 154, distance: 3.1
click at [30, 0] on html "7 Version history / Accueil Défaut Besoin d'être réédité Aperçu Sauvegarder Pub…" at bounding box center [222, 0] width 444 height 0
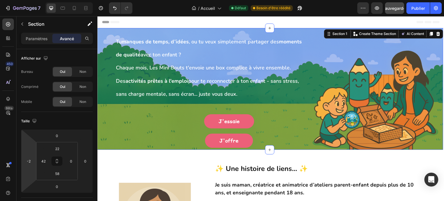
type input "0"
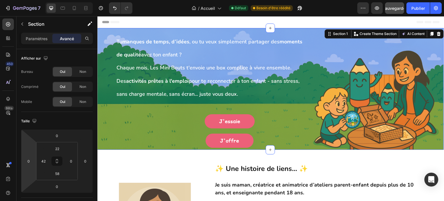
click at [30, 0] on html "7 Version history / Accueil Défaut Besoin d'être réédité Aperçu Sauvegarder Pub…" at bounding box center [222, 0] width 444 height 0
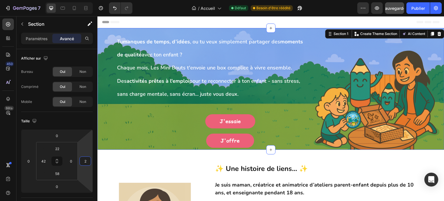
type input "0"
click at [83, 0] on html "7 Version history / Accueil Défaut Besoin d'être réédité Aperçu Sauvegarder Pub…" at bounding box center [222, 0] width 444 height 0
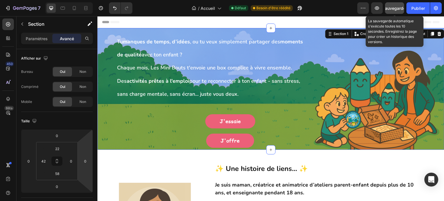
click at [394, 7] on font "Sauvegarder" at bounding box center [395, 8] width 25 height 5
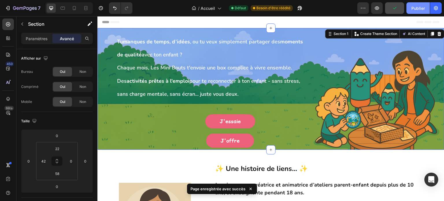
click at [420, 10] on font "Publier" at bounding box center [419, 8] width 14 height 5
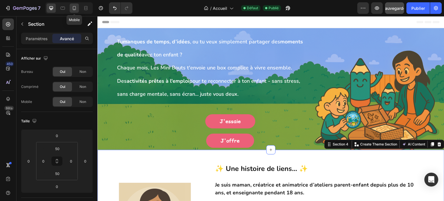
click at [74, 9] on icon at bounding box center [74, 8] width 6 height 6
type input "22"
type input "32"
type input "40"
type input "32"
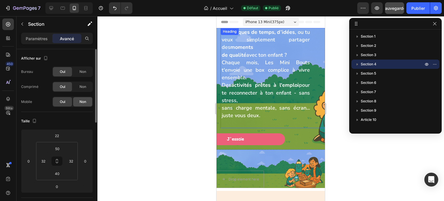
click at [87, 101] on div "Non" at bounding box center [82, 101] width 19 height 9
click at [60, 103] on font "Oui" at bounding box center [62, 101] width 5 height 4
click at [49, 8] on icon at bounding box center [51, 8] width 4 height 4
type input "0"
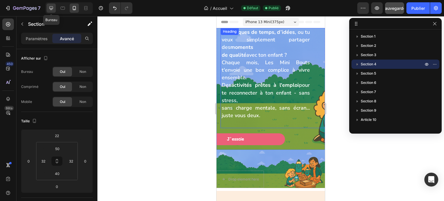
type input "50"
type input "0"
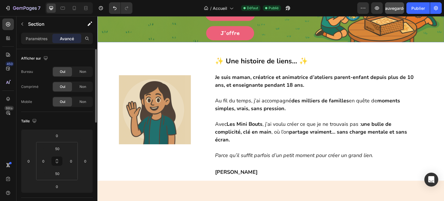
scroll to position [113, 0]
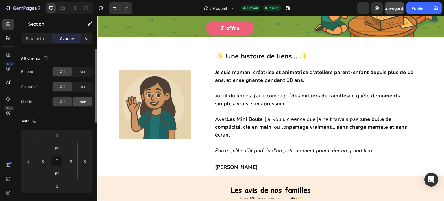
click at [78, 104] on div "Non" at bounding box center [82, 101] width 19 height 9
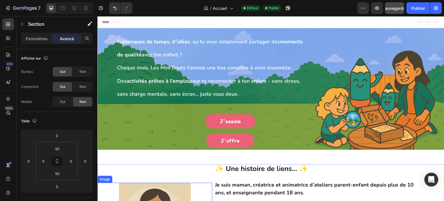
scroll to position [0, 0]
click at [73, 9] on icon at bounding box center [74, 8] width 6 height 6
type input "22"
type input "32"
type input "40"
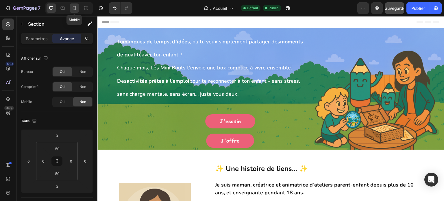
type input "32"
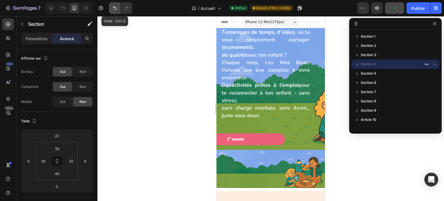
click at [115, 9] on icon "Annuler/Rétablir" at bounding box center [115, 8] width 6 height 6
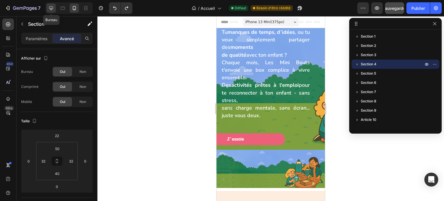
click at [50, 11] on div at bounding box center [51, 7] width 9 height 9
type input "0"
type input "50"
type input "0"
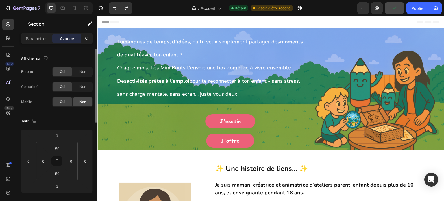
click at [81, 103] on font "Non" at bounding box center [83, 101] width 7 height 4
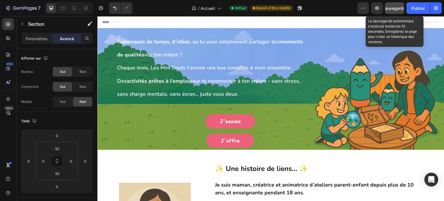
click at [396, 10] on font "Sauvegarder" at bounding box center [395, 8] width 25 height 5
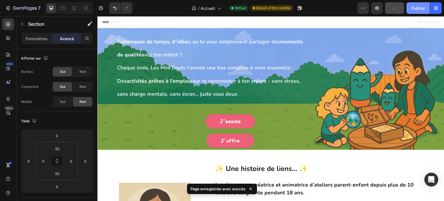
click at [413, 9] on font "Publier" at bounding box center [419, 8] width 14 height 5
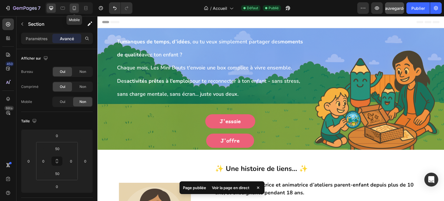
click at [76, 9] on icon at bounding box center [74, 8] width 6 height 6
type input "22"
type input "32"
type input "40"
type input "32"
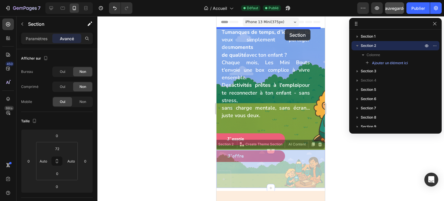
drag, startPoint x: 281, startPoint y: 138, endPoint x: 285, endPoint y: 29, distance: 109.1
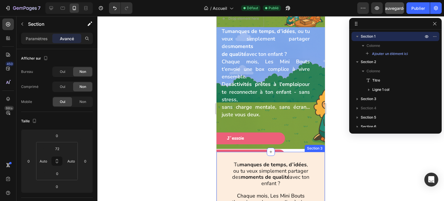
scroll to position [29, 0]
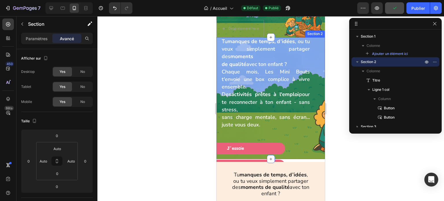
click at [293, 145] on div "Tu manques de temps, d’idées , ou tu veux simplement partager des moments de qu…" at bounding box center [271, 98] width 108 height 122
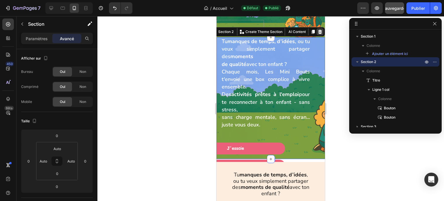
click at [318, 32] on icon at bounding box center [320, 32] width 4 height 4
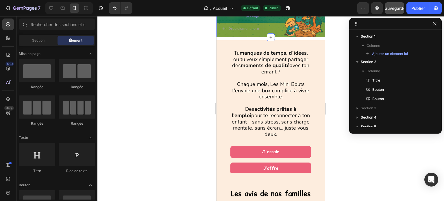
scroll to position [0, 0]
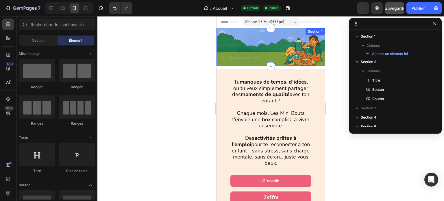
click at [286, 36] on div "Drop element here Section 1" at bounding box center [271, 47] width 108 height 38
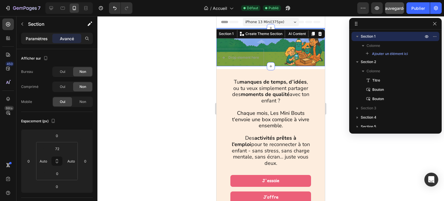
click at [42, 37] on font "Paramètres" at bounding box center [37, 38] width 22 height 5
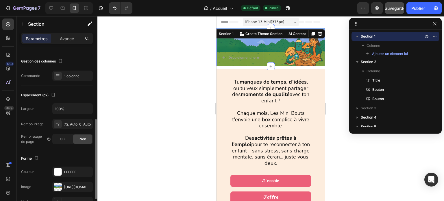
scroll to position [87, 0]
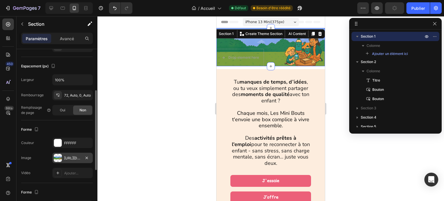
click at [69, 158] on font "[URL][DOMAIN_NAME]" at bounding box center [82, 158] width 37 height 4
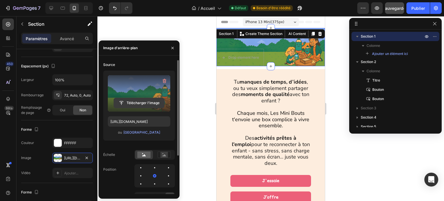
click at [145, 102] on input "file" at bounding box center [139, 103] width 50 height 10
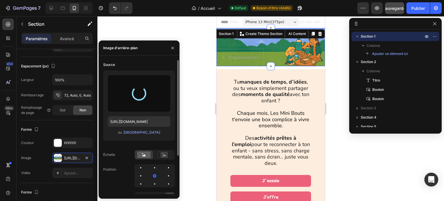
type input "https://cdn.shopify.com/s/files/1/0972/8897/8696/files/gempages_571899597614482…"
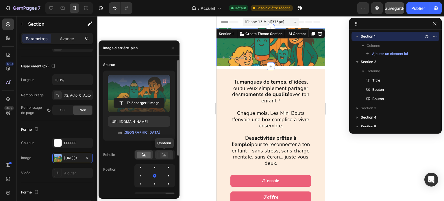
click at [163, 156] on icon at bounding box center [165, 155] width 4 height 2
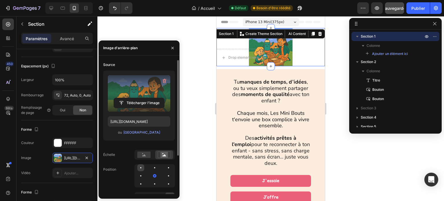
click at [151, 169] on div at bounding box center [154, 167] width 7 height 7
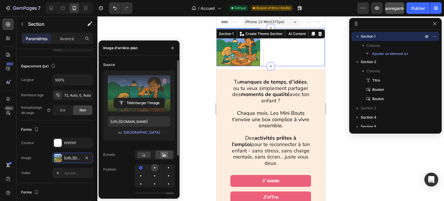
click at [165, 168] on div at bounding box center [168, 167] width 7 height 7
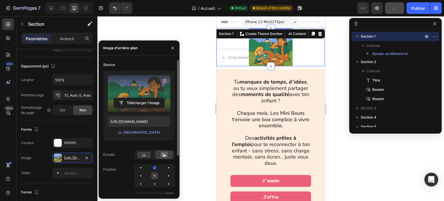
click at [165, 176] on div at bounding box center [168, 175] width 7 height 7
click at [142, 157] on rect at bounding box center [143, 155] width 13 height 6
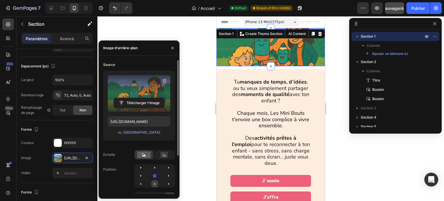
click at [165, 183] on div at bounding box center [168, 183] width 7 height 7
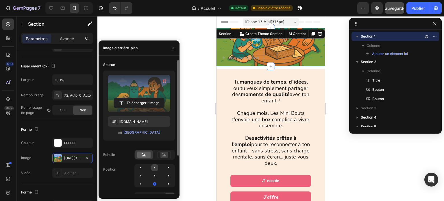
click at [165, 169] on div at bounding box center [168, 167] width 7 height 7
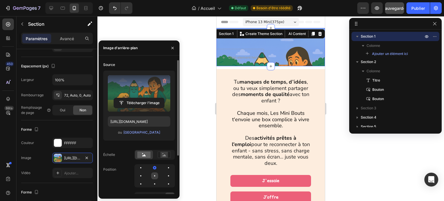
click at [165, 177] on div at bounding box center [168, 175] width 7 height 7
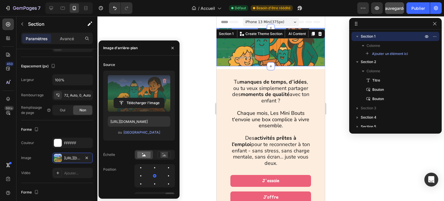
click at [192, 108] on div at bounding box center [270, 108] width 347 height 185
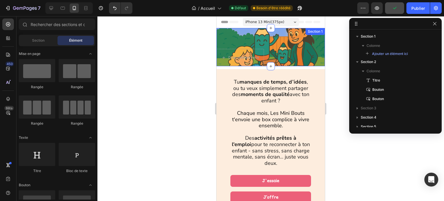
click at [267, 45] on div "Drop element here Section 1" at bounding box center [271, 47] width 108 height 38
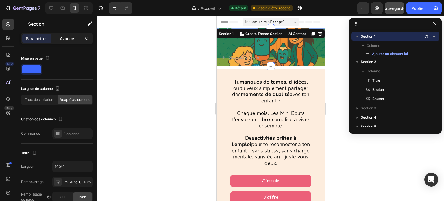
click at [71, 39] on font "Avancé" at bounding box center [67, 38] width 14 height 5
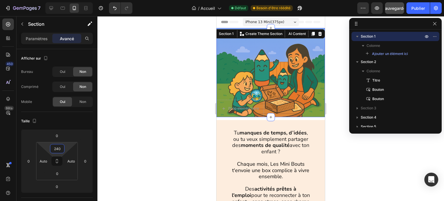
type input "232"
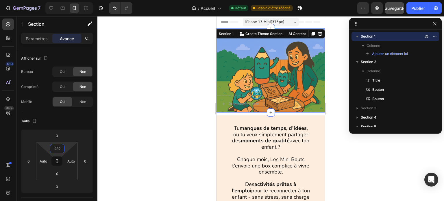
drag, startPoint x: 67, startPoint y: 148, endPoint x: 67, endPoint y: 125, distance: 23.1
click at [67, 0] on html "7 Version history / Accueil Défaut Besoin d'être réédité Aperçu Sauvegarder Pub…" at bounding box center [222, 0] width 444 height 0
click at [331, 53] on div at bounding box center [270, 108] width 347 height 185
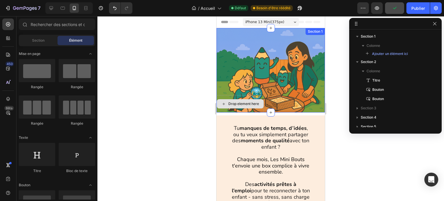
click at [226, 109] on div "Drop element here" at bounding box center [240, 103] width 47 height 17
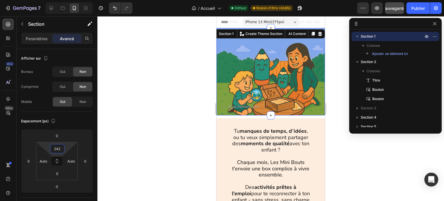
type input "240"
drag, startPoint x: 67, startPoint y: 146, endPoint x: 71, endPoint y: 145, distance: 4.2
click at [71, 0] on html "7 Version history / Accueil Défaut Besoin d'être réédité Aperçu Sauvegarder Pub…" at bounding box center [222, 0] width 444 height 0
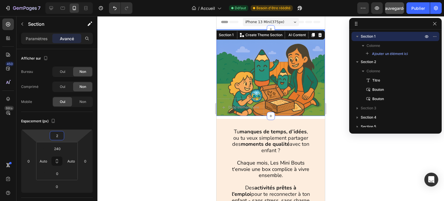
type input "0"
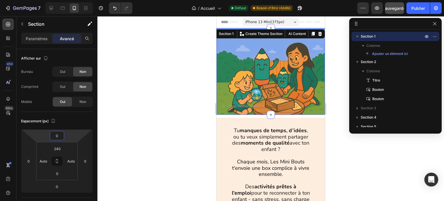
click at [67, 0] on html "7 Version history / Accueil Défaut Besoin d'être réédité Aperçu Sauvegarder Pub…" at bounding box center [222, 0] width 444 height 0
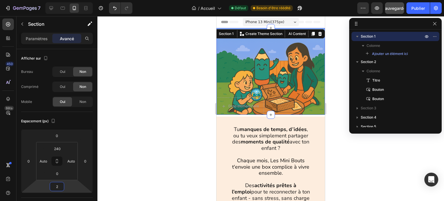
type input "4"
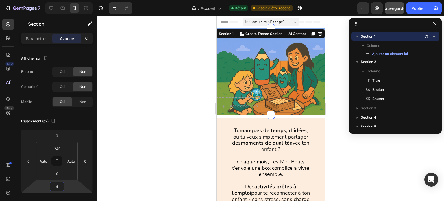
drag, startPoint x: 65, startPoint y: 187, endPoint x: 69, endPoint y: 186, distance: 4.4
click at [69, 0] on html "7 Version history / Accueil Défaut Besoin d'être réédité Aperçu Sauvegarder Pub…" at bounding box center [222, 0] width 444 height 0
click at [178, 124] on div at bounding box center [270, 108] width 347 height 185
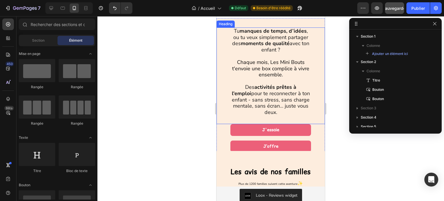
scroll to position [116, 0]
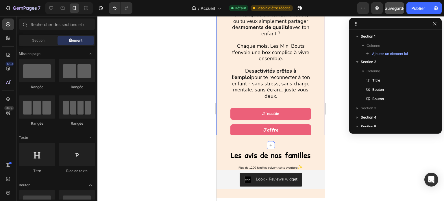
click at [315, 121] on div "J'essaie Button" at bounding box center [271, 116] width 108 height 16
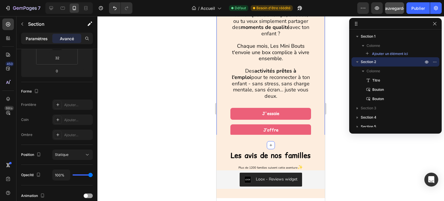
click at [35, 40] on font "Paramètres" at bounding box center [37, 38] width 22 height 5
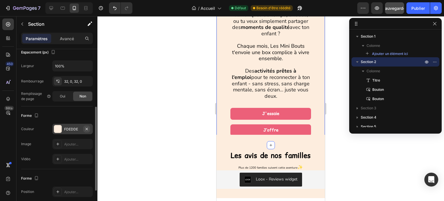
click at [86, 129] on icon "button" at bounding box center [87, 129] width 2 height 2
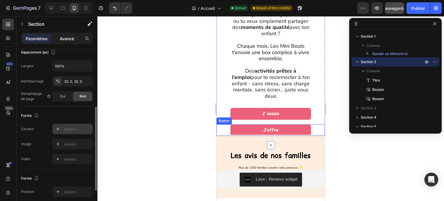
click at [61, 41] on p "Avancé" at bounding box center [67, 39] width 14 height 6
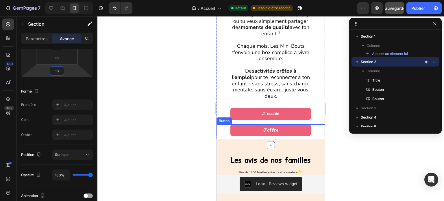
type input "20"
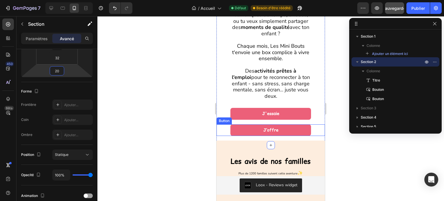
drag, startPoint x: 73, startPoint y: 72, endPoint x: 71, endPoint y: 69, distance: 3.2
click at [71, 0] on html "7 Version history / Accueil Défaut Besoin d'être réédité Aperçu Sauvegarder Pub…" at bounding box center [222, 0] width 444 height 0
click at [176, 101] on div at bounding box center [270, 108] width 347 height 185
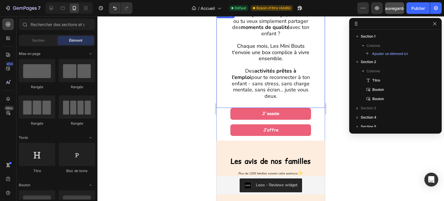
click at [231, 97] on h1 "Tu manques de temps, d’idées , ou tu veux simplement partager des moments de qu…" at bounding box center [271, 59] width 80 height 97
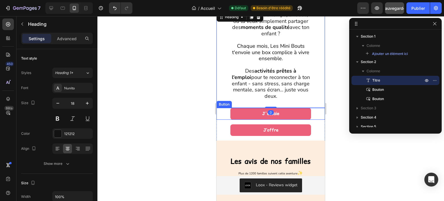
click at [228, 112] on div "J'essaie Button" at bounding box center [271, 114] width 108 height 12
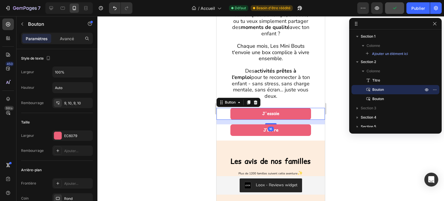
click at [198, 91] on div at bounding box center [270, 108] width 347 height 185
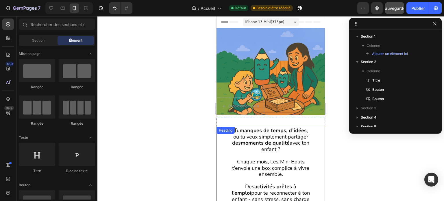
scroll to position [29, 0]
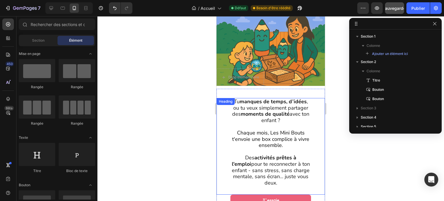
click at [186, 110] on div at bounding box center [270, 108] width 347 height 185
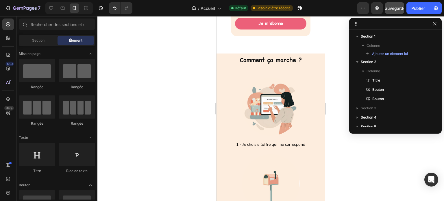
scroll to position [1381, 0]
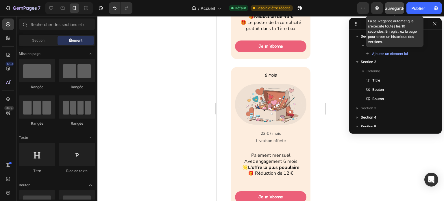
click at [397, 7] on font "Sauvegarder" at bounding box center [395, 8] width 25 height 5
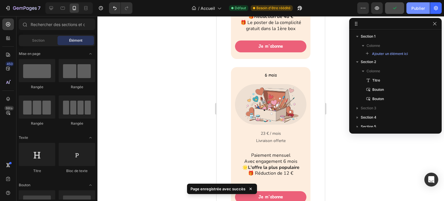
click at [410, 6] on button "Publier" at bounding box center [418, 8] width 23 height 12
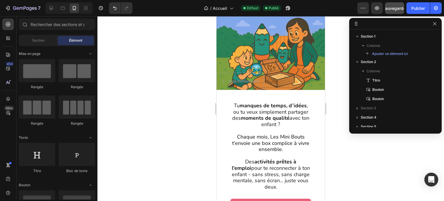
scroll to position [0, 0]
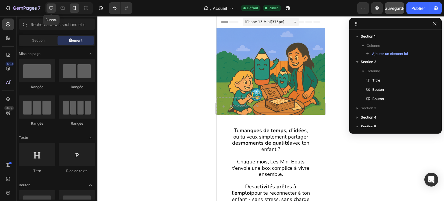
click at [50, 7] on icon at bounding box center [51, 8] width 6 height 6
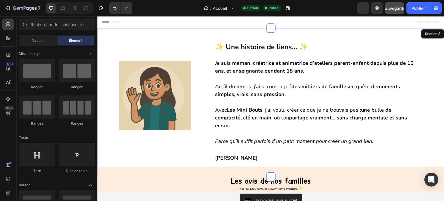
click at [193, 33] on div "Image ✨ Une histoire de liens… ✨ Je suis maman, créatrice et animatrice d’ateli…" at bounding box center [270, 102] width 347 height 149
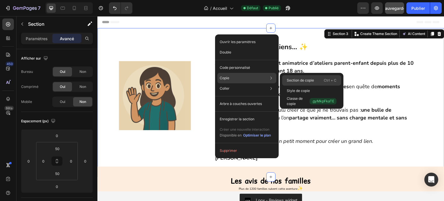
click at [293, 80] on font "Section de copie" at bounding box center [300, 80] width 27 height 4
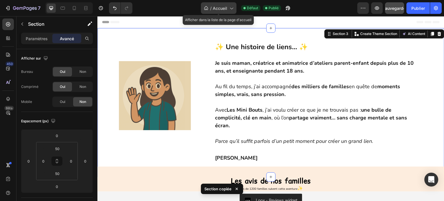
click at [230, 10] on icon at bounding box center [231, 8] width 6 height 6
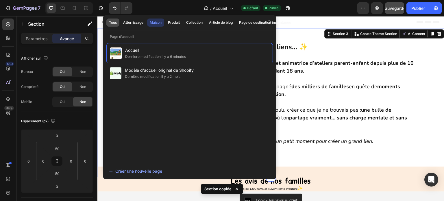
click at [117, 22] on font "Tous" at bounding box center [113, 22] width 8 height 4
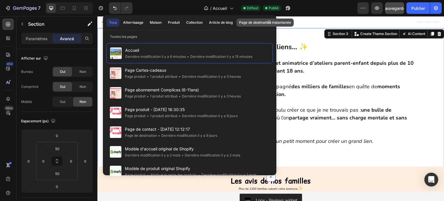
click at [286, 21] on font "Page de destination instantanée" at bounding box center [265, 22] width 52 height 4
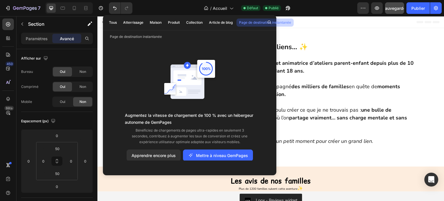
click at [304, 20] on div "Header" at bounding box center [271, 22] width 338 height 12
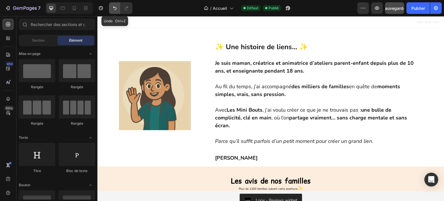
click at [115, 10] on icon "Annuler/Rétablir" at bounding box center [114, 8] width 3 height 4
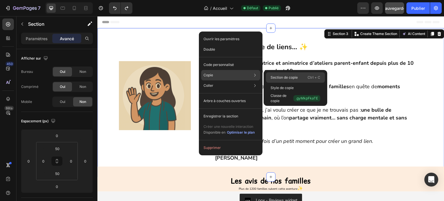
click at [283, 76] on font "Section de copie" at bounding box center [284, 77] width 27 height 4
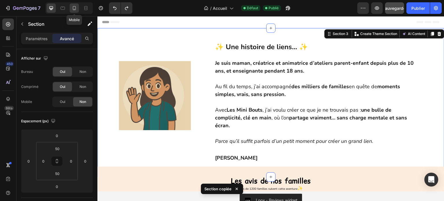
click at [74, 11] on div at bounding box center [74, 7] width 9 height 9
type input "22"
type input "32"
type input "40"
type input "32"
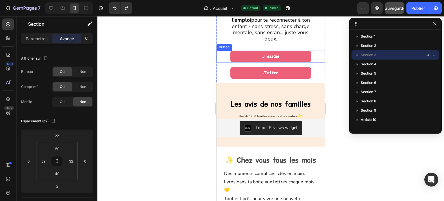
scroll to position [174, 0]
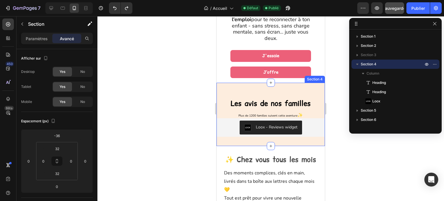
click at [252, 83] on div "Les avis de nos familles Heading Plus de 1200 familles suivent cette aventure ✨…" at bounding box center [271, 114] width 108 height 63
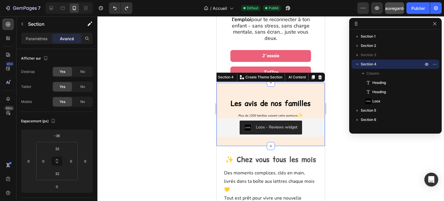
scroll to position [116, 0]
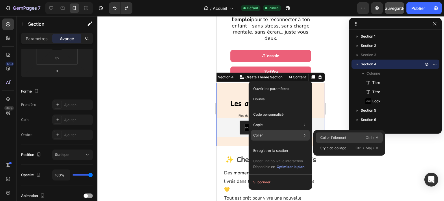
click at [320, 143] on div "Coller l'élément Ctrl + V" at bounding box center [349, 148] width 67 height 10
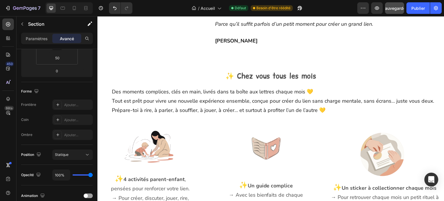
scroll to position [318, 0]
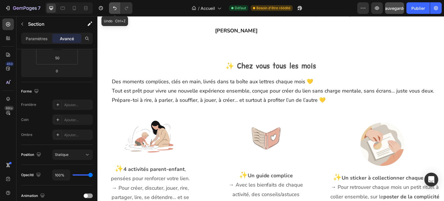
click at [112, 10] on icon "Annuler/Rétablir" at bounding box center [115, 8] width 6 height 6
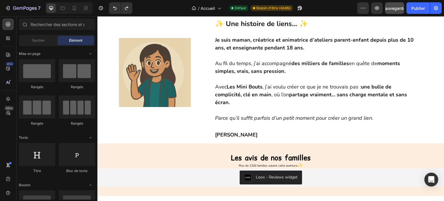
scroll to position [0, 0]
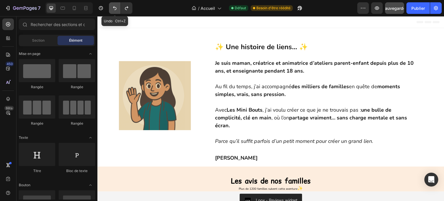
click at [115, 8] on icon "Annuler/Rétablir" at bounding box center [115, 8] width 6 height 6
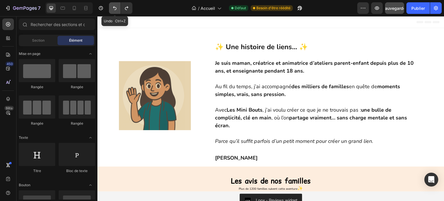
click at [115, 8] on icon "Annuler/Rétablir" at bounding box center [115, 8] width 6 height 6
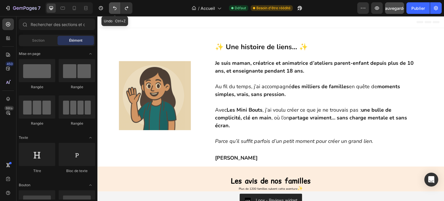
click at [115, 8] on icon "Annuler/Rétablir" at bounding box center [115, 8] width 6 height 6
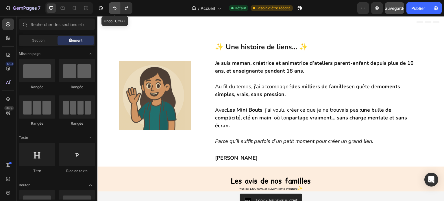
click at [115, 8] on icon "Annuler/Rétablir" at bounding box center [115, 8] width 6 height 6
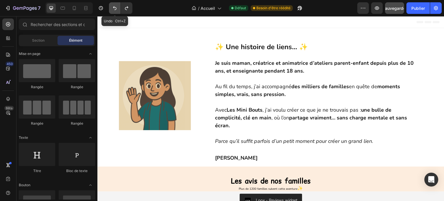
click at [115, 8] on icon "Annuler/Rétablir" at bounding box center [115, 8] width 6 height 6
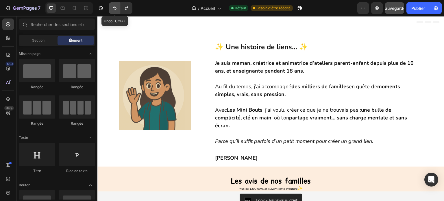
click at [115, 8] on icon "Annuler/Rétablir" at bounding box center [115, 8] width 6 height 6
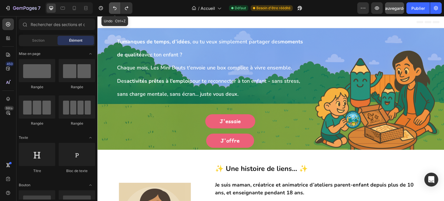
click at [115, 8] on icon "Annuler/Rétablir" at bounding box center [115, 8] width 6 height 6
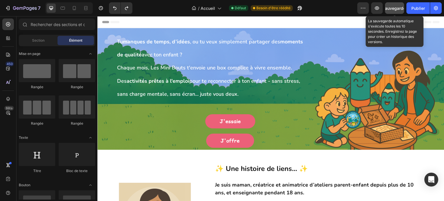
click at [396, 7] on font "Sauvegarder" at bounding box center [395, 8] width 25 height 5
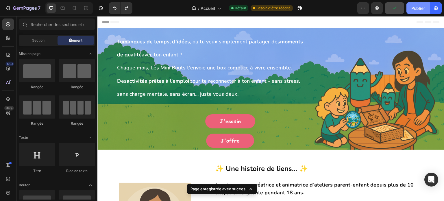
click at [416, 6] on font "Publier" at bounding box center [419, 8] width 14 height 5
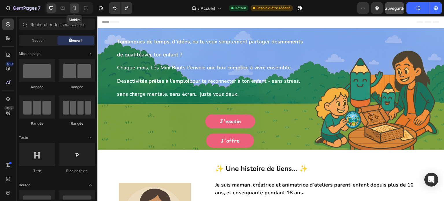
click at [75, 7] on icon at bounding box center [74, 8] width 3 height 4
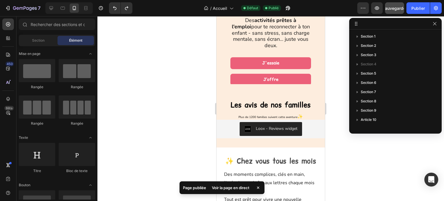
scroll to position [260, 0]
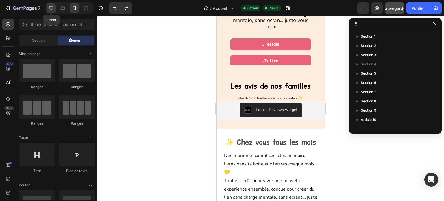
click at [53, 7] on icon at bounding box center [51, 8] width 6 height 6
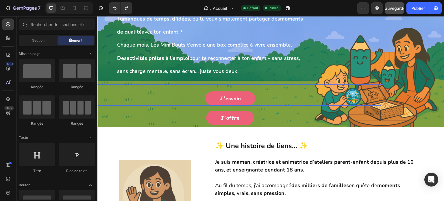
scroll to position [8, 0]
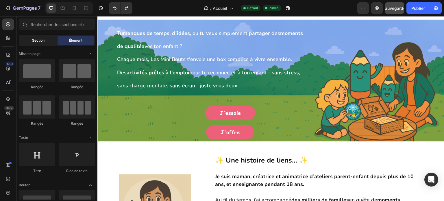
click at [38, 42] on font "Section" at bounding box center [38, 40] width 12 height 4
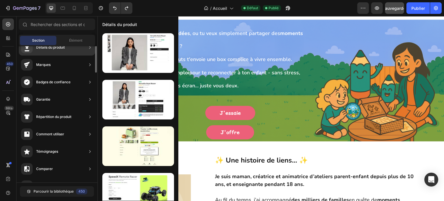
scroll to position [0, 0]
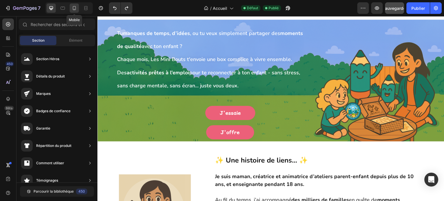
click at [77, 12] on div at bounding box center [74, 7] width 9 height 9
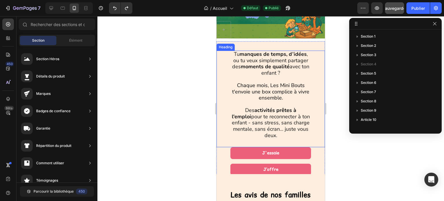
scroll to position [29, 0]
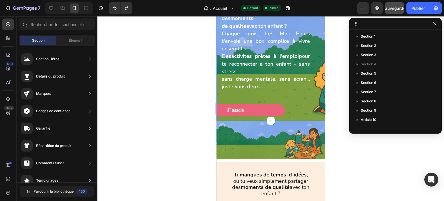
click at [293, 113] on div "Tu manques de temps, d’idées , ou tu veux simplement partager des moments de qu…" at bounding box center [271, 60] width 108 height 122
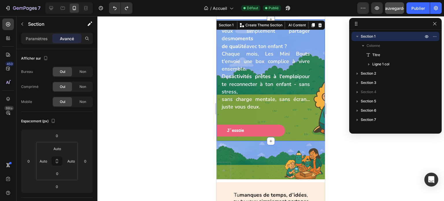
scroll to position [0, 0]
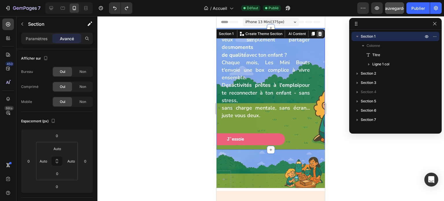
click at [318, 35] on icon at bounding box center [320, 34] width 4 height 4
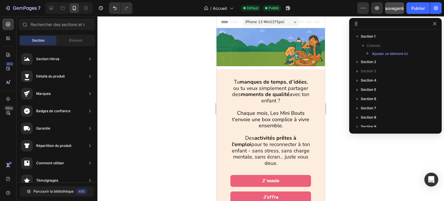
click at [335, 91] on div at bounding box center [270, 108] width 347 height 185
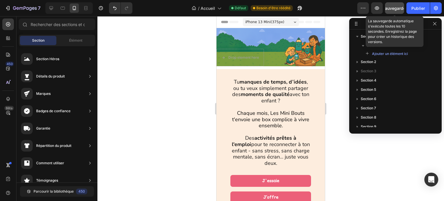
click at [396, 6] on font "Sauvegarder" at bounding box center [395, 8] width 25 height 5
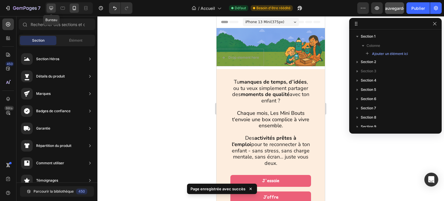
click at [53, 8] on icon at bounding box center [51, 8] width 6 height 6
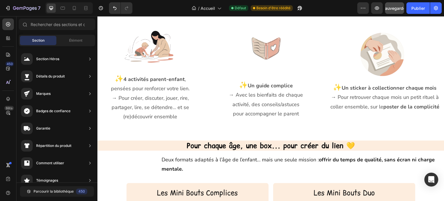
scroll to position [260, 0]
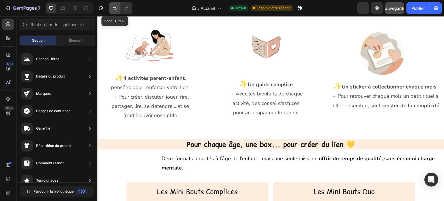
click at [114, 10] on icon "Annuler/Rétablir" at bounding box center [115, 8] width 6 height 6
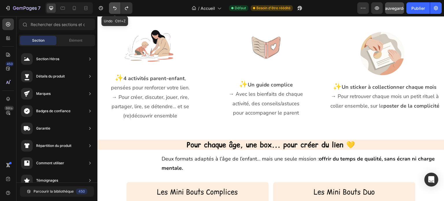
click at [114, 10] on icon "Annuler/Rétablir" at bounding box center [115, 8] width 6 height 6
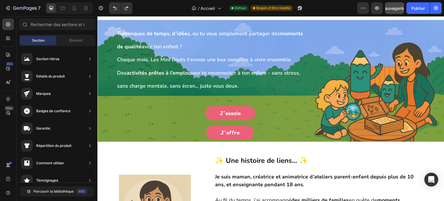
scroll to position [0, 0]
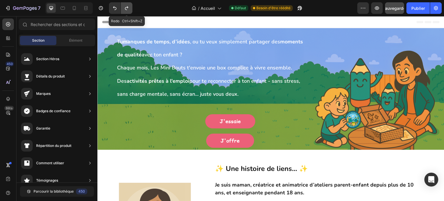
click at [130, 8] on button "Annuler/Rétablir" at bounding box center [127, 8] width 12 height 12
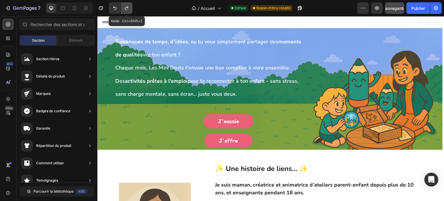
click at [130, 8] on button "Annuler/Rétablir" at bounding box center [127, 8] width 12 height 12
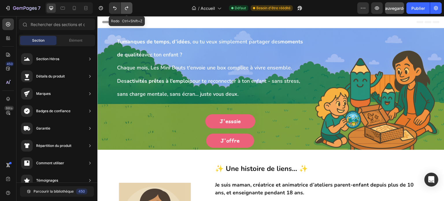
click at [130, 8] on button "Annuler/Rétablir" at bounding box center [127, 8] width 12 height 12
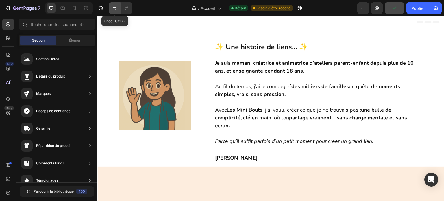
click at [113, 5] on button "Annuler/Rétablir" at bounding box center [115, 8] width 12 height 12
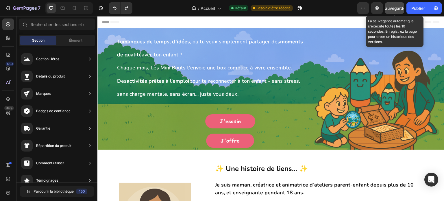
click at [398, 8] on font "Sauvegarder" at bounding box center [395, 8] width 25 height 5
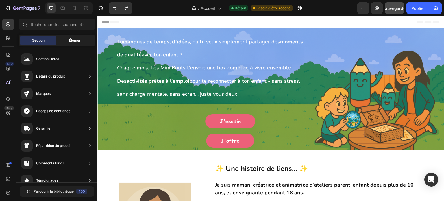
click at [69, 41] on font "Élément" at bounding box center [75, 40] width 13 height 4
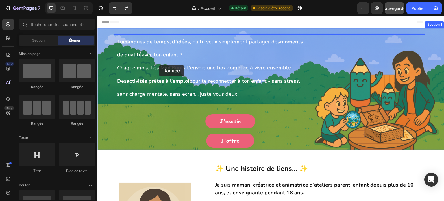
drag, startPoint x: 172, startPoint y: 87, endPoint x: 159, endPoint y: 65, distance: 25.7
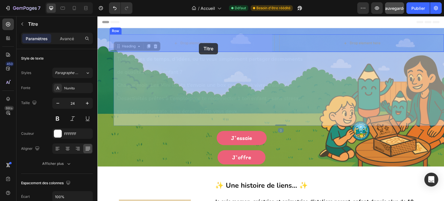
drag, startPoint x: 201, startPoint y: 64, endPoint x: 199, endPoint y: 43, distance: 21.2
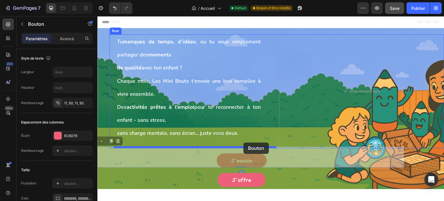
drag, startPoint x: 263, startPoint y: 151, endPoint x: 244, endPoint y: 143, distance: 20.9
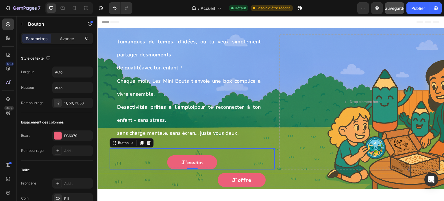
scroll to position [116, 0]
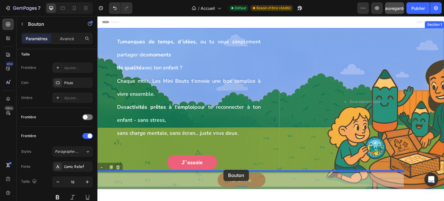
drag, startPoint x: 283, startPoint y: 174, endPoint x: 224, endPoint y: 170, distance: 59.4
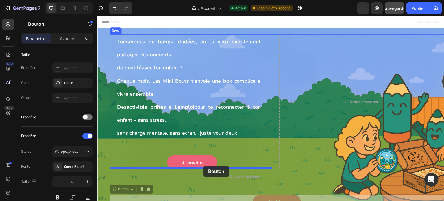
drag, startPoint x: 267, startPoint y: 196, endPoint x: 204, endPoint y: 166, distance: 70.0
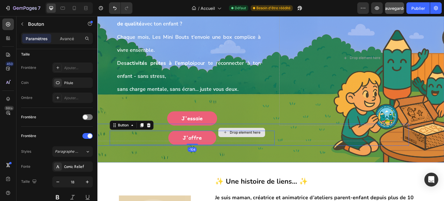
scroll to position [58, 0]
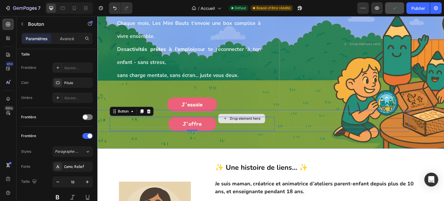
click at [276, 112] on div "Drop element here" at bounding box center [242, 118] width 326 height 17
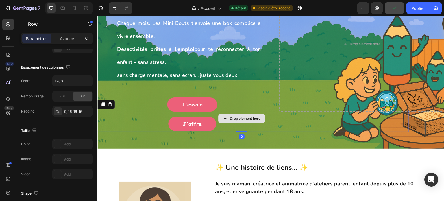
scroll to position [0, 0]
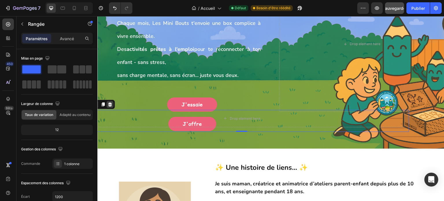
click at [110, 103] on icon at bounding box center [110, 104] width 5 height 5
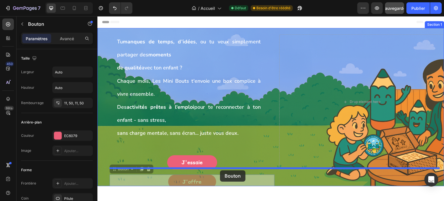
drag, startPoint x: 221, startPoint y: 174, endPoint x: 220, endPoint y: 170, distance: 4.2
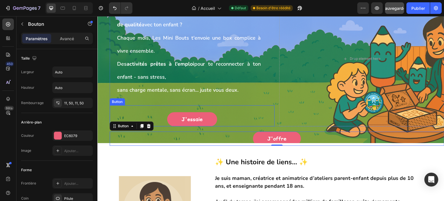
scroll to position [58, 0]
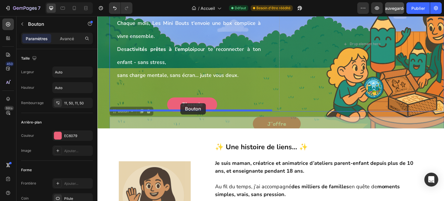
drag, startPoint x: 303, startPoint y: 118, endPoint x: 180, endPoint y: 103, distance: 123.5
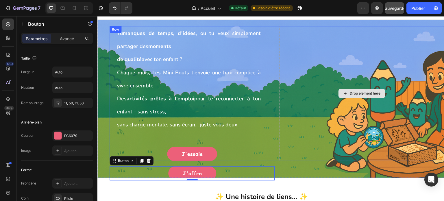
scroll to position [0, 0]
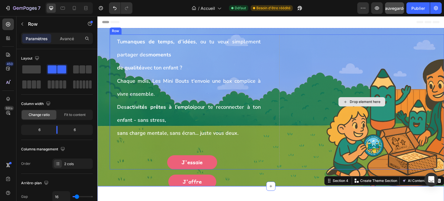
click at [326, 135] on div "Drop element here" at bounding box center [361, 101] width 165 height 135
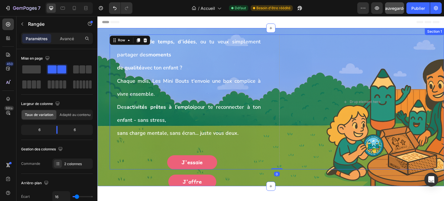
click at [306, 172] on div "Tu manques de temps, d’idées , ou tu veux simplement partager des moments de qu…" at bounding box center [270, 107] width 347 height 158
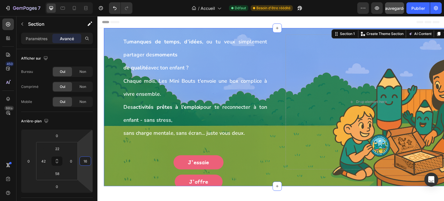
type input "24"
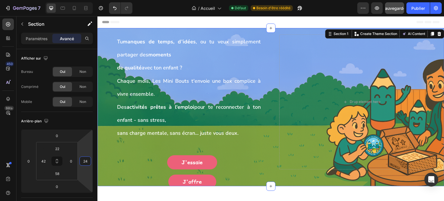
drag, startPoint x: 87, startPoint y: 149, endPoint x: 87, endPoint y: 145, distance: 3.5
click at [87, 0] on html "7 Version history / Accueil Défaut Besoin d'être réédité Aperçu Sauvegarder Pub…" at bounding box center [222, 0] width 444 height 0
type input "0"
drag, startPoint x: 73, startPoint y: 150, endPoint x: 52, endPoint y: 165, distance: 25.8
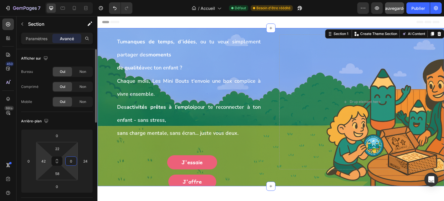
click at [74, 0] on html "7 Version history / Accueil Défaut Besoin d'être réédité Aperçu Sauvegarder Pub…" at bounding box center [222, 0] width 444 height 0
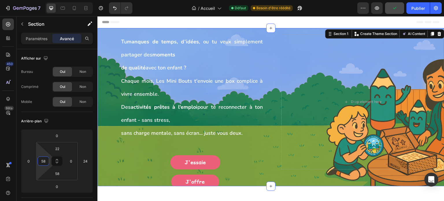
type input "62"
drag, startPoint x: 45, startPoint y: 154, endPoint x: 42, endPoint y: 151, distance: 4.1
click at [42, 0] on html "7 Version history / Accueil Défaut Besoin d'être réédité Aperçu Publier 450 Bêt…" at bounding box center [222, 0] width 444 height 0
click at [44, 43] on div "Paramètres" at bounding box center [36, 38] width 29 height 9
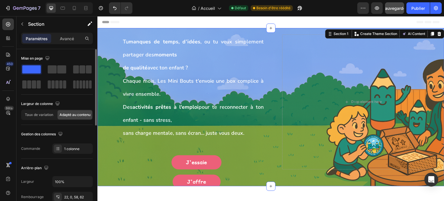
click at [62, 116] on font "Adapté au contenu" at bounding box center [75, 115] width 31 height 4
click at [46, 115] on font "Taux de variation" at bounding box center [39, 115] width 28 height 4
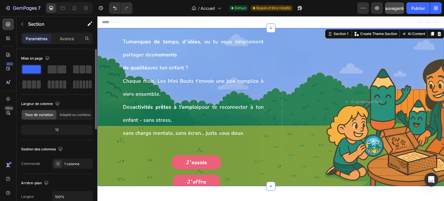
click at [58, 130] on font "12" at bounding box center [56, 130] width 3 height 4
drag, startPoint x: 59, startPoint y: 130, endPoint x: 53, endPoint y: 130, distance: 5.5
click at [53, 130] on div "12" at bounding box center [56, 130] width 69 height 8
click at [59, 128] on div "12" at bounding box center [56, 130] width 69 height 8
click at [69, 115] on font "Adapté au contenu" at bounding box center [75, 115] width 31 height 4
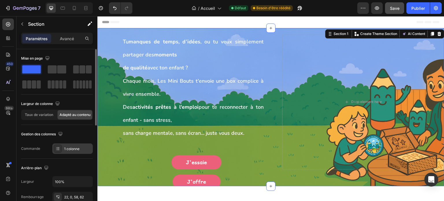
click at [64, 148] on div "1 colonne" at bounding box center [72, 148] width 40 height 10
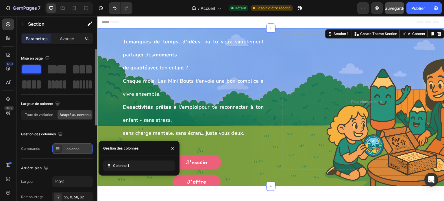
click at [58, 149] on icon at bounding box center [58, 148] width 5 height 5
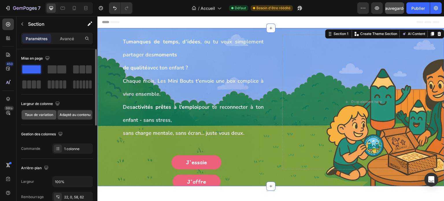
click at [47, 112] on div "Taux de variation" at bounding box center [39, 114] width 35 height 9
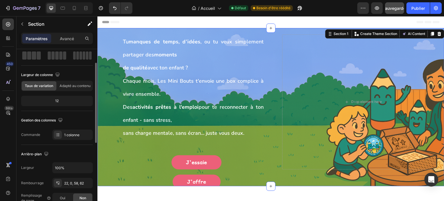
scroll to position [58, 0]
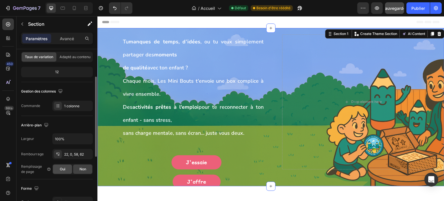
click at [64, 167] on font "Oui" at bounding box center [62, 169] width 5 height 4
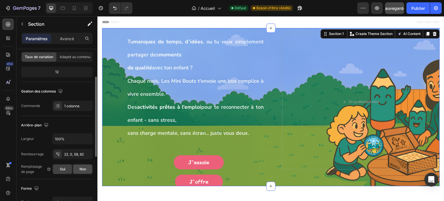
click at [86, 167] on div "Non" at bounding box center [82, 169] width 19 height 9
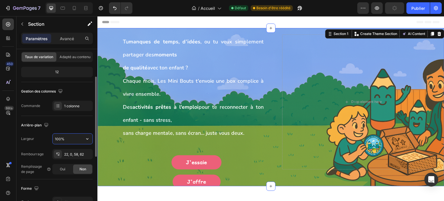
click at [68, 139] on input "100%" at bounding box center [73, 139] width 40 height 10
click at [86, 138] on icon "button" at bounding box center [87, 138] width 2 height 1
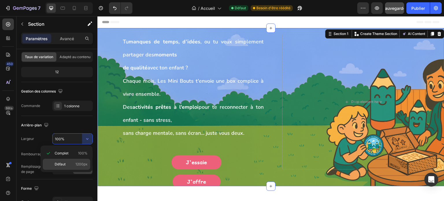
click at [60, 162] on font "Défaut" at bounding box center [60, 164] width 11 height 4
type input "1200"
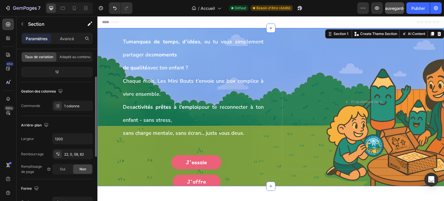
click at [75, 119] on div "Arrière-plan Largeur 1200 Rembourrage 22, 0, 58, 62 Remplissage de page Oui Non" at bounding box center [57, 147] width 72 height 63
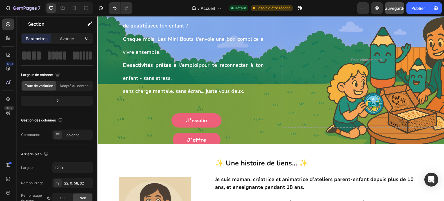
scroll to position [0, 0]
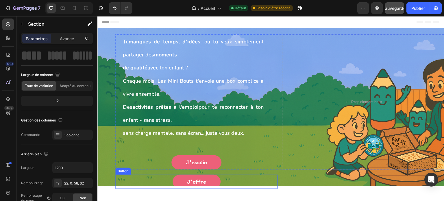
click at [231, 178] on div "J'offre Button" at bounding box center [196, 182] width 162 height 14
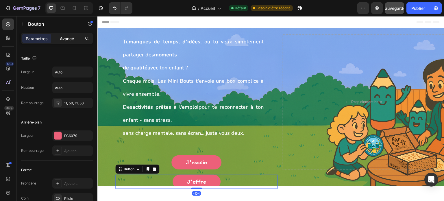
click at [68, 39] on font "Avancé" at bounding box center [67, 38] width 14 height 5
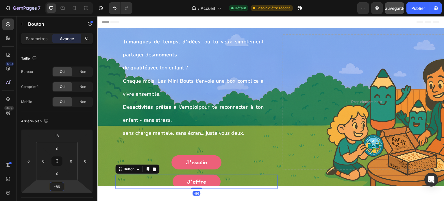
type input "-90"
drag, startPoint x: 73, startPoint y: 187, endPoint x: 79, endPoint y: 185, distance: 6.4
click at [79, 0] on html "7 Version history / Accueil Défaut Besoin d'être réédité Aperçu Sauvegarder Pub…" at bounding box center [222, 0] width 444 height 0
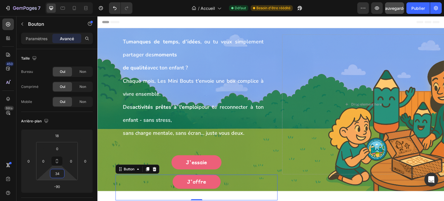
type input "40"
drag, startPoint x: 65, startPoint y: 173, endPoint x: 66, endPoint y: 167, distance: 5.8
click at [66, 0] on html "7 Version history / Accueil Défaut Besoin d'être réédité Aperçu Sauvegarder Pub…" at bounding box center [222, 0] width 444 height 0
click at [349, 181] on div "Tu manques de temps, d’idées , ou tu veux simplement partager des moments de qu…" at bounding box center [270, 109] width 347 height 163
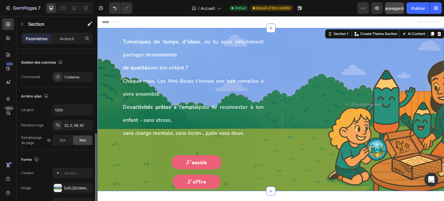
scroll to position [116, 0]
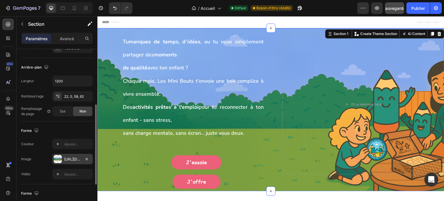
click at [64, 158] on font "[URL][DOMAIN_NAME]" at bounding box center [82, 159] width 37 height 4
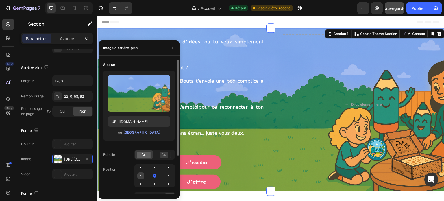
click at [151, 177] on div at bounding box center [154, 175] width 7 height 7
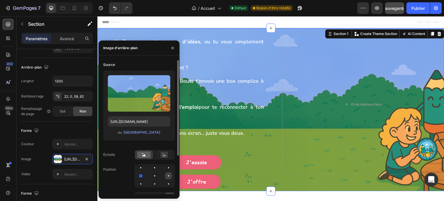
click at [168, 176] on div at bounding box center [168, 175] width 1 height 1
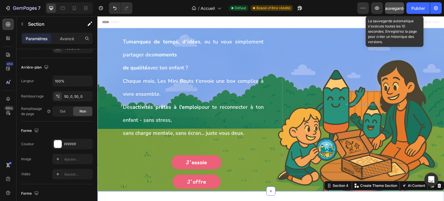
click at [396, 9] on font "Sauvegarder" at bounding box center [395, 8] width 25 height 5
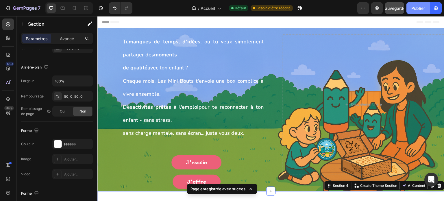
click at [419, 10] on font "Publier" at bounding box center [419, 8] width 14 height 5
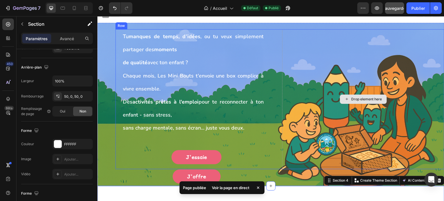
scroll to position [0, 0]
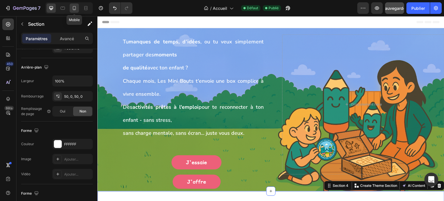
click at [74, 8] on icon at bounding box center [74, 8] width 6 height 6
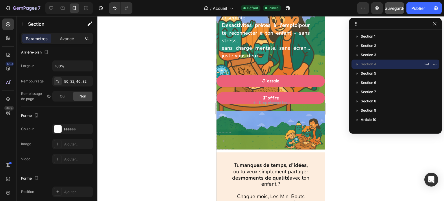
scroll to position [87, 0]
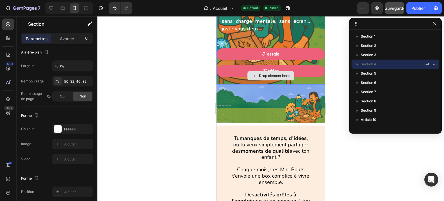
click at [316, 82] on div "Drop element here" at bounding box center [271, 75] width 108 height 17
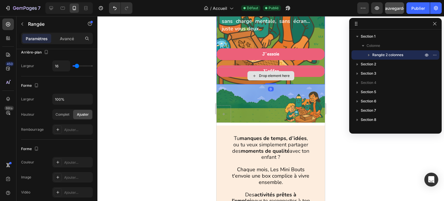
scroll to position [0, 0]
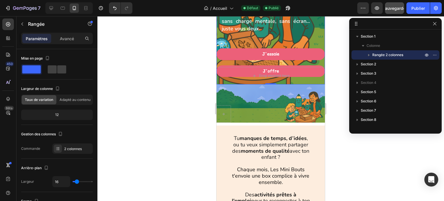
click at [337, 77] on div at bounding box center [270, 108] width 347 height 185
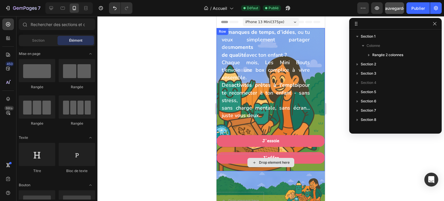
click at [269, 165] on div "Drop element here" at bounding box center [274, 162] width 31 height 5
click at [302, 165] on div "Drop element here" at bounding box center [271, 162] width 108 height 17
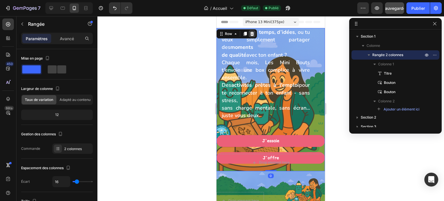
click at [252, 32] on icon at bounding box center [252, 34] width 5 height 5
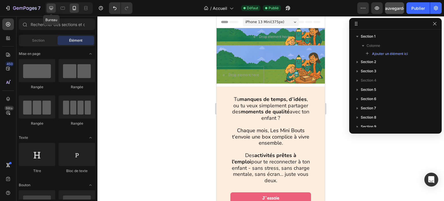
click at [50, 10] on icon at bounding box center [51, 8] width 6 height 6
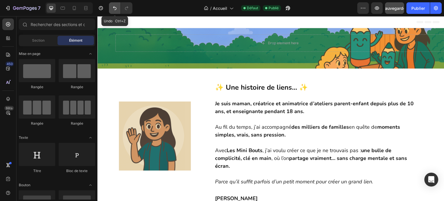
click at [110, 10] on button "Annuler/Rétablir" at bounding box center [115, 8] width 12 height 12
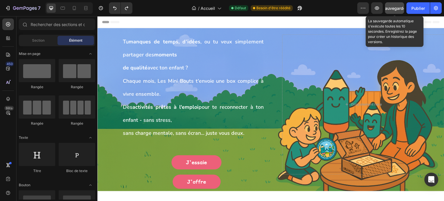
click at [400, 5] on button "Sauvegarder" at bounding box center [394, 8] width 19 height 12
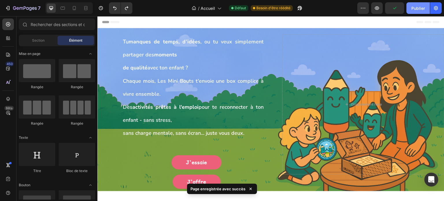
click at [418, 8] on font "Publier" at bounding box center [419, 8] width 14 height 5
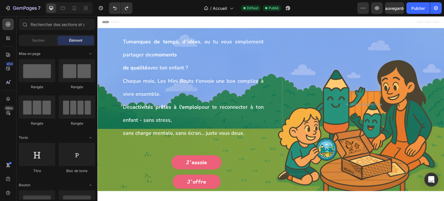
click at [304, 17] on div "Header" at bounding box center [271, 22] width 338 height 12
click at [72, 10] on icon at bounding box center [74, 8] width 6 height 6
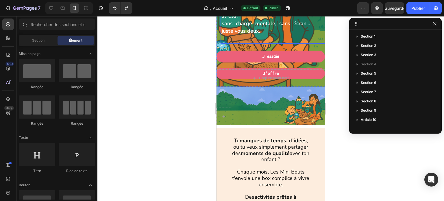
scroll to position [87, 0]
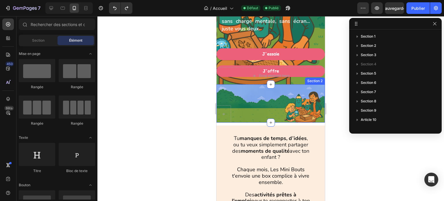
click at [276, 118] on div "Section 2" at bounding box center [271, 103] width 108 height 38
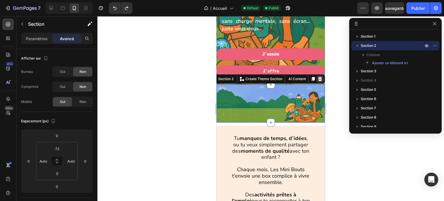
click at [318, 80] on icon at bounding box center [320, 79] width 4 height 4
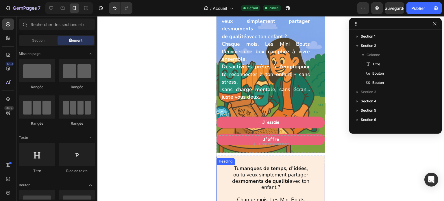
scroll to position [0, 0]
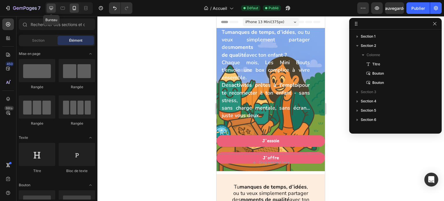
click at [52, 8] on icon at bounding box center [51, 8] width 6 height 6
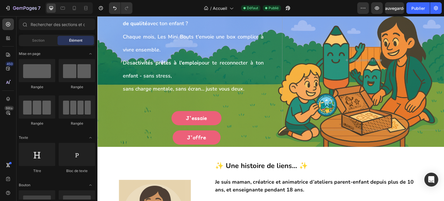
scroll to position [29, 0]
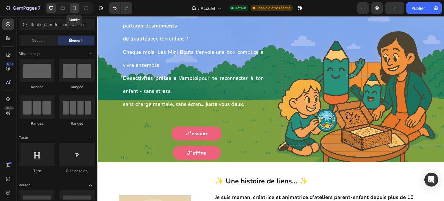
click at [74, 7] on icon at bounding box center [74, 8] width 6 height 6
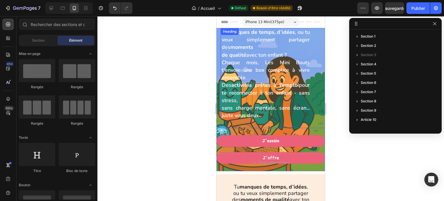
click at [312, 122] on div "Tu manques de temps, d’idées , ou tu veux simplement partager des moments de qu…" at bounding box center [275, 78] width 108 height 100
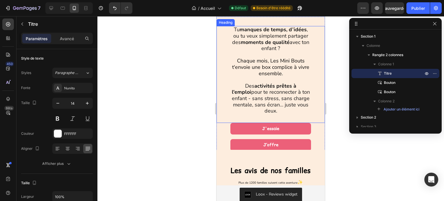
scroll to position [174, 0]
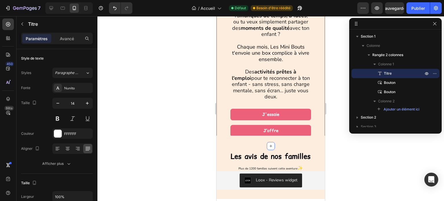
click at [318, 124] on div "J'essaie Button" at bounding box center [271, 117] width 108 height 16
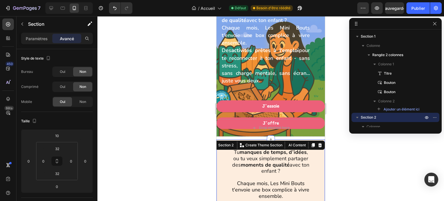
scroll to position [29, 0]
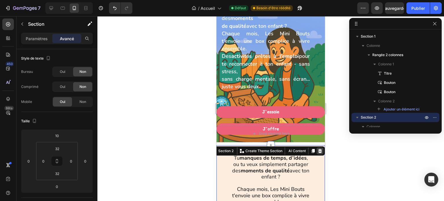
click at [318, 152] on icon at bounding box center [320, 151] width 4 height 4
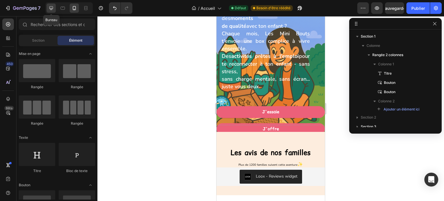
click at [52, 8] on icon at bounding box center [51, 8] width 4 height 4
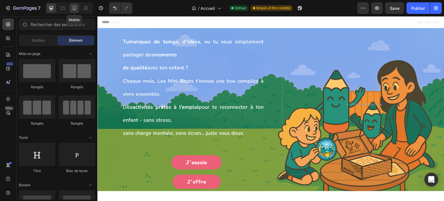
click at [74, 11] on div at bounding box center [74, 7] width 9 height 9
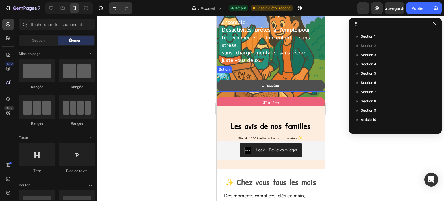
scroll to position [58, 0]
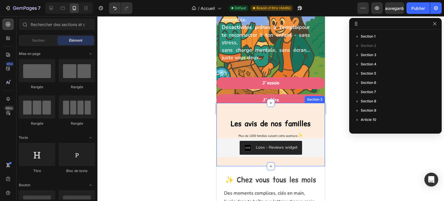
click at [292, 110] on div "Les avis de nos familles Heading Plus de 1200 familles suivent cette aventure ✨…" at bounding box center [271, 134] width 108 height 63
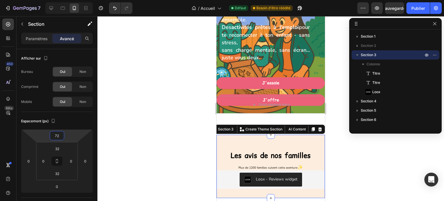
type input "74"
drag, startPoint x: 66, startPoint y: 135, endPoint x: 66, endPoint y: 119, distance: 15.9
click at [66, 0] on html "7 Version history / Accueil Défaut Besoin d'être réédité Aperçu Sauvegarder Pub…" at bounding box center [222, 0] width 444 height 0
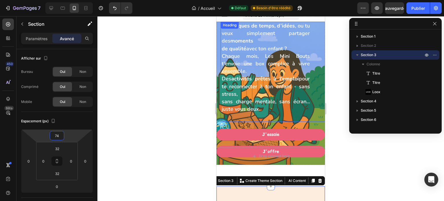
scroll to position [0, 0]
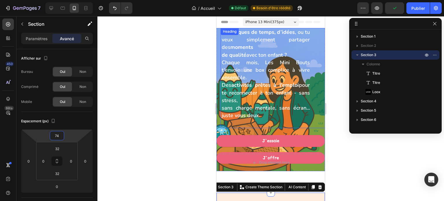
click at [314, 125] on div "Tu manques de temps, d’idées , ou tu veux simplement partager des moments de qu…" at bounding box center [275, 78] width 108 height 100
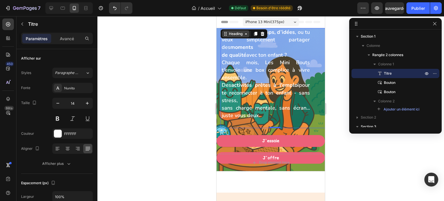
click at [244, 36] on div "Heading" at bounding box center [235, 33] width 27 height 7
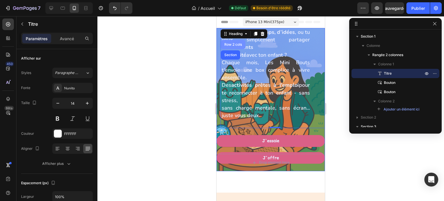
click at [234, 45] on div "Row 2 cols" at bounding box center [233, 44] width 20 height 3
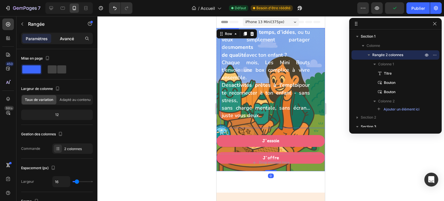
click at [69, 42] on div "Avancé" at bounding box center [66, 38] width 29 height 9
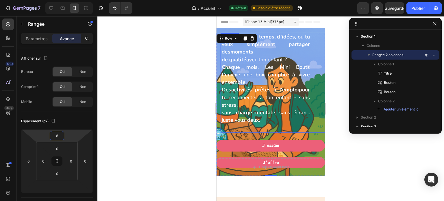
type input "0"
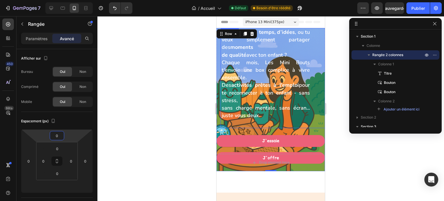
drag, startPoint x: 71, startPoint y: 135, endPoint x: 78, endPoint y: 139, distance: 7.4
click at [78, 0] on html "7 Version history / Accueil Défaut Besoin d'être réédité Aperçu Sauvegarder Pub…" at bounding box center [222, 0] width 444 height 0
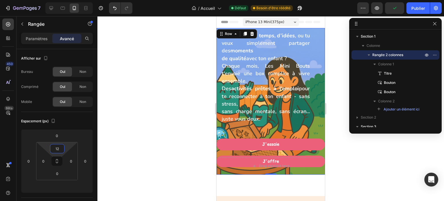
type input "0"
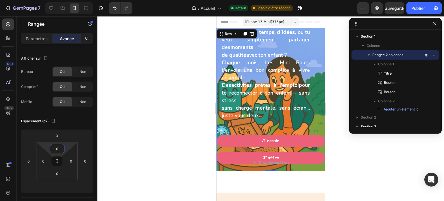
drag, startPoint x: 66, startPoint y: 146, endPoint x: 76, endPoint y: 161, distance: 18.3
click at [76, 0] on html "7 Version history / Accueil Défaut Besoin d'être réédité Aperçu Sauvegarder Pub…" at bounding box center [222, 0] width 444 height 0
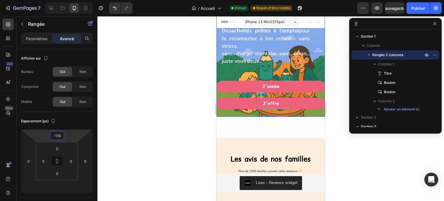
type input "-172"
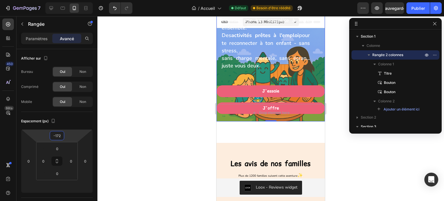
drag, startPoint x: 69, startPoint y: 134, endPoint x: 71, endPoint y: 158, distance: 25.0
click at [71, 0] on html "7 Version history / Accueil Défaut Besoin d'être réédité Aperçu Sauvegarder Pub…" at bounding box center [222, 0] width 444 height 0
click at [42, 39] on font "Paramètres" at bounding box center [37, 38] width 22 height 5
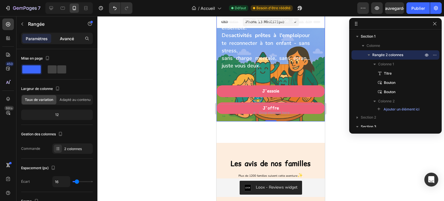
click at [65, 40] on font "Avancé" at bounding box center [67, 38] width 14 height 5
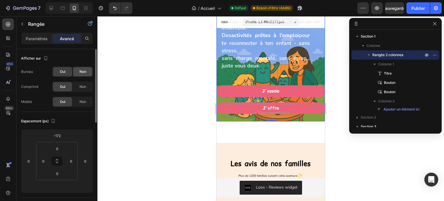
click at [80, 72] on font "Non" at bounding box center [83, 71] width 7 height 4
click at [85, 88] on font "Non" at bounding box center [83, 86] width 7 height 4
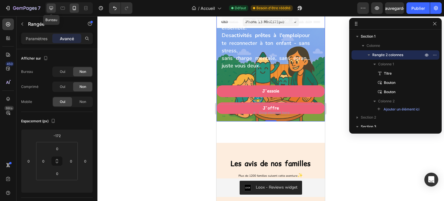
click at [49, 10] on icon at bounding box center [51, 8] width 6 height 6
type input "0"
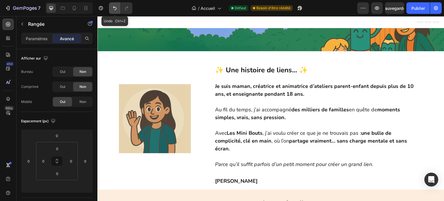
click at [115, 8] on icon "Annuler/Rétablir" at bounding box center [115, 8] width 6 height 6
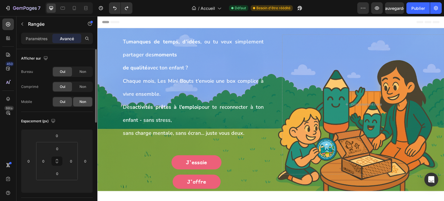
click at [84, 104] on font "Non" at bounding box center [83, 101] width 7 height 4
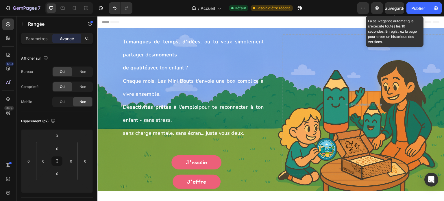
click at [395, 8] on font "Sauvegarder" at bounding box center [395, 8] width 25 height 5
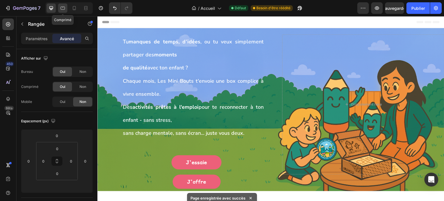
click at [62, 10] on icon at bounding box center [63, 8] width 6 height 6
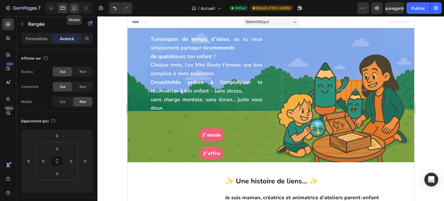
click at [75, 10] on icon at bounding box center [74, 8] width 6 height 6
type input "-172"
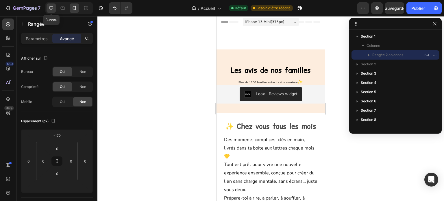
click at [54, 11] on div at bounding box center [51, 7] width 9 height 9
type input "0"
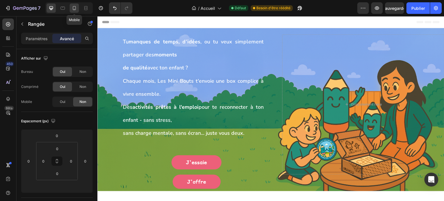
click at [75, 10] on icon at bounding box center [74, 8] width 6 height 6
type input "-172"
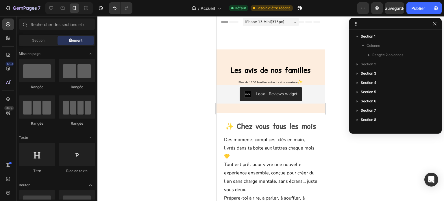
click at [44, 40] on font "Section" at bounding box center [38, 40] width 12 height 4
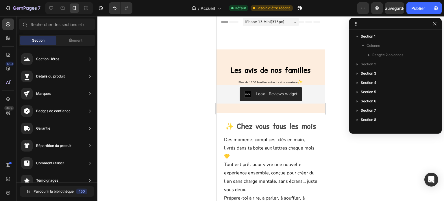
drag, startPoint x: 257, startPoint y: 59, endPoint x: 243, endPoint y: 43, distance: 21.5
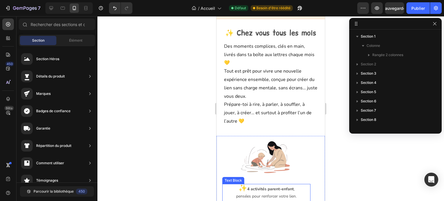
scroll to position [58, 0]
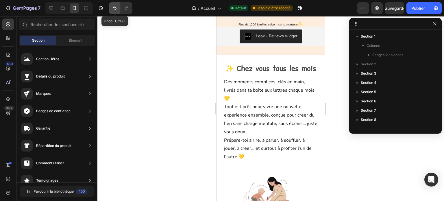
click at [113, 8] on icon "Annuler/Rétablir" at bounding box center [115, 8] width 6 height 6
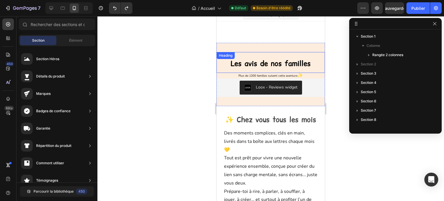
scroll to position [0, 0]
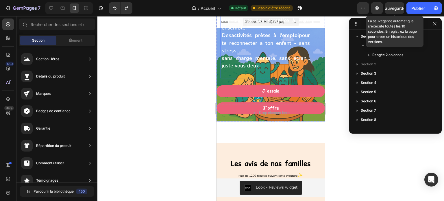
click at [397, 6] on font "Sauvegarder" at bounding box center [395, 8] width 25 height 5
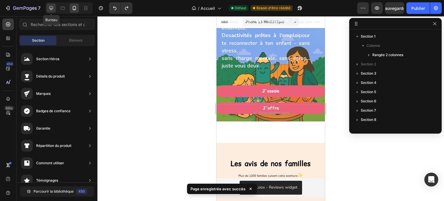
click at [50, 7] on icon at bounding box center [51, 8] width 6 height 6
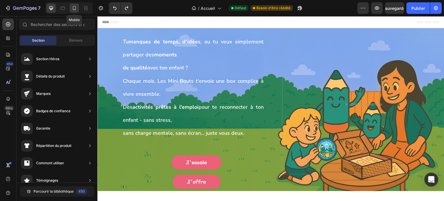
click at [73, 10] on icon at bounding box center [74, 8] width 6 height 6
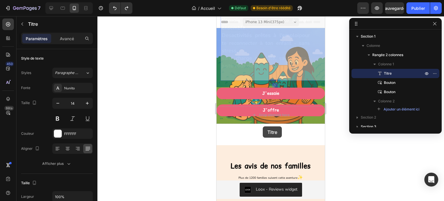
drag, startPoint x: 278, startPoint y: 71, endPoint x: 263, endPoint y: 126, distance: 57.1
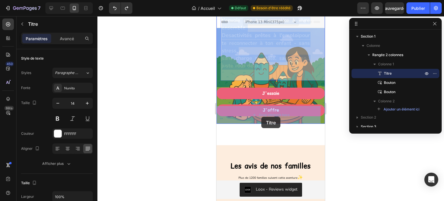
drag, startPoint x: 245, startPoint y: 75, endPoint x: 261, endPoint y: 117, distance: 45.2
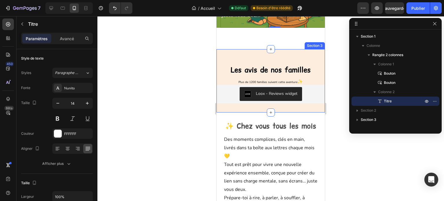
scroll to position [87, 0]
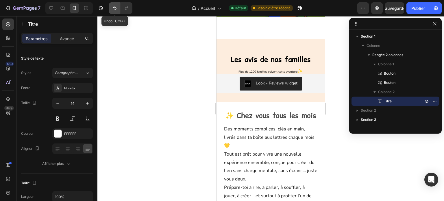
click at [113, 10] on icon "Annuler/Rétablir" at bounding box center [115, 8] width 6 height 6
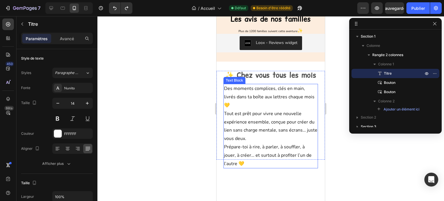
scroll to position [0, 0]
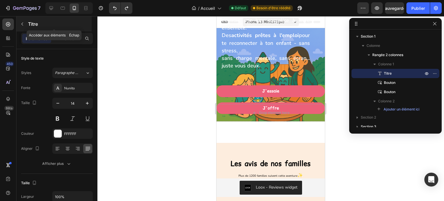
click at [25, 24] on button "button" at bounding box center [22, 23] width 9 height 9
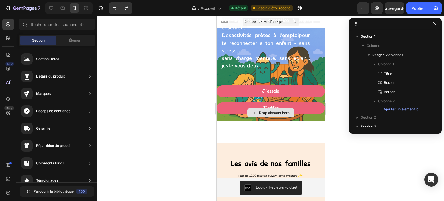
click at [253, 114] on icon at bounding box center [254, 113] width 2 height 2
click at [81, 44] on div "Élément" at bounding box center [76, 40] width 36 height 9
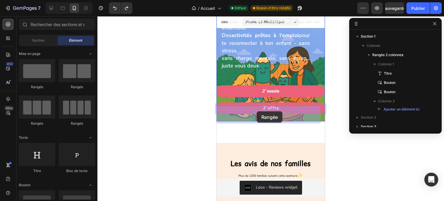
drag, startPoint x: 255, startPoint y: 91, endPoint x: 257, endPoint y: 111, distance: 20.3
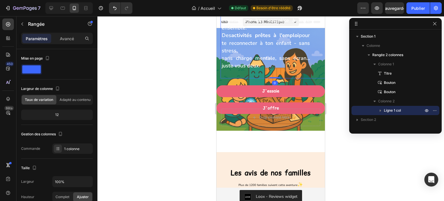
click at [284, 73] on h1 "Tu manques de temps, d’idées , ou tu veux simplement partager des moments de qu…" at bounding box center [265, 28] width 89 height 100
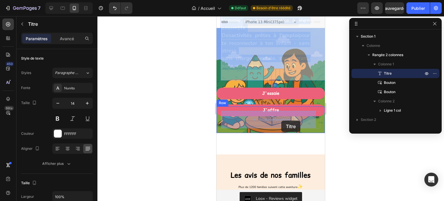
drag, startPoint x: 284, startPoint y: 73, endPoint x: 281, endPoint y: 121, distance: 47.2
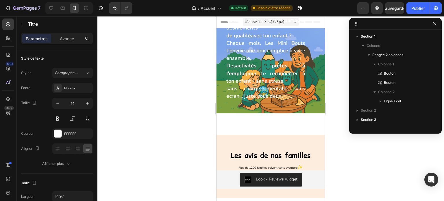
drag, startPoint x: 264, startPoint y: 43, endPoint x: 273, endPoint y: 73, distance: 32.3
click at [278, 96] on span "sans charge mentale, sans écran... juste vous deux." at bounding box center [265, 92] width 79 height 14
click at [238, 96] on span "sans charge mentale, sans écran... juste vous deux." at bounding box center [265, 92] width 79 height 14
click at [113, 11] on button "Annuler/Rétablir" at bounding box center [115, 8] width 12 height 12
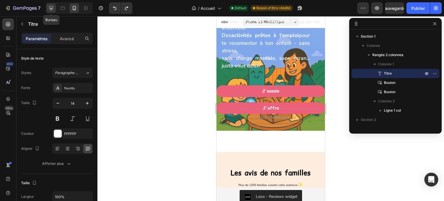
click at [52, 10] on icon at bounding box center [51, 8] width 6 height 6
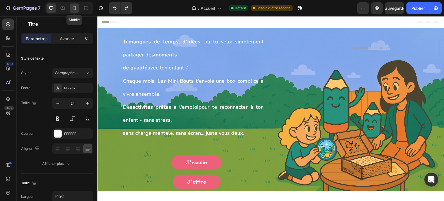
click at [75, 8] on icon at bounding box center [74, 8] width 6 height 6
type input "14"
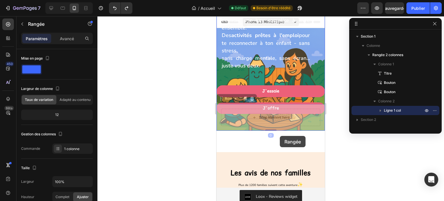
drag, startPoint x: 302, startPoint y: 122, endPoint x: 279, endPoint y: 135, distance: 26.2
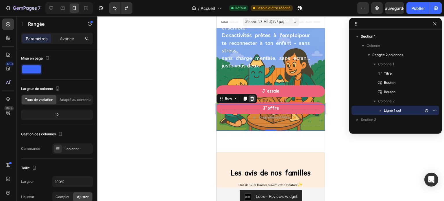
click at [250, 101] on icon at bounding box center [252, 98] width 5 height 5
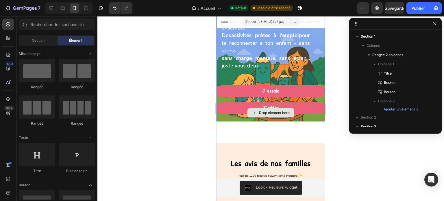
click at [263, 117] on div "Drop element here" at bounding box center [271, 112] width 47 height 9
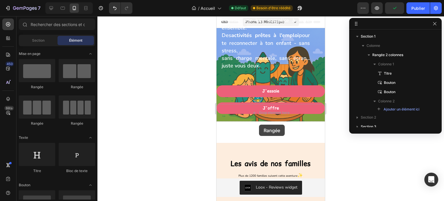
drag, startPoint x: 260, startPoint y: 92, endPoint x: 259, endPoint y: 125, distance: 32.4
click at [236, 77] on h1 "Tu manques de temps, d’idées , ou tu veux simplement partager des moments de qu…" at bounding box center [265, 28] width 89 height 100
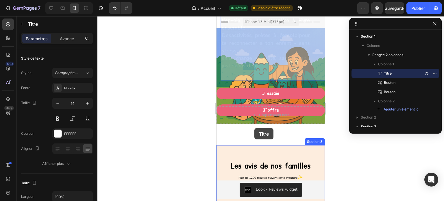
drag, startPoint x: 244, startPoint y: 76, endPoint x: 255, endPoint y: 128, distance: 52.9
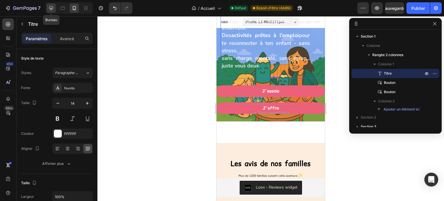
click at [52, 10] on icon at bounding box center [51, 8] width 4 height 4
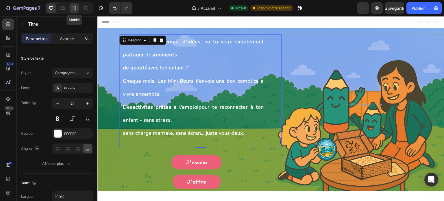
click at [73, 8] on icon at bounding box center [74, 8] width 3 height 4
type input "14"
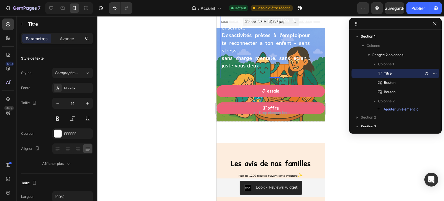
click at [243, 77] on h1 "Tu manques de temps, d’idées , ou tu veux simplement partager des moments de qu…" at bounding box center [265, 28] width 89 height 100
click at [233, 78] on h1 "Tu manques de temps, d’idées , ou tu veux simplement partager des moments de qu…" at bounding box center [265, 28] width 89 height 100
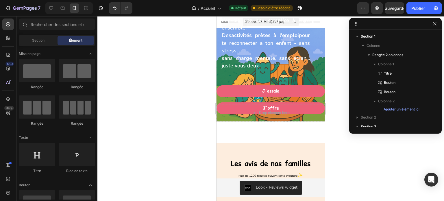
drag, startPoint x: 322, startPoint y: 28, endPoint x: 550, endPoint y: 36, distance: 228.1
click at [311, 24] on div "Tu manques de temps, d’idées , ou tu veux simplement partager des moments de qu…" at bounding box center [275, 28] width 108 height 100
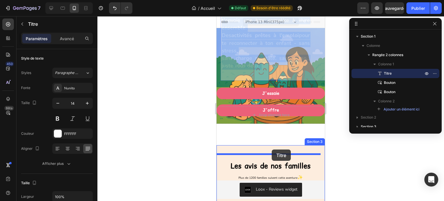
drag, startPoint x: 293, startPoint y: 73, endPoint x: 272, endPoint y: 150, distance: 79.4
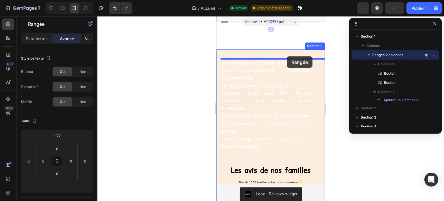
drag, startPoint x: 302, startPoint y: 19, endPoint x: 287, endPoint y: 56, distance: 40.8
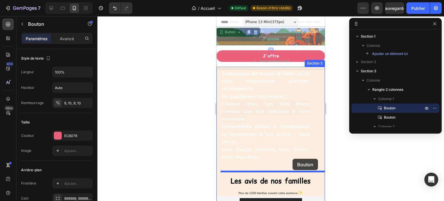
drag, startPoint x: 316, startPoint y: 42, endPoint x: 293, endPoint y: 159, distance: 119.3
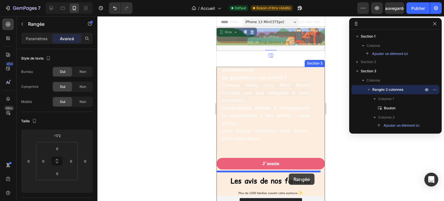
drag, startPoint x: 311, startPoint y: 42, endPoint x: 289, endPoint y: 174, distance: 133.7
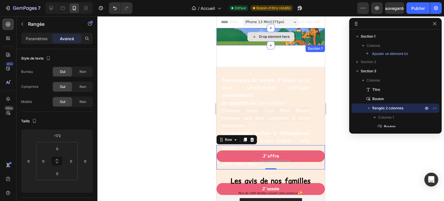
click at [297, 40] on div "Drop element here" at bounding box center [271, 36] width 108 height 17
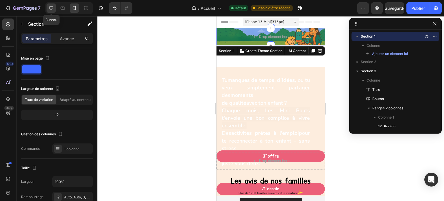
click at [51, 8] on icon at bounding box center [51, 8] width 6 height 6
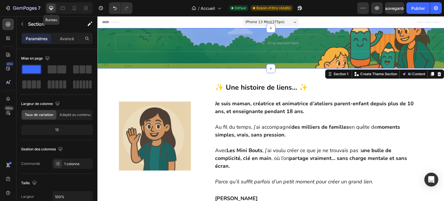
type input "1200"
click at [113, 6] on icon "Annuler/Rétablir" at bounding box center [115, 8] width 6 height 6
click at [115, 6] on icon "Annuler/Rétablir" at bounding box center [115, 8] width 6 height 6
click at [115, 10] on icon "Annuler/Rétablir" at bounding box center [115, 8] width 6 height 6
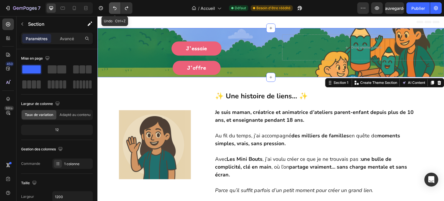
click at [115, 10] on icon "Annuler/Rétablir" at bounding box center [115, 8] width 6 height 6
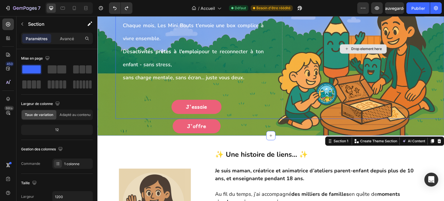
scroll to position [87, 0]
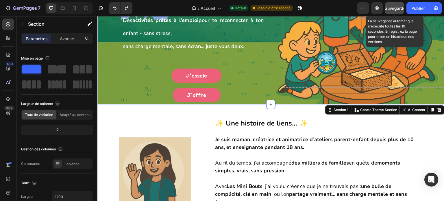
click at [394, 12] on button "Sauvegarder" at bounding box center [394, 8] width 19 height 12
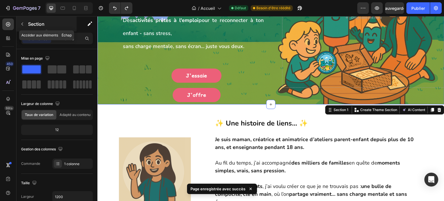
click at [24, 25] on icon "button" at bounding box center [22, 24] width 5 height 5
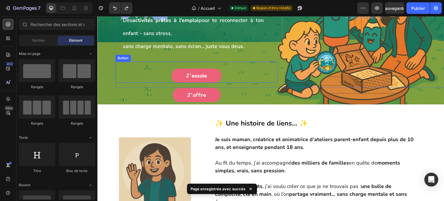
click at [118, 78] on div "J'essaie Button" at bounding box center [196, 72] width 162 height 21
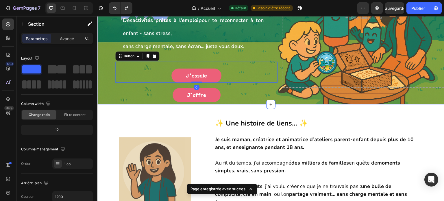
click at [105, 87] on div "Tu manques de temps, d’idées , ou tu veux simplement partager des moments de qu…" at bounding box center [270, 22] width 347 height 163
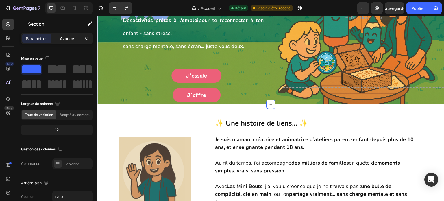
click at [71, 40] on font "Avancé" at bounding box center [67, 38] width 14 height 5
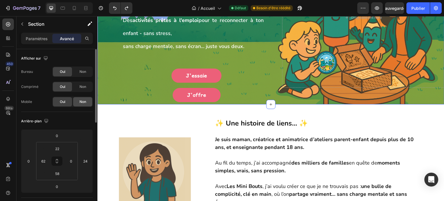
click at [86, 103] on font "Non" at bounding box center [83, 101] width 7 height 4
click at [104, 99] on div "Tu manques de temps, d’idées , ou tu veux simplement partager des moments de qu…" at bounding box center [270, 22] width 347 height 163
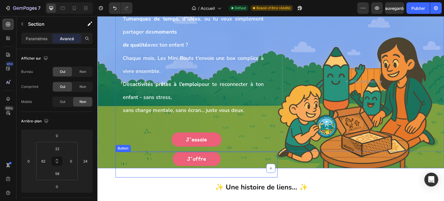
scroll to position [0, 0]
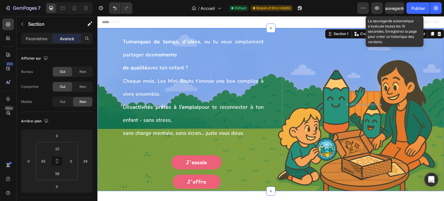
click at [397, 8] on font "Sauvegarder" at bounding box center [395, 8] width 25 height 5
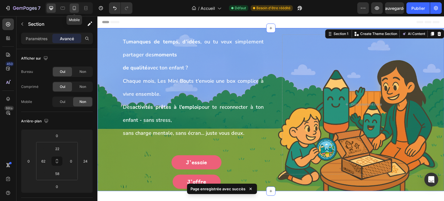
click at [75, 9] on icon at bounding box center [74, 8] width 6 height 6
type input "0"
type input "Auto"
type input "0"
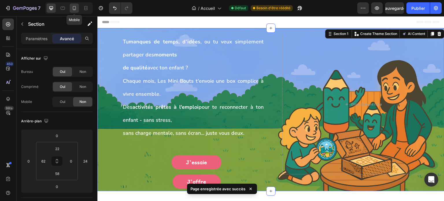
type input "Auto"
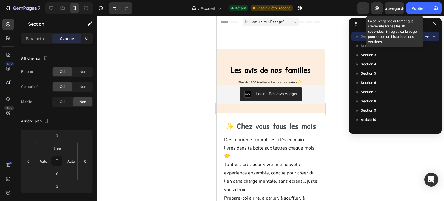
click at [395, 9] on font "Sauvegarder" at bounding box center [395, 8] width 25 height 5
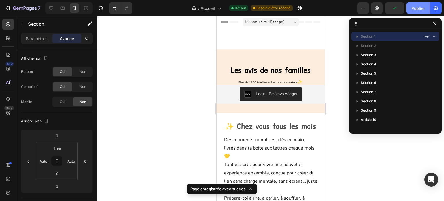
click at [429, 8] on button "Publier" at bounding box center [418, 8] width 23 height 12
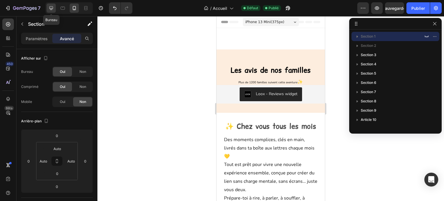
click at [50, 8] on icon at bounding box center [51, 8] width 6 height 6
type input "24"
type input "22"
type input "62"
type input "58"
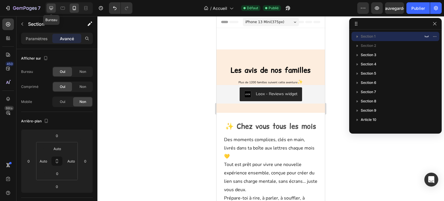
type input "0"
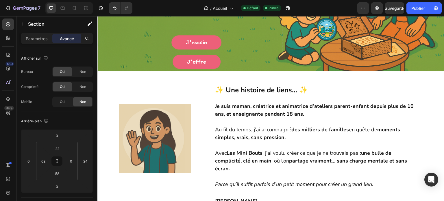
scroll to position [116, 0]
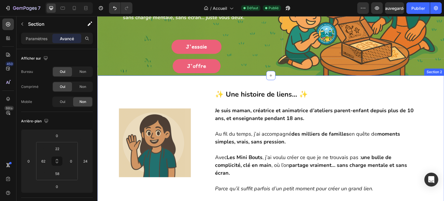
click at [323, 80] on div "Image ✨ Une histoire de liens… ✨ Je suis maman, créatrice et animatrice d’ateli…" at bounding box center [270, 149] width 347 height 149
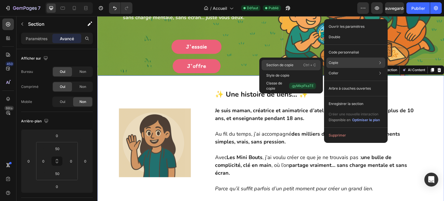
click at [296, 70] on div "Section de copie Ctrl + C" at bounding box center [291, 75] width 59 height 10
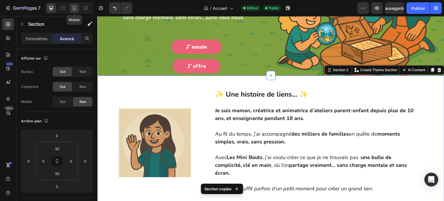
click at [74, 6] on icon at bounding box center [74, 8] width 3 height 4
type input "22"
type input "32"
type input "40"
type input "32"
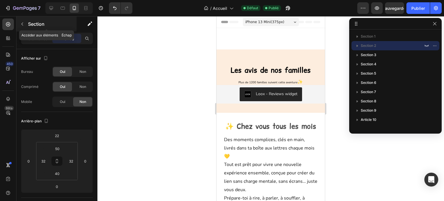
click at [34, 23] on font "Section" at bounding box center [36, 24] width 16 height 6
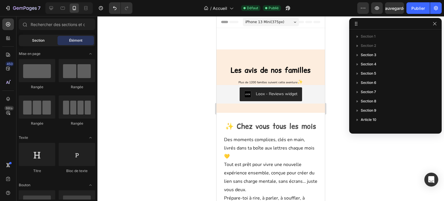
click at [37, 41] on font "Section" at bounding box center [38, 40] width 12 height 4
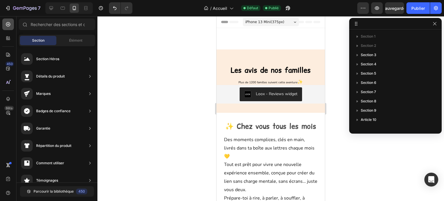
click at [8, 24] on icon at bounding box center [8, 24] width 4 height 4
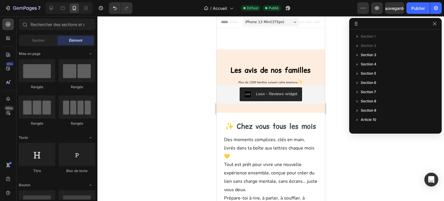
drag, startPoint x: 247, startPoint y: 56, endPoint x: 265, endPoint y: 31, distance: 31.1
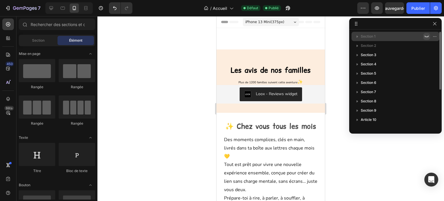
click at [429, 36] on icon "button" at bounding box center [427, 36] width 5 height 5
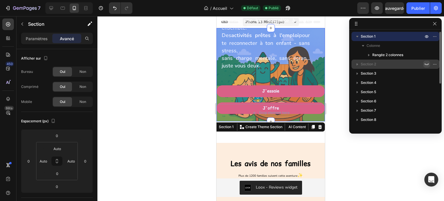
click at [426, 63] on icon "button" at bounding box center [427, 64] width 5 height 5
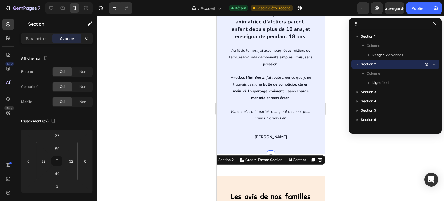
scroll to position [174, 0]
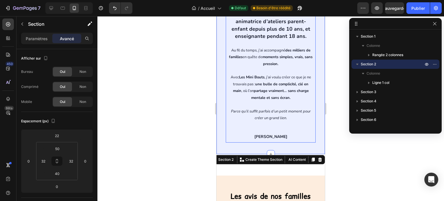
click at [266, 65] on strong "moments simples, vrais, sans pression." at bounding box center [288, 60] width 50 height 12
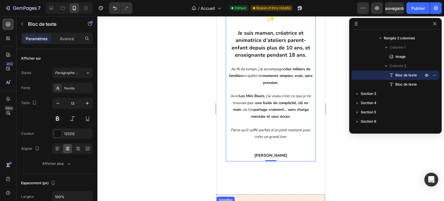
scroll to position [145, 0]
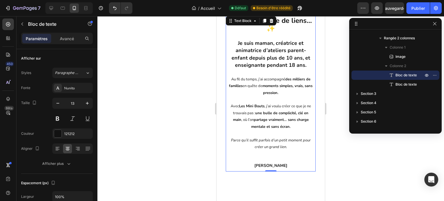
click at [272, 91] on strong "moments simples, vrais, sans pression." at bounding box center [288, 89] width 50 height 12
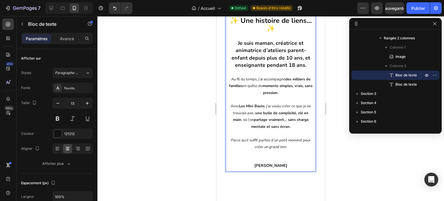
click at [273, 84] on strong "moments simples, vrais, sans pression." at bounding box center [288, 89] width 50 height 12
click at [277, 64] on strong "Je suis maman, créatrice et animatrice d’ateliers parent-enfant depuis plus de …" at bounding box center [271, 54] width 79 height 29
click at [277, 65] on strong "Je suis maman, créatrice et animatrice d’ateliers parent-enfant depuis plus de …" at bounding box center [271, 54] width 79 height 29
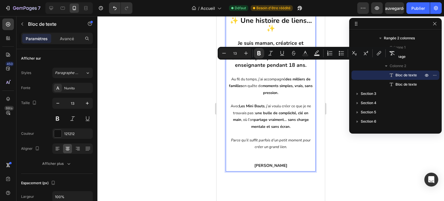
click at [274, 79] on p "Au fil du temps, j’ai accompagné des milliers de familles en quête de moments s…" at bounding box center [270, 82] width 85 height 27
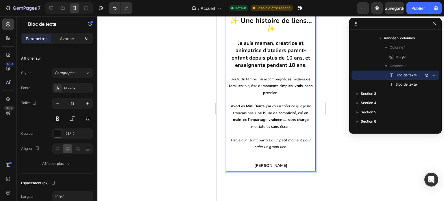
click at [274, 79] on p "Au fil du temps, j’ai accompagné des milliers de familles en quête de moments s…" at bounding box center [270, 82] width 85 height 27
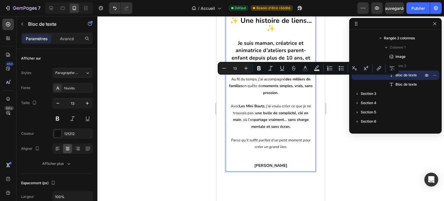
click at [276, 92] on strong "moments simples, vrais, sans pression." at bounding box center [288, 89] width 50 height 12
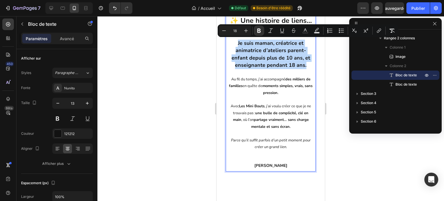
drag, startPoint x: 305, startPoint y: 67, endPoint x: 229, endPoint y: 40, distance: 80.0
click at [229, 40] on p "Je suis maman, créatrice et animatrice d’ateliers parent-enfant depuis plus de …" at bounding box center [270, 55] width 85 height 30
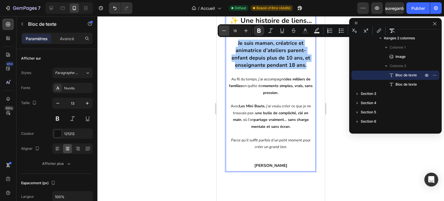
click at [226, 30] on icon "Editor contextual toolbar" at bounding box center [224, 31] width 6 height 6
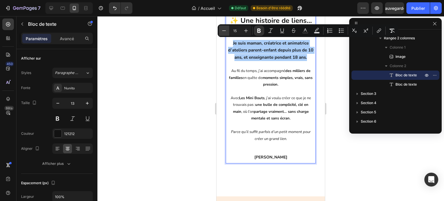
click at [226, 30] on icon "Editor contextual toolbar" at bounding box center [224, 31] width 6 height 6
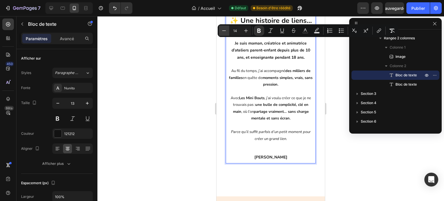
click at [226, 30] on icon "Editor contextual toolbar" at bounding box center [224, 31] width 6 height 6
type input "13"
click at [346, 144] on div at bounding box center [270, 108] width 347 height 185
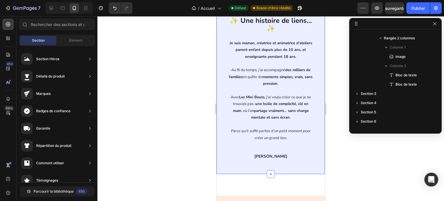
click at [242, 169] on div "Image ✨ Une histoire de liens… ✨ Je suis maman, créatrice et animatrice d’ateli…" at bounding box center [271, 80] width 108 height 189
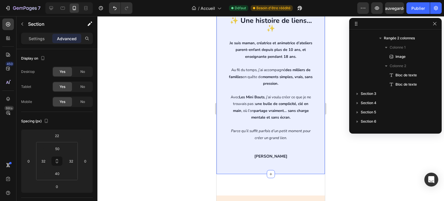
scroll to position [0, 0]
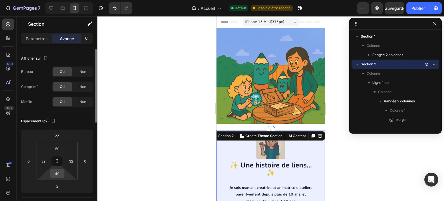
scroll to position [145, 0]
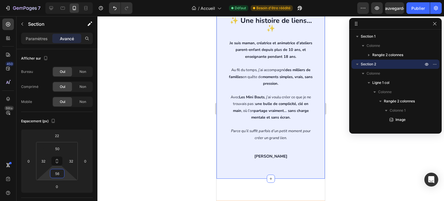
type input "4"
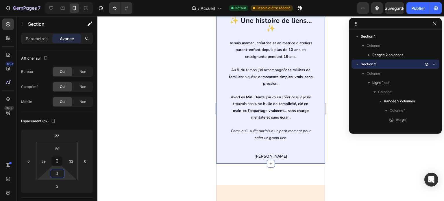
drag, startPoint x: 65, startPoint y: 174, endPoint x: 67, endPoint y: 180, distance: 5.3
click at [67, 0] on html "7 Version history / Accueil Défaut Besoin d'être réédité Aperçu Sauvegarder Pub…" at bounding box center [222, 0] width 444 height 0
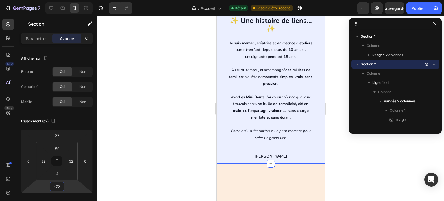
type input "-76"
drag, startPoint x: 66, startPoint y: 190, endPoint x: 68, endPoint y: 197, distance: 7.4
click at [68, 0] on html "7 Version history / Accueil Défaut Besoin d'être réédité Aperçu Sauvegarder Pub…" at bounding box center [222, 0] width 444 height 0
click at [334, 137] on div at bounding box center [270, 108] width 347 height 185
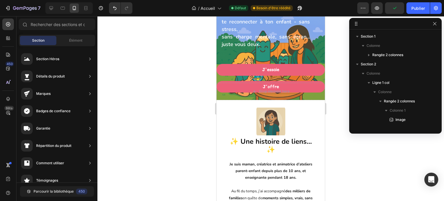
scroll to position [0, 0]
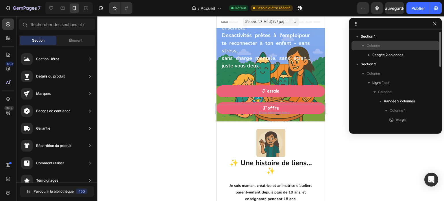
click at [392, 49] on div "Colonne" at bounding box center [395, 45] width 83 height 9
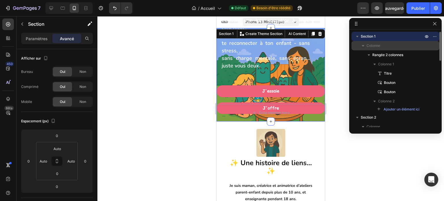
click at [392, 49] on div "Colonne" at bounding box center [395, 45] width 83 height 9
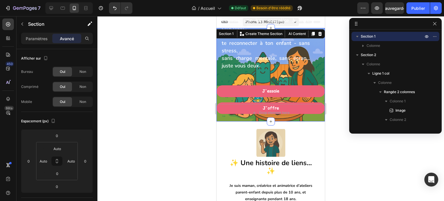
click at [329, 103] on div at bounding box center [270, 108] width 347 height 185
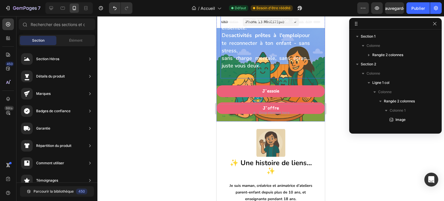
click at [311, 69] on div "Tu manques de temps, d’idées , ou tu veux simplement partager des moments de qu…" at bounding box center [275, 28] width 108 height 100
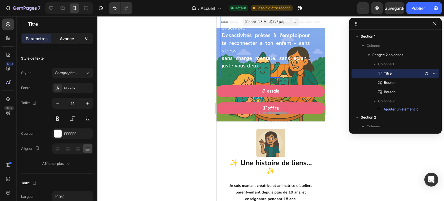
click at [69, 39] on font "Avancé" at bounding box center [67, 38] width 14 height 5
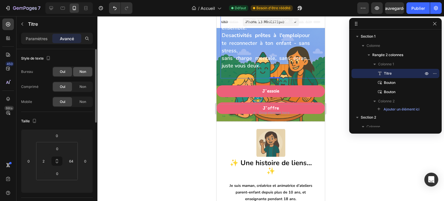
click at [84, 72] on font "Non" at bounding box center [83, 71] width 7 height 4
click at [84, 85] on font "Non" at bounding box center [83, 86] width 7 height 4
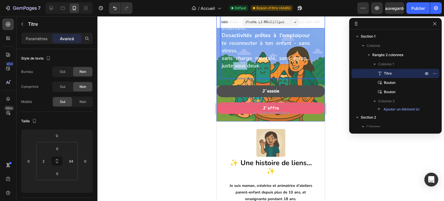
drag, startPoint x: 233, startPoint y: 71, endPoint x: 244, endPoint y: 88, distance: 19.5
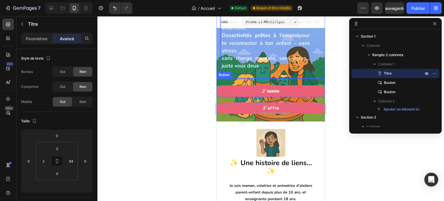
drag, startPoint x: 240, startPoint y: 76, endPoint x: 242, endPoint y: 84, distance: 8.8
click at [242, 84] on div "Tu manques de temps, d’idées , ou tu veux simplement partager des moments de qu…" at bounding box center [271, 38] width 108 height 121
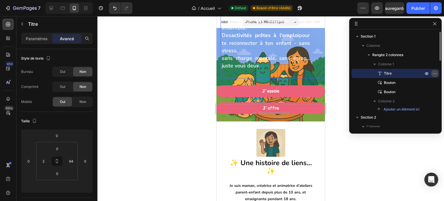
click at [436, 75] on icon "button" at bounding box center [435, 73] width 5 height 5
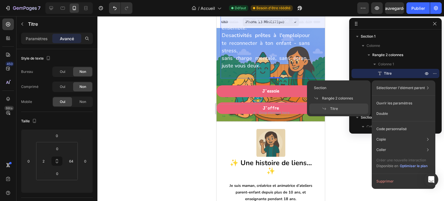
click at [331, 108] on font "Titre" at bounding box center [334, 108] width 8 height 4
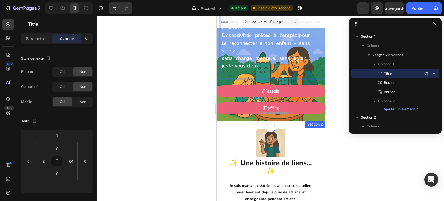
drag, startPoint x: 285, startPoint y: 75, endPoint x: 290, endPoint y: 128, distance: 52.9
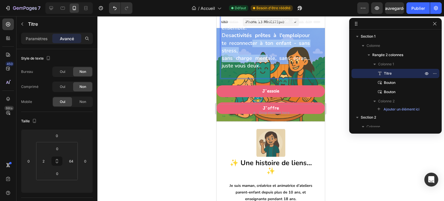
drag, startPoint x: 263, startPoint y: 47, endPoint x: 265, endPoint y: 61, distance: 13.8
click at [266, 61] on p "Tu manques de temps, d’idées , ou tu veux simplement partager des moments de qu…" at bounding box center [266, 24] width 88 height 91
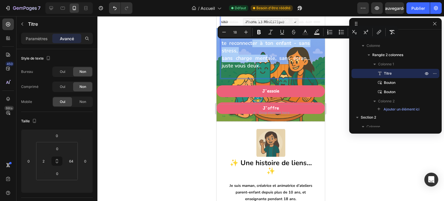
click at [339, 57] on div at bounding box center [270, 108] width 347 height 185
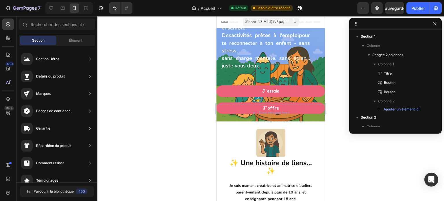
click at [358, 26] on div at bounding box center [395, 24] width 93 height 12
click at [356, 25] on icon at bounding box center [356, 23] width 5 height 5
click at [264, 20] on span "Chaque mois, Les Mini Bouts t'envoie une box complice à vivre ensemble." at bounding box center [266, 20] width 88 height 22
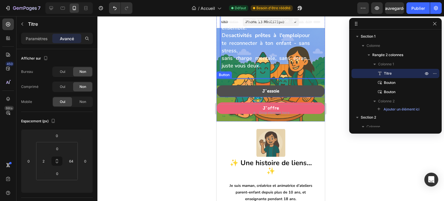
click at [242, 88] on link "J'essaie" at bounding box center [271, 91] width 108 height 12
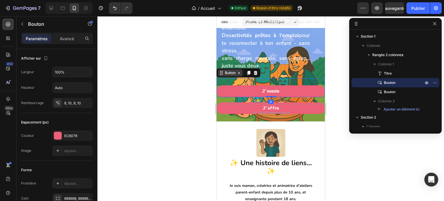
click at [238, 76] on div "Button" at bounding box center [230, 72] width 25 height 7
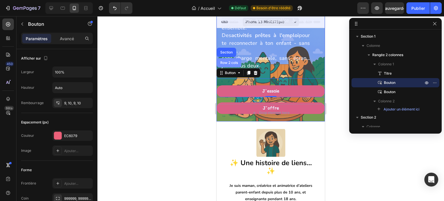
click at [230, 64] on div "Row 2 cols" at bounding box center [229, 62] width 20 height 3
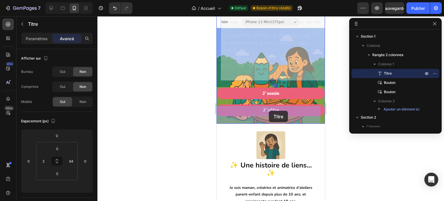
drag, startPoint x: 294, startPoint y: 65, endPoint x: 269, endPoint y: 111, distance: 51.6
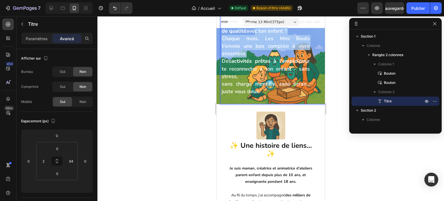
drag, startPoint x: 252, startPoint y: 34, endPoint x: 251, endPoint y: 55, distance: 20.9
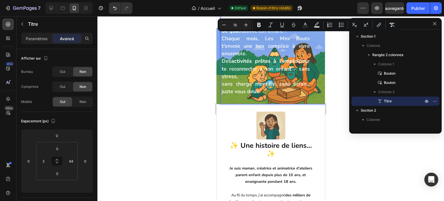
click at [277, 91] on p "Tu manques de temps, d’idées , ou tu veux simplement partager des moments de qu…" at bounding box center [266, 50] width 88 height 91
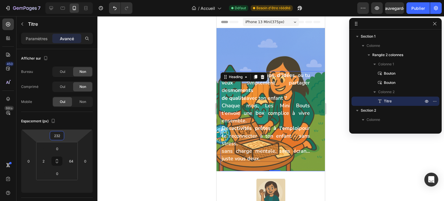
type input "234"
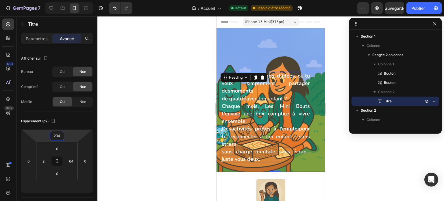
drag, startPoint x: 71, startPoint y: 137, endPoint x: 70, endPoint y: 103, distance: 33.9
click at [70, 0] on html "7 Version history / Accueil Défaut Besoin d'être réédité Aperçu Sauvegarder Pub…" at bounding box center [222, 0] width 444 height 0
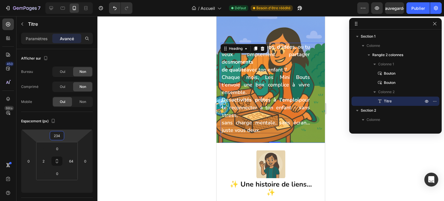
scroll to position [29, 0]
click at [243, 48] on div "Heading" at bounding box center [236, 48] width 16 height 5
click at [242, 51] on div "Heading" at bounding box center [236, 48] width 16 height 5
drag, startPoint x: 309, startPoint y: 46, endPoint x: 294, endPoint y: 144, distance: 98.6
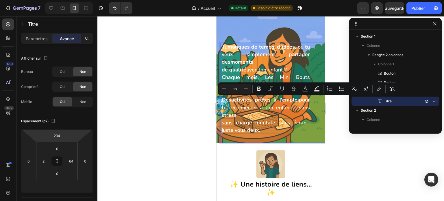
drag, startPoint x: 256, startPoint y: 91, endPoint x: 270, endPoint y: 114, distance: 27.2
click at [270, 114] on p "Tu manques de temps, d’idées , ou tu veux simplement partager des moments de qu…" at bounding box center [266, 88] width 88 height 91
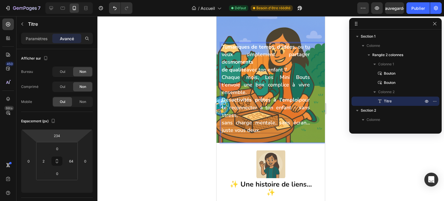
click at [243, 48] on strong "manques" at bounding box center [239, 46] width 22 height 7
click at [240, 57] on span "Tu manques de temps, d’idées , ou tu veux simplement partager des moments" at bounding box center [266, 54] width 88 height 22
click at [221, 43] on h1 "Tu manques de temps, d’idées , ou tu veux simplement partager des moments de qu…" at bounding box center [265, 93] width 89 height 100
click at [227, 33] on div "Tu manques de temps, d’idées , ou tu veux simplement partager des moments de qu…" at bounding box center [271, 59] width 108 height 168
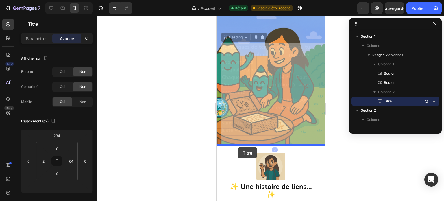
drag, startPoint x: 231, startPoint y: 40, endPoint x: 238, endPoint y: 147, distance: 107.6
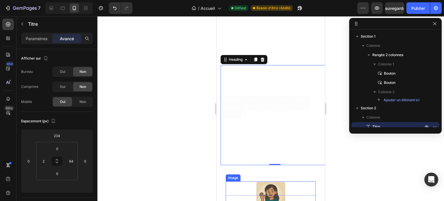
scroll to position [0, 0]
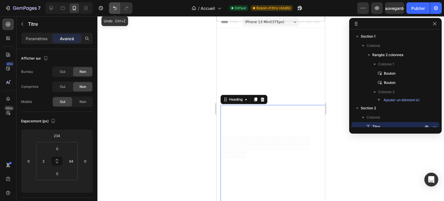
click at [116, 8] on icon "Annuler/Rétablir" at bounding box center [115, 8] width 6 height 6
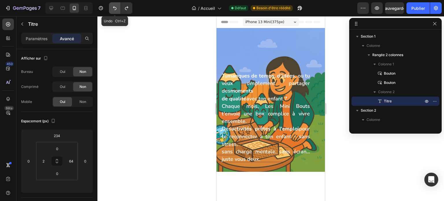
click at [114, 7] on icon "Annuler/Rétablir" at bounding box center [114, 8] width 3 height 4
type input "0"
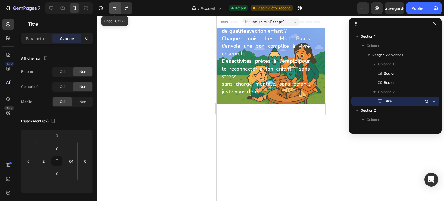
click at [114, 7] on icon "Annuler/Rétablir" at bounding box center [114, 8] width 3 height 4
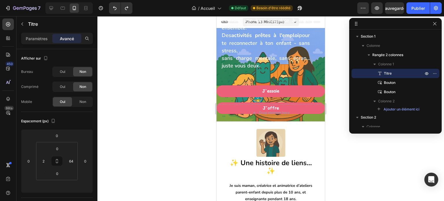
click at [308, 70] on div "Tu manques de temps, d’idées , ou tu veux simplement partager des moments de qu…" at bounding box center [275, 28] width 108 height 100
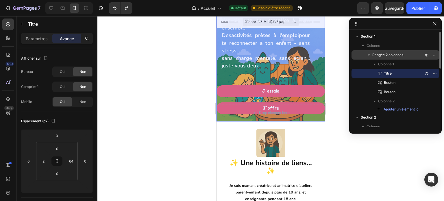
click at [377, 56] on font "Rangée 2 colonnes" at bounding box center [388, 55] width 31 height 4
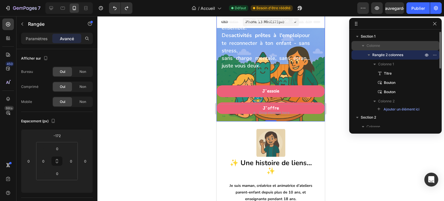
click at [375, 46] on font "Colonne" at bounding box center [374, 45] width 14 height 4
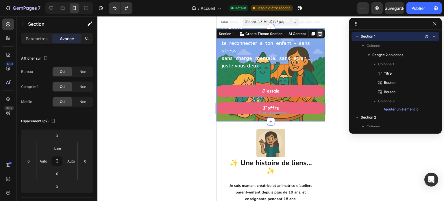
click at [317, 37] on div at bounding box center [320, 33] width 7 height 7
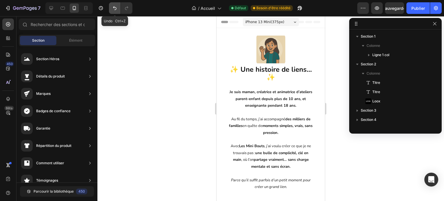
click at [113, 10] on icon "Annuler/Rétablir" at bounding box center [115, 8] width 6 height 6
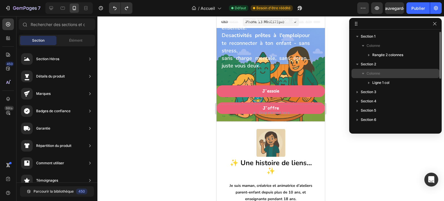
click at [371, 73] on font "Colonne" at bounding box center [374, 73] width 14 height 4
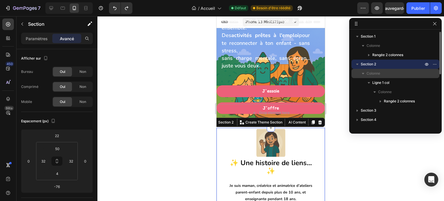
click at [371, 73] on font "Colonne" at bounding box center [374, 73] width 14 height 4
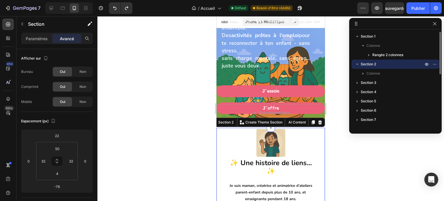
click at [367, 64] on font "Section 2" at bounding box center [368, 64] width 15 height 4
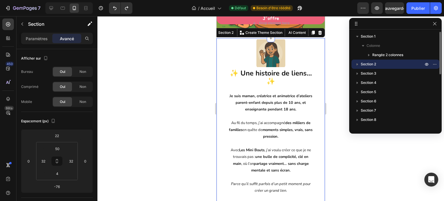
scroll to position [93, 0]
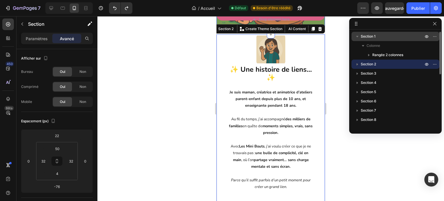
click at [371, 37] on font "Section 1" at bounding box center [368, 36] width 15 height 4
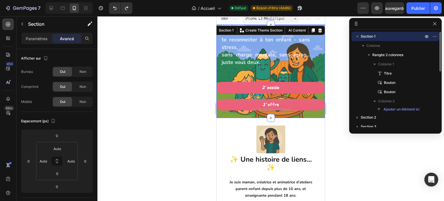
scroll to position [0, 0]
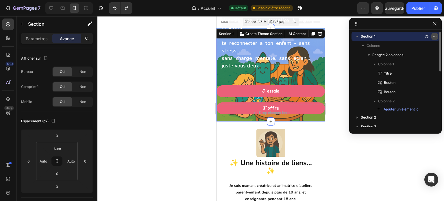
click at [434, 36] on icon "button" at bounding box center [435, 36] width 5 height 5
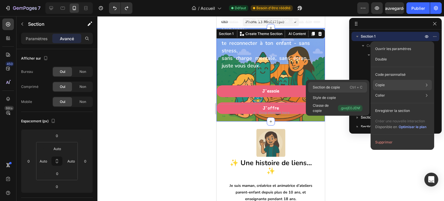
click at [317, 93] on div "Section de copie Ctrl + C" at bounding box center [337, 98] width 59 height 10
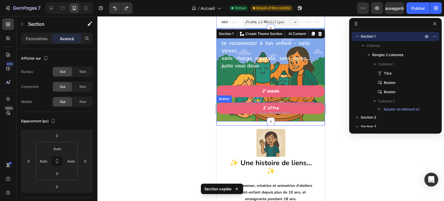
click at [281, 126] on div "J'offre Button" at bounding box center [271, 113] width 108 height 23
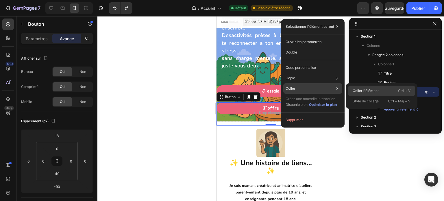
click at [362, 89] on font "Coller l'élément" at bounding box center [366, 91] width 26 height 4
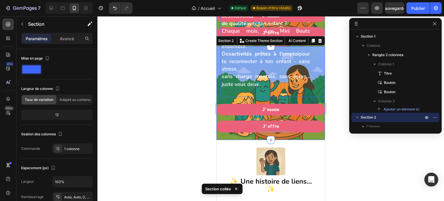
scroll to position [58, 0]
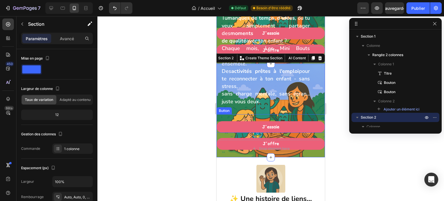
click at [223, 119] on div "J'essaie Button" at bounding box center [271, 123] width 108 height 19
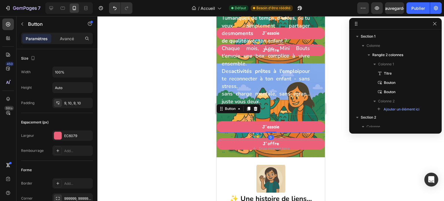
scroll to position [89, 0]
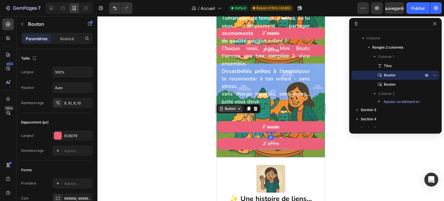
click at [232, 111] on div "Button" at bounding box center [230, 108] width 13 height 5
click at [294, 120] on div "J'essaie Button Row 2 cols Section 0" at bounding box center [271, 123] width 108 height 19
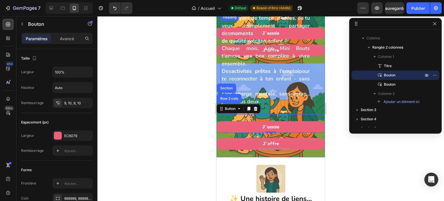
click at [317, 109] on div "Tu manques de temps, d’idées , ou tu veux simplement partager des moments de qu…" at bounding box center [275, 64] width 108 height 100
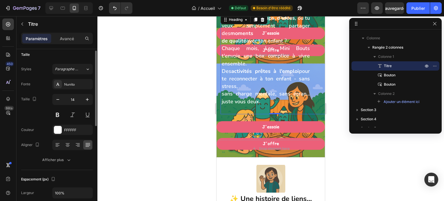
scroll to position [0, 0]
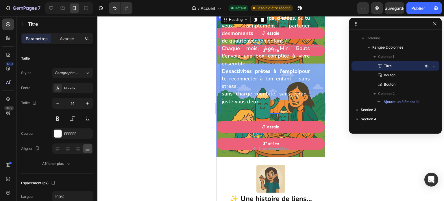
click at [220, 57] on div "Tu manques de temps, d’idées , ou tu veux simplement partager des moments de qu…" at bounding box center [271, 74] width 108 height 121
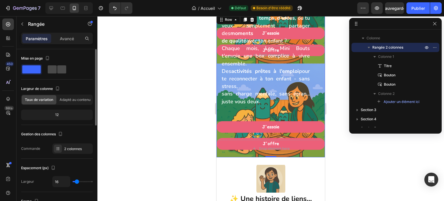
click at [57, 69] on div at bounding box center [57, 69] width 19 height 8
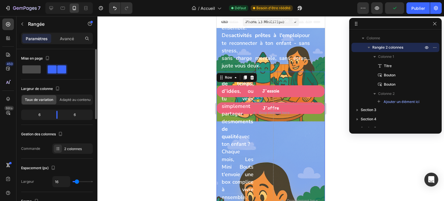
click at [34, 67] on span at bounding box center [31, 69] width 19 height 8
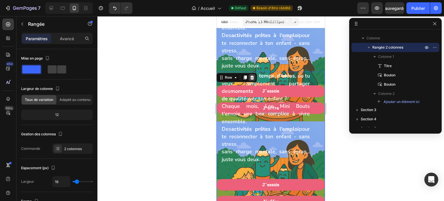
click at [253, 78] on icon at bounding box center [252, 77] width 5 height 5
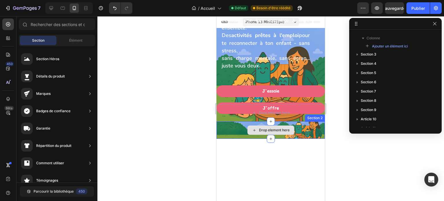
click at [309, 129] on div "Drop element here" at bounding box center [271, 129] width 108 height 17
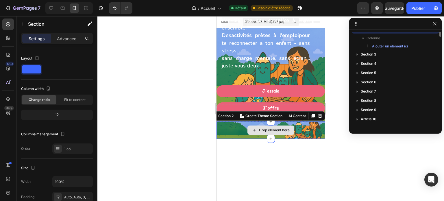
scroll to position [42, 0]
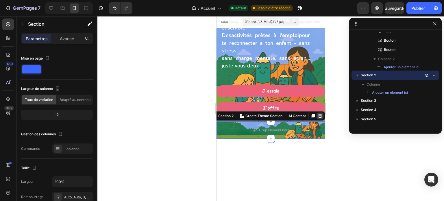
click at [318, 118] on icon at bounding box center [320, 116] width 4 height 4
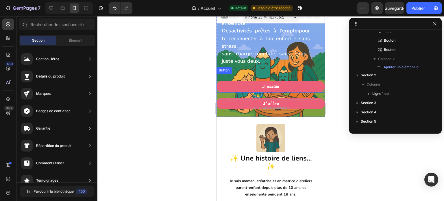
scroll to position [0, 0]
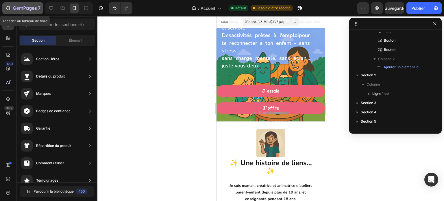
click at [8, 5] on icon "button" at bounding box center [8, 8] width 6 height 6
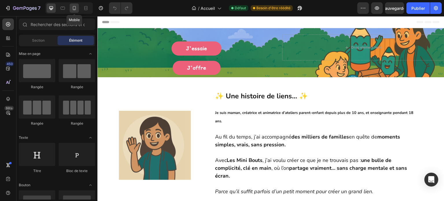
click at [73, 10] on icon at bounding box center [74, 8] width 6 height 6
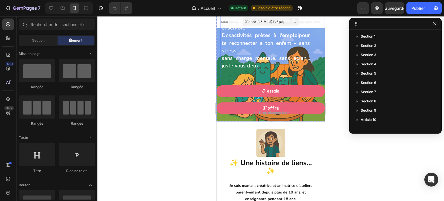
click at [270, 68] on h1 "Tu manques de temps, d’idées , ou tu veux simplement partager des moments de qu…" at bounding box center [265, 28] width 89 height 100
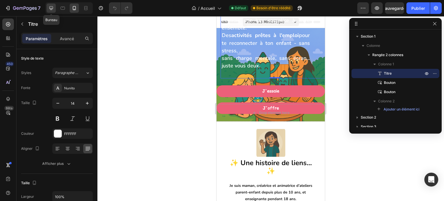
click at [51, 10] on icon at bounding box center [51, 8] width 6 height 6
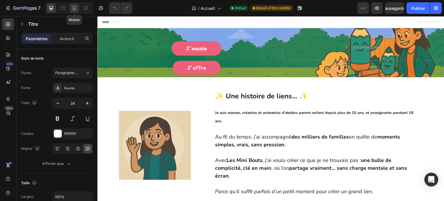
click at [75, 9] on icon at bounding box center [74, 8] width 6 height 6
type input "14"
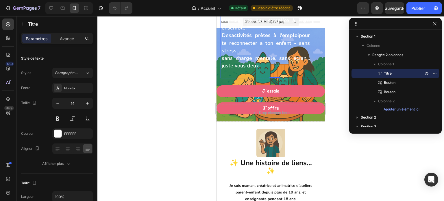
click at [296, 72] on h1 "Tu manques de temps, d’idées , ou tu veux simplement partager des moments de qu…" at bounding box center [265, 28] width 89 height 100
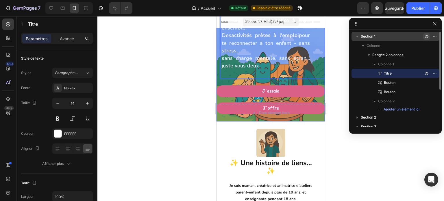
click at [427, 37] on icon "button" at bounding box center [427, 36] width 5 height 5
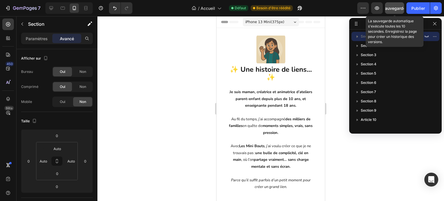
click at [393, 10] on font "Sauvegarder" at bounding box center [395, 8] width 25 height 5
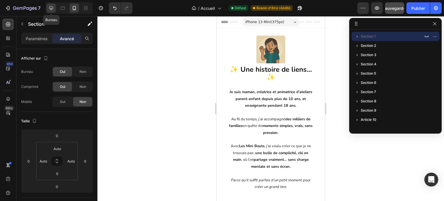
click at [50, 11] on icon at bounding box center [51, 8] width 6 height 6
type input "24"
type input "22"
type input "62"
type input "58"
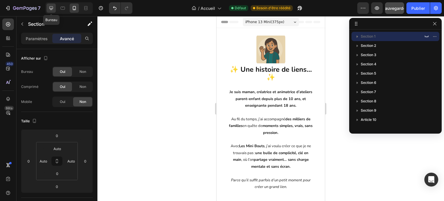
type input "0"
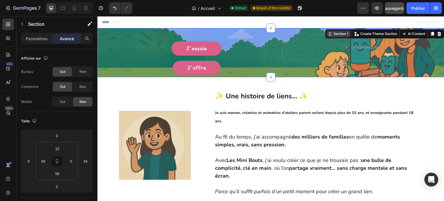
click at [341, 34] on div "Section 1" at bounding box center [341, 33] width 17 height 5
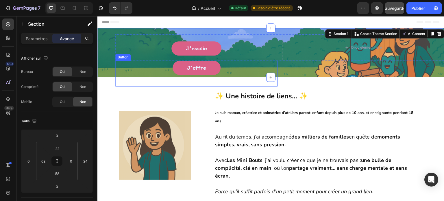
click at [241, 61] on div "J'offre Button" at bounding box center [196, 74] width 162 height 26
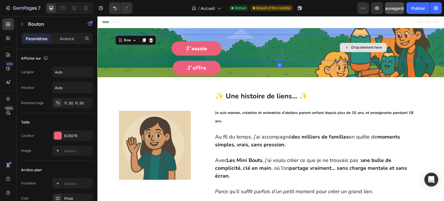
click at [307, 53] on div "Drop element here" at bounding box center [363, 47] width 162 height 26
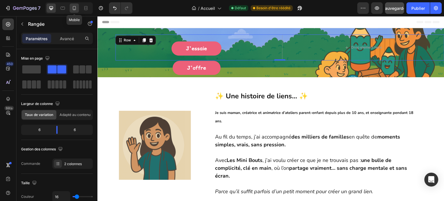
click at [75, 10] on icon at bounding box center [74, 8] width 6 height 6
type input "100%"
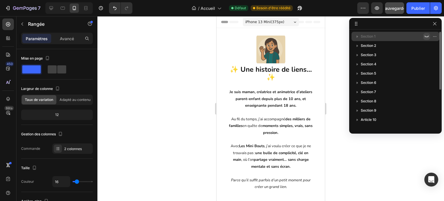
click at [427, 37] on icon "button" at bounding box center [427, 37] width 4 height 2
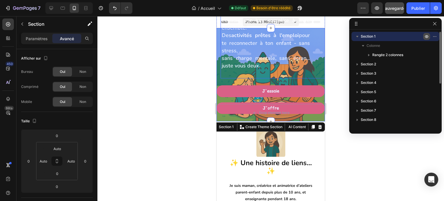
click at [282, 60] on span "sans charge mentale, sans écran... juste vous deux." at bounding box center [266, 62] width 88 height 14
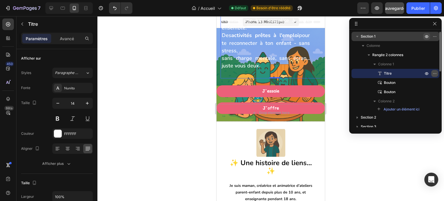
click at [434, 74] on icon "button" at bounding box center [435, 73] width 5 height 5
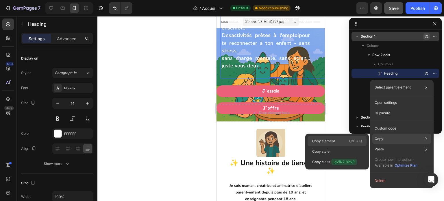
click at [327, 142] on p "Copy element" at bounding box center [323, 141] width 23 height 5
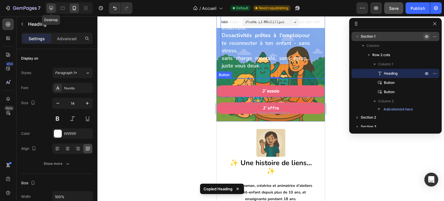
click at [50, 10] on icon at bounding box center [51, 8] width 6 height 6
type input "24"
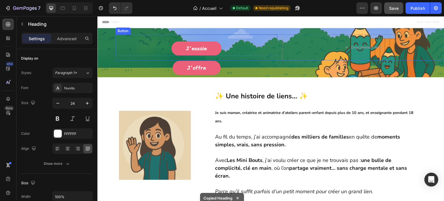
click at [203, 34] on div "J'essaie Button" at bounding box center [196, 44] width 162 height 21
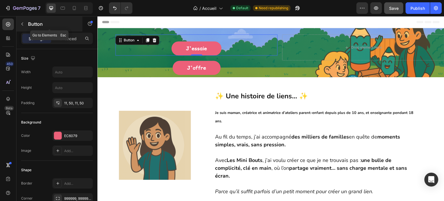
click at [22, 25] on icon "button" at bounding box center [22, 24] width 5 height 5
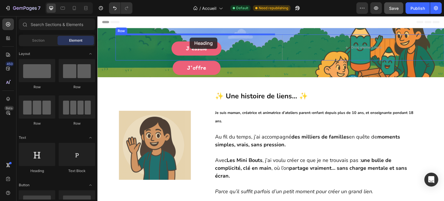
drag, startPoint x: 134, startPoint y: 169, endPoint x: 190, endPoint y: 38, distance: 142.3
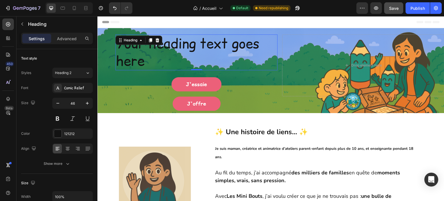
click at [150, 61] on h2 "Your heading text goes here" at bounding box center [196, 52] width 162 height 36
click at [150, 61] on p "Your heading text goes here" at bounding box center [196, 52] width 161 height 35
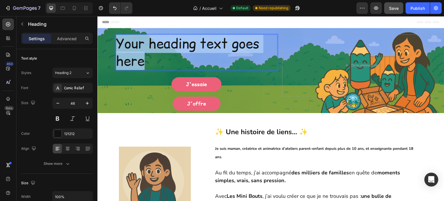
click at [150, 61] on p "Your heading text goes here" at bounding box center [196, 52] width 161 height 35
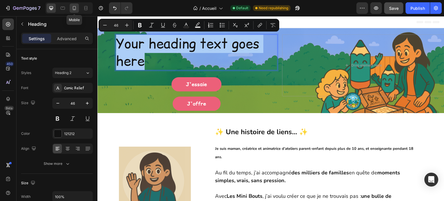
click at [75, 12] on div at bounding box center [74, 7] width 9 height 9
type input "41"
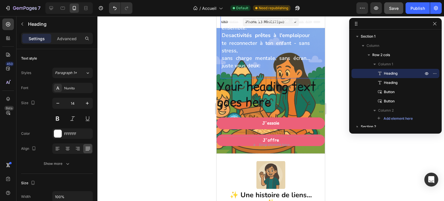
click at [264, 67] on p "⁠⁠⁠⁠⁠⁠⁠ Tu manques de temps, d’idées , ou tu veux simplement partager des momen…" at bounding box center [266, 24] width 88 height 91
click at [436, 74] on icon "button" at bounding box center [436, 73] width 1 height 1
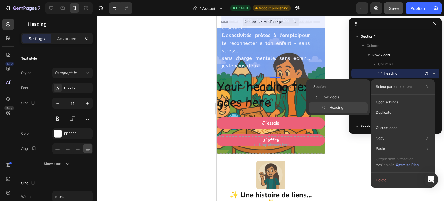
click at [333, 108] on span "Heading" at bounding box center [337, 107] width 14 height 5
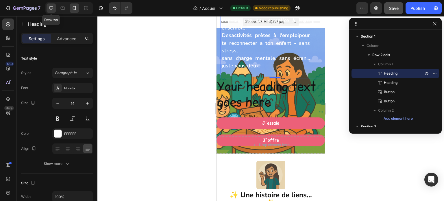
click at [51, 8] on icon at bounding box center [51, 8] width 4 height 4
type input "24"
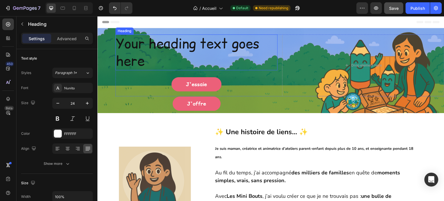
click at [207, 58] on p "Your heading text goes here" at bounding box center [196, 52] width 161 height 35
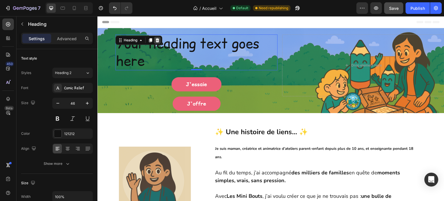
click at [157, 40] on icon at bounding box center [158, 40] width 4 height 4
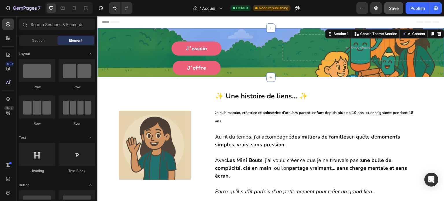
click at [184, 34] on div "⁠⁠⁠⁠⁠⁠⁠ Tu manques de temps, d’idées , ou tu veux simplement partager des momen…" at bounding box center [270, 52] width 347 height 49
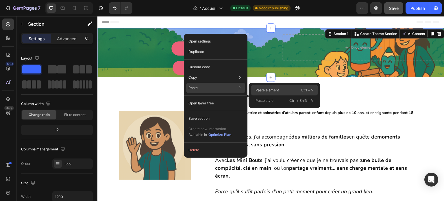
click at [263, 90] on p "Paste element" at bounding box center [267, 90] width 23 height 5
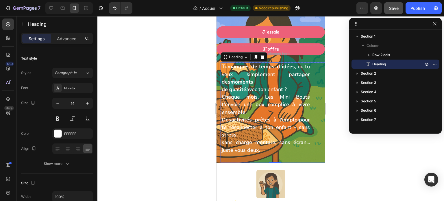
scroll to position [87, 0]
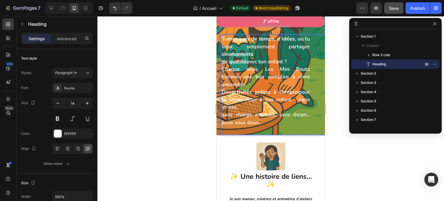
click at [269, 129] on h1 "Tu manques de temps, d’idées , ou tu veux simplement partager des moments de qu…" at bounding box center [265, 85] width 89 height 100
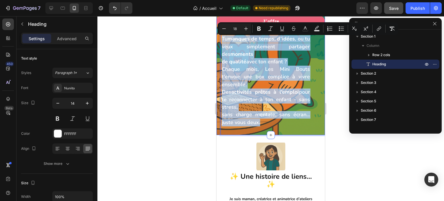
drag, startPoint x: 269, startPoint y: 129, endPoint x: 220, endPoint y: 41, distance: 100.7
click at [220, 41] on div "⁠⁠⁠⁠⁠⁠⁠ Tu manques de temps, d’idées , ou tu veux simplement partager des momen…" at bounding box center [271, 38] width 108 height 194
copy p "Tu manques de temps, d’idées , ou tu veux simplement partager des moments de qu…"
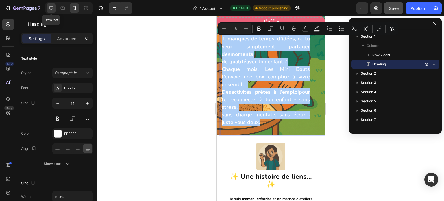
click at [50, 10] on icon at bounding box center [51, 8] width 6 height 6
type input "24"
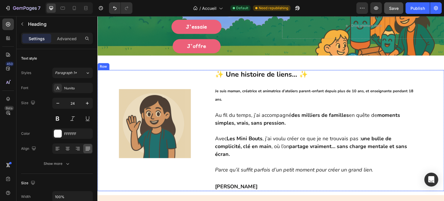
scroll to position [0, 0]
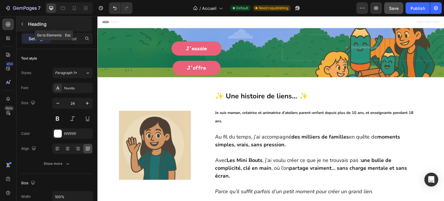
click at [40, 23] on p "Heading" at bounding box center [59, 24] width 62 height 7
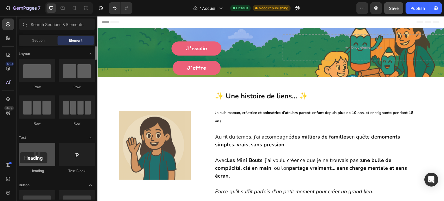
drag, startPoint x: 39, startPoint y: 161, endPoint x: 32, endPoint y: 158, distance: 7.5
click at [27, 159] on div at bounding box center [37, 154] width 36 height 23
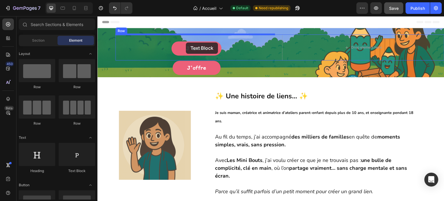
drag, startPoint x: 169, startPoint y: 174, endPoint x: 186, endPoint y: 43, distance: 132.3
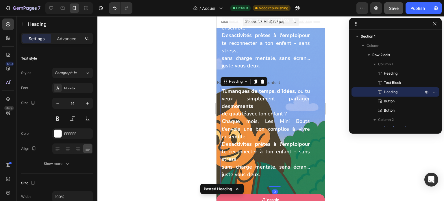
scroll to position [44, 0]
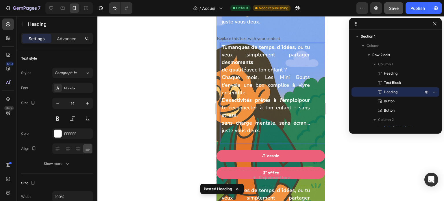
click at [263, 132] on h1 "Tu manques de temps, d’idées , ou tu veux simplement partager des moments de qu…" at bounding box center [265, 93] width 89 height 100
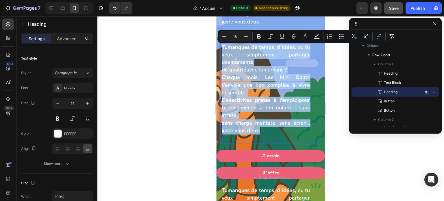
drag, startPoint x: 263, startPoint y: 132, endPoint x: 222, endPoint y: 48, distance: 93.1
click at [222, 48] on p "Tu manques de temps, d’idées , ou tu veux simplement partager des moments de qu…" at bounding box center [266, 89] width 88 height 91
copy p "Tu manques de temps, d’idées , ou tu veux simplement partager des moments de qu…"
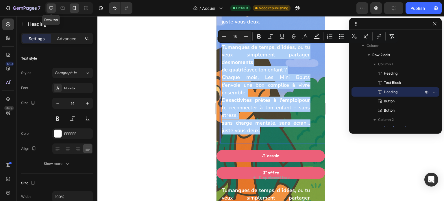
click at [50, 8] on icon at bounding box center [51, 8] width 4 height 4
type input "24"
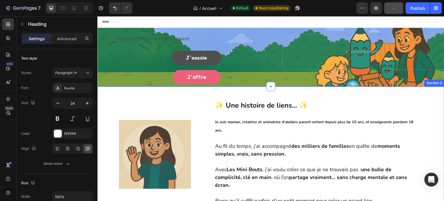
scroll to position [0, 0]
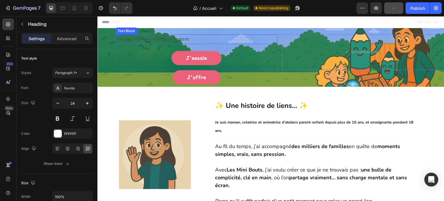
click at [186, 39] on div "Replace this text with your content" at bounding box center [196, 39] width 162 height 10
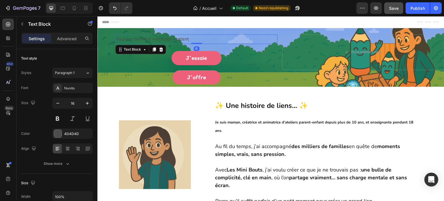
click at [186, 39] on div "Replace this text with your content" at bounding box center [196, 39] width 162 height 10
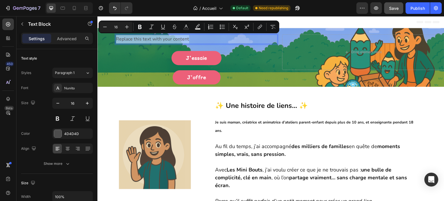
click at [186, 39] on p "Replace this text with your content" at bounding box center [196, 39] width 161 height 8
type input "18"
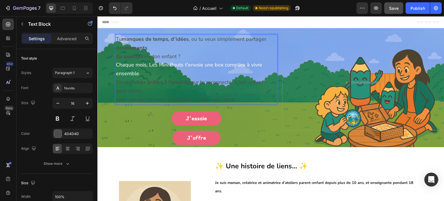
click at [239, 98] on p "Tu manques de temps, d’idées , ou tu veux simplement partager des moments de qu…" at bounding box center [196, 69] width 161 height 69
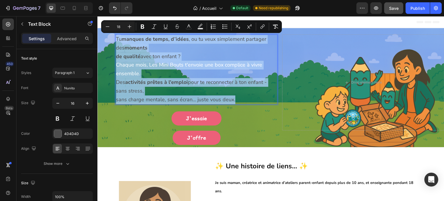
drag, startPoint x: 239, startPoint y: 98, endPoint x: 116, endPoint y: 37, distance: 138.0
click at [116, 37] on div "Tu manques de temps, d’idées , ou tu veux simplement partager des moments de qu…" at bounding box center [196, 69] width 162 height 70
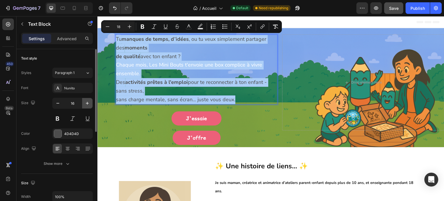
click at [89, 104] on icon "button" at bounding box center [87, 103] width 6 height 6
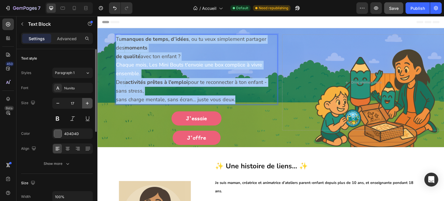
click at [89, 104] on icon "button" at bounding box center [87, 103] width 6 height 6
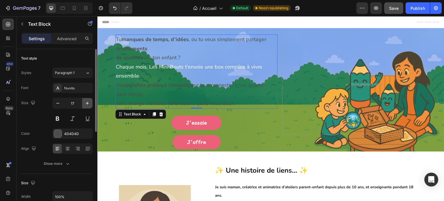
click at [89, 104] on icon "button" at bounding box center [87, 103] width 6 height 6
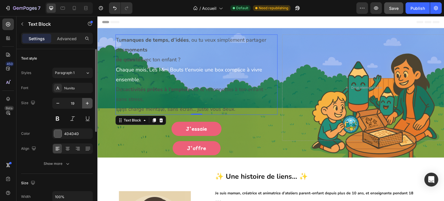
click at [89, 104] on icon "button" at bounding box center [87, 103] width 6 height 6
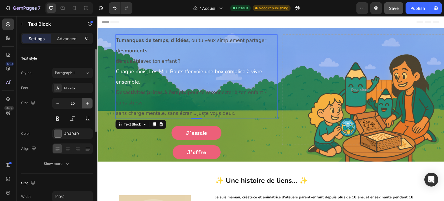
click at [89, 104] on icon "button" at bounding box center [87, 103] width 6 height 6
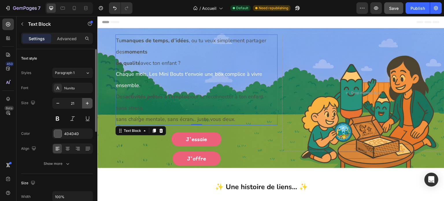
click at [89, 104] on icon "button" at bounding box center [87, 103] width 6 height 6
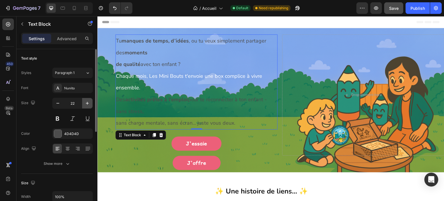
click at [89, 104] on icon "button" at bounding box center [87, 103] width 6 height 6
type input "23"
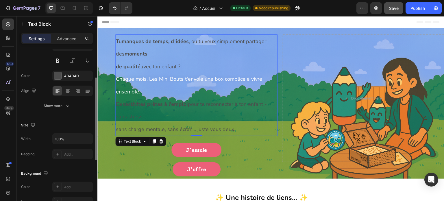
scroll to position [87, 0]
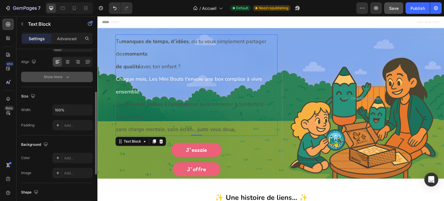
click at [68, 78] on icon "button" at bounding box center [68, 77] width 6 height 6
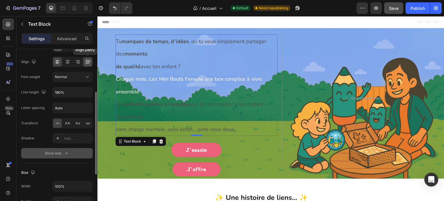
click at [88, 63] on icon at bounding box center [88, 62] width 6 height 6
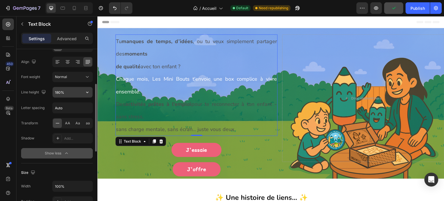
click at [88, 91] on icon "button" at bounding box center [87, 92] width 6 height 6
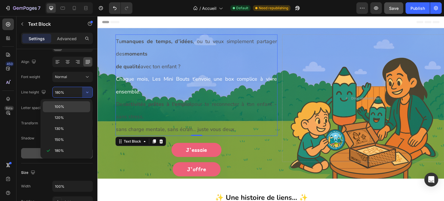
click at [71, 104] on p "100%" at bounding box center [71, 106] width 33 height 5
type input "100%"
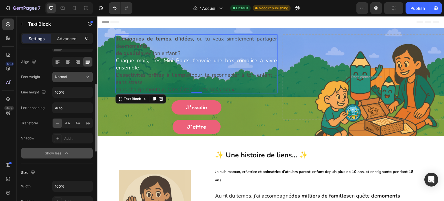
click at [85, 75] on icon at bounding box center [87, 77] width 6 height 6
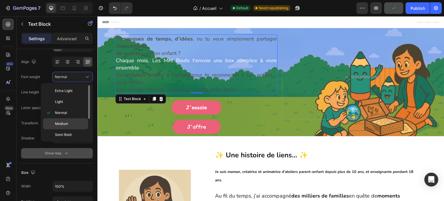
click at [66, 122] on span "Medium" at bounding box center [61, 123] width 13 height 5
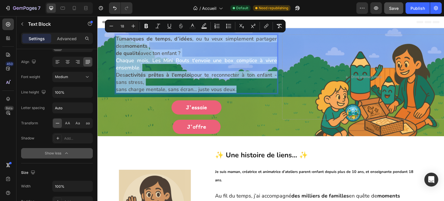
drag, startPoint x: 240, startPoint y: 86, endPoint x: 117, endPoint y: 36, distance: 133.4
click at [117, 36] on p "Tu manques de temps, d’idées , ou tu veux simplement partager des moments de qu…" at bounding box center [196, 64] width 161 height 58
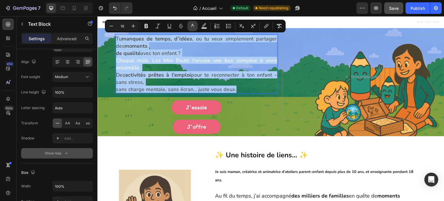
click at [192, 24] on icon "Editor contextual toolbar" at bounding box center [193, 26] width 6 height 6
type input "4D4D4D"
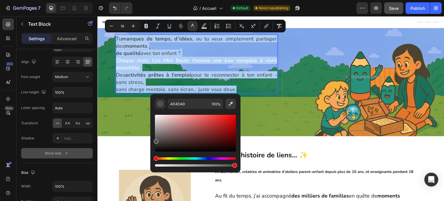
click at [232, 104] on icon "Editor contextual toolbar" at bounding box center [231, 104] width 6 height 6
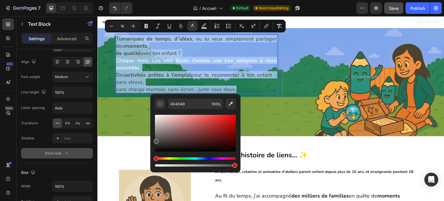
type input "FFFFFF"
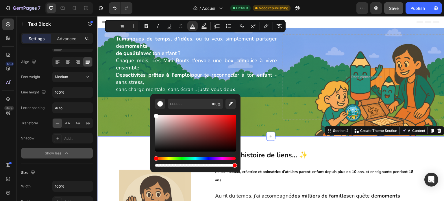
scroll to position [0, 0]
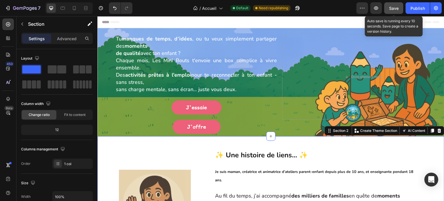
click at [398, 9] on span "Save" at bounding box center [394, 8] width 10 height 5
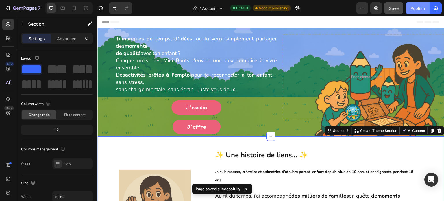
click at [418, 5] on div "Publish" at bounding box center [418, 8] width 14 height 6
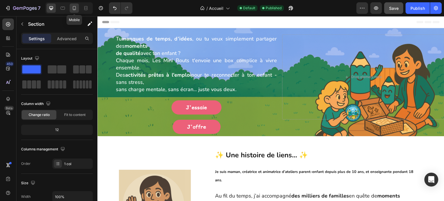
click at [73, 9] on icon at bounding box center [74, 8] width 6 height 6
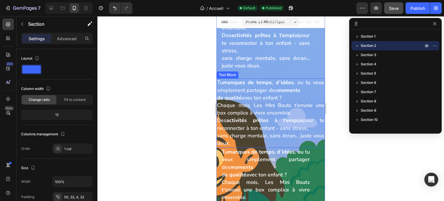
click at [284, 112] on span "Chaque mois, Les Mini Bouts t'envoie une box complice à vivre ensemble." at bounding box center [270, 109] width 107 height 14
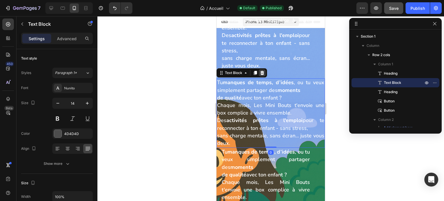
click at [261, 73] on icon at bounding box center [262, 73] width 5 height 5
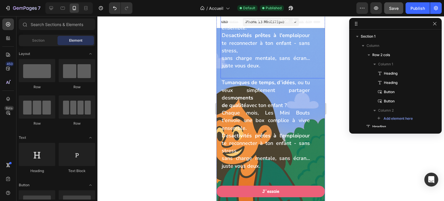
click at [283, 69] on h1 "Tu manques de temps, d’idées , ou tu veux simplement partager des moments de qu…" at bounding box center [265, 28] width 89 height 100
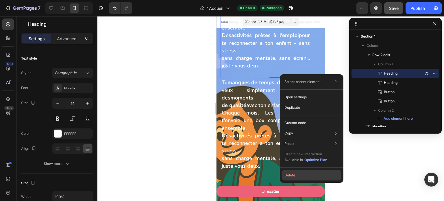
click at [293, 173] on button "Delete" at bounding box center [311, 175] width 59 height 10
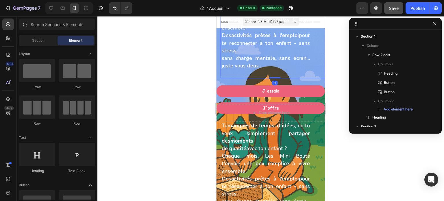
click at [285, 60] on span "sans charge mentale, sans écran... juste vous deux." at bounding box center [266, 62] width 88 height 14
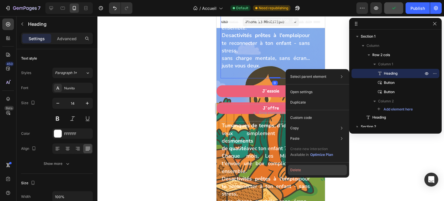
click at [301, 173] on button "Delete" at bounding box center [317, 170] width 59 height 10
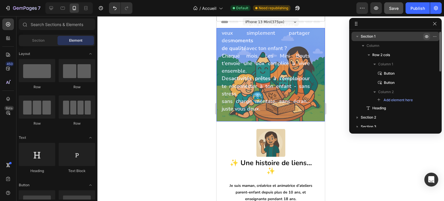
click at [427, 36] on icon "button" at bounding box center [426, 36] width 1 height 1
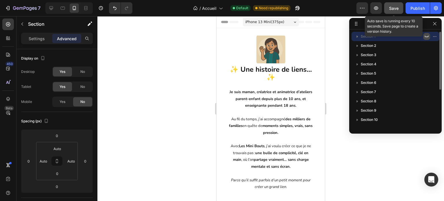
click at [394, 9] on span "Save" at bounding box center [394, 8] width 10 height 5
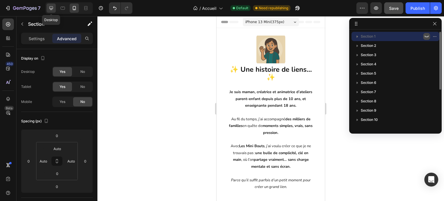
click at [51, 9] on icon at bounding box center [51, 8] width 4 height 4
type input "24"
type input "22"
type input "62"
type input "58"
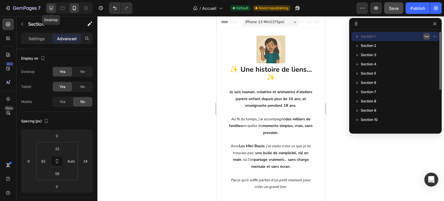
type input "0"
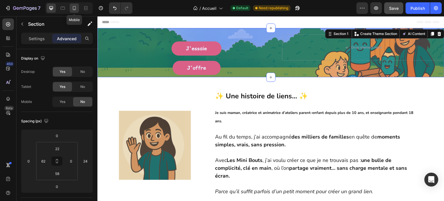
click at [75, 11] on div at bounding box center [74, 7] width 9 height 9
type input "0"
type input "Auto"
type input "0"
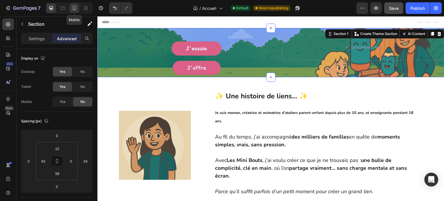
type input "Auto"
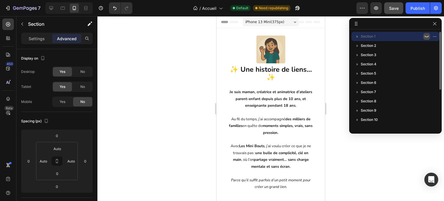
click at [426, 34] on button "button" at bounding box center [426, 36] width 7 height 7
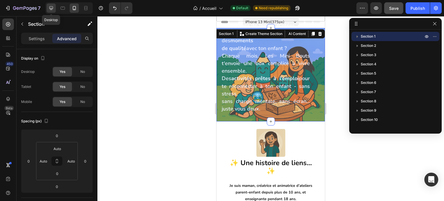
click at [48, 5] on icon at bounding box center [51, 8] width 6 height 6
type input "24"
type input "22"
type input "62"
type input "58"
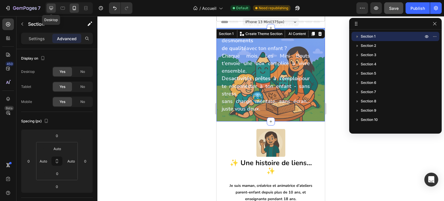
type input "0"
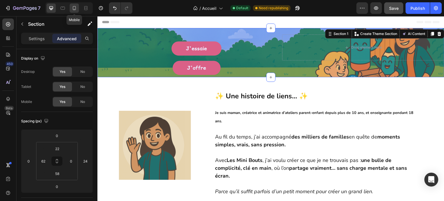
click at [72, 10] on icon at bounding box center [74, 8] width 6 height 6
type input "0"
type input "Auto"
type input "0"
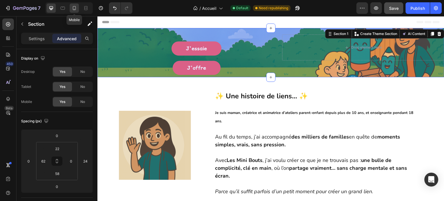
type input "Auto"
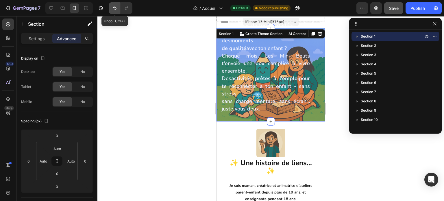
click at [113, 8] on icon "Undo/Redo" at bounding box center [115, 8] width 6 height 6
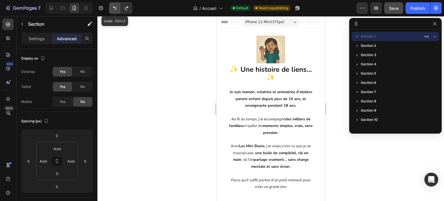
click at [113, 8] on icon "Undo/Redo" at bounding box center [115, 8] width 6 height 6
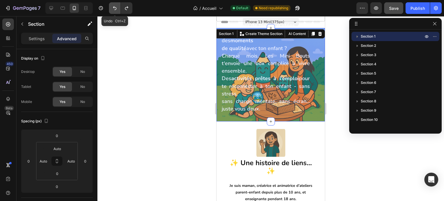
click at [113, 8] on icon "Undo/Redo" at bounding box center [115, 8] width 6 height 6
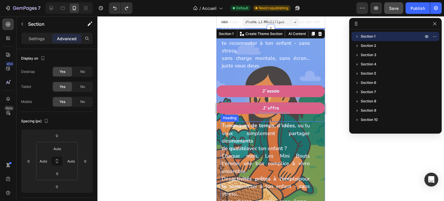
click at [247, 144] on h1 "Tu manques de temps, d’idées , ou tu veux simplement partager des moments de qu…" at bounding box center [265, 171] width 89 height 100
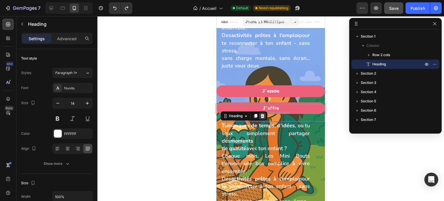
click at [260, 116] on div at bounding box center [262, 116] width 7 height 7
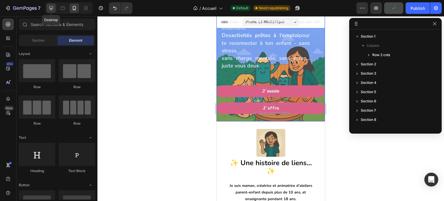
click at [51, 9] on icon at bounding box center [51, 8] width 4 height 4
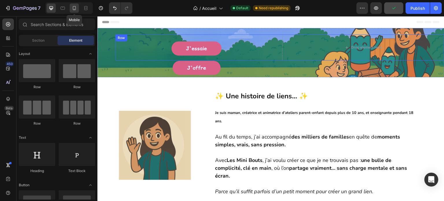
click at [72, 9] on icon at bounding box center [74, 8] width 6 height 6
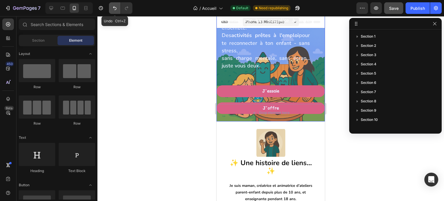
click at [115, 11] on icon "Undo/Redo" at bounding box center [115, 8] width 6 height 6
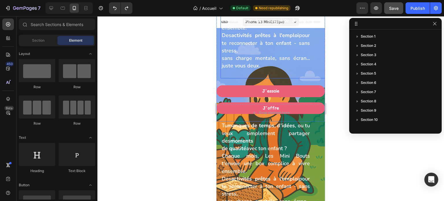
click at [242, 66] on span "sans charge mentale, sans écran... juste vous deux." at bounding box center [266, 62] width 88 height 14
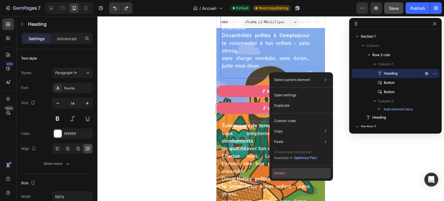
click at [279, 175] on button "Delete" at bounding box center [301, 173] width 59 height 10
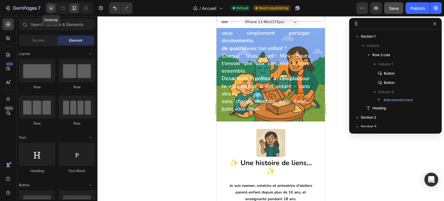
click at [50, 12] on div at bounding box center [51, 7] width 9 height 9
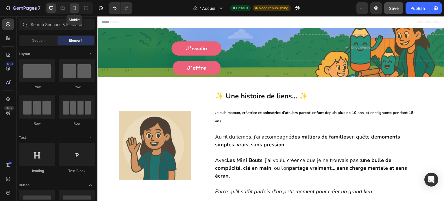
click at [74, 11] on div at bounding box center [74, 7] width 9 height 9
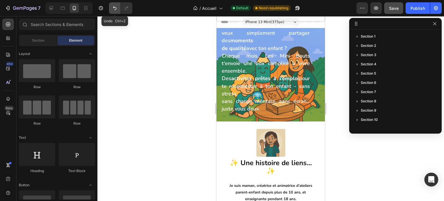
click at [114, 10] on icon "Undo/Redo" at bounding box center [115, 8] width 6 height 6
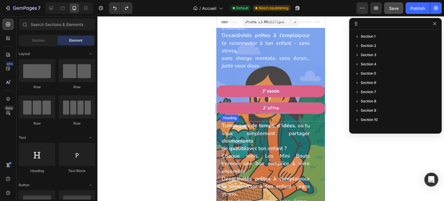
click at [295, 150] on h1 "Tu manques de temps, d’idées , ou tu veux simplement partager des moments de qu…" at bounding box center [265, 171] width 89 height 100
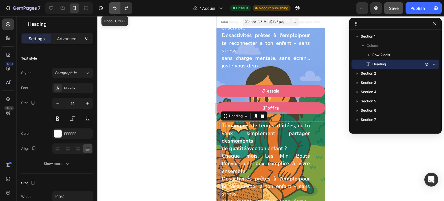
click at [112, 10] on icon "Undo/Redo" at bounding box center [115, 8] width 6 height 6
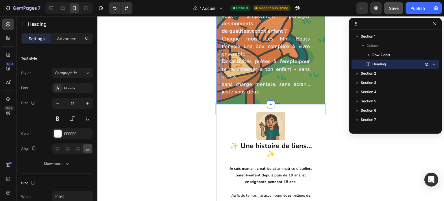
scroll to position [231, 0]
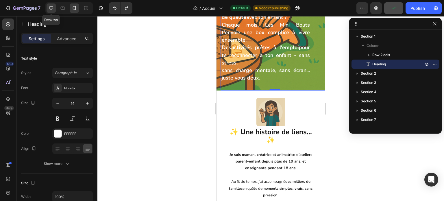
click at [52, 9] on icon at bounding box center [51, 8] width 4 height 4
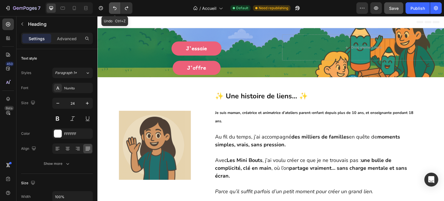
click at [114, 9] on icon "Undo/Redo" at bounding box center [115, 8] width 6 height 6
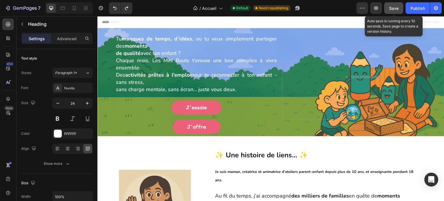
click at [396, 8] on span "Save" at bounding box center [394, 8] width 10 height 5
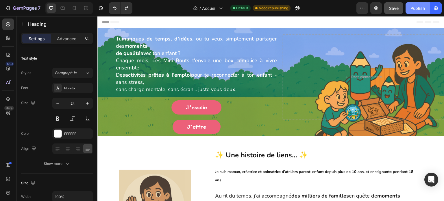
click at [420, 8] on div "Publish" at bounding box center [418, 8] width 14 height 6
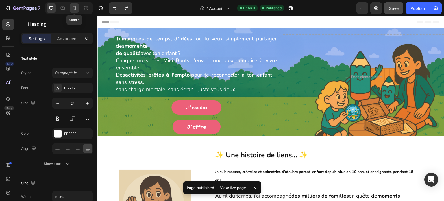
click at [75, 10] on icon at bounding box center [74, 8] width 6 height 6
type input "14"
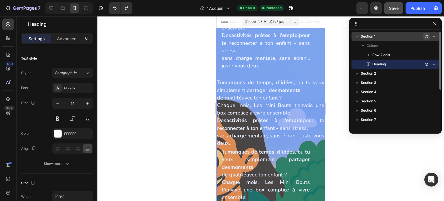
click at [427, 37] on icon "button" at bounding box center [426, 36] width 1 height 1
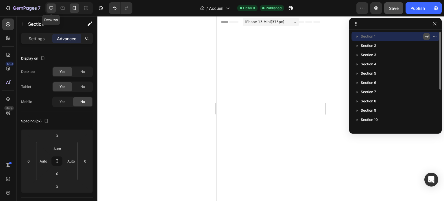
click at [49, 9] on icon at bounding box center [51, 8] width 6 height 6
type input "24"
type input "22"
type input "62"
type input "58"
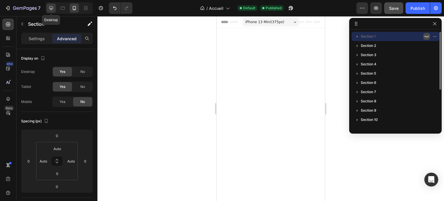
type input "0"
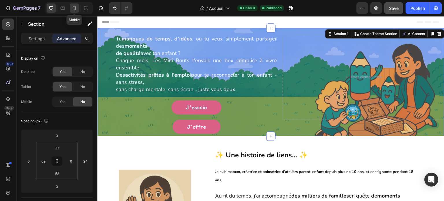
click at [74, 10] on icon at bounding box center [74, 8] width 6 height 6
type input "0"
type input "Auto"
type input "0"
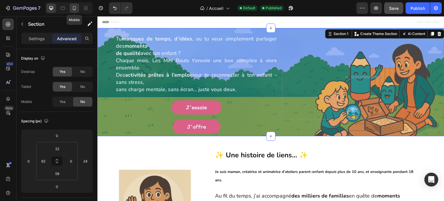
type input "Auto"
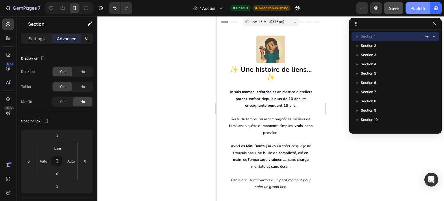
click at [416, 8] on div "Publish" at bounding box center [418, 8] width 14 height 6
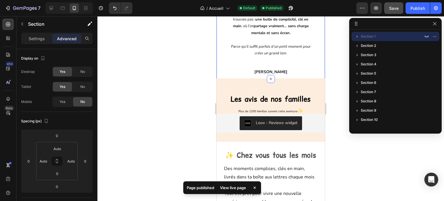
scroll to position [174, 0]
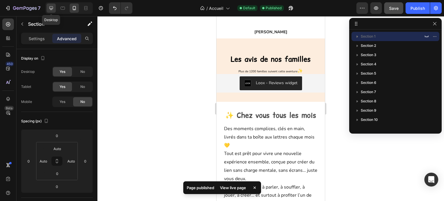
click at [47, 8] on div at bounding box center [51, 7] width 9 height 9
type input "24"
type input "22"
type input "62"
type input "58"
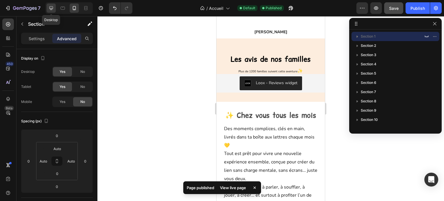
type input "0"
